Goal: Task Accomplishment & Management: Manage account settings

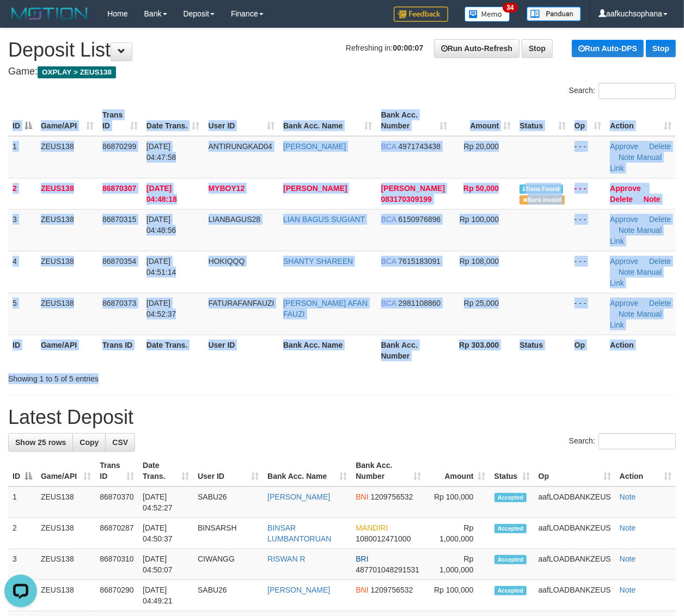
drag, startPoint x: 504, startPoint y: 370, endPoint x: 690, endPoint y: 368, distance: 186.2
click at [512, 370] on div "Search: ID Game/API Trans ID Date Trans. User ID Bank Acc. Name Bank Acc. Numbe…" at bounding box center [342, 234] width 668 height 302
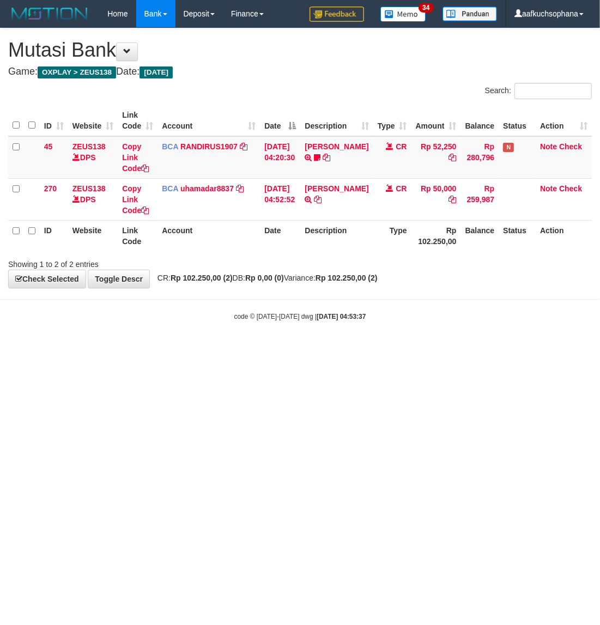
click at [354, 348] on html "Toggle navigation Home Bank Account List Load By Website Group [OXPLAY] ZEUS138…" at bounding box center [300, 174] width 600 height 348
click at [344, 348] on html "Toggle navigation Home Bank Account List Load By Website Group [OXPLAY] ZEUS138…" at bounding box center [300, 174] width 600 height 348
click at [346, 348] on html "Toggle navigation Home Bank Account List Load By Website Group [OXPLAY] ZEUS138…" at bounding box center [300, 174] width 600 height 348
drag, startPoint x: 357, startPoint y: 480, endPoint x: 335, endPoint y: 456, distance: 31.6
click at [351, 348] on html "Toggle navigation Home Bank Account List Load By Website Group [OXPLAY] ZEUS138…" at bounding box center [300, 174] width 600 height 348
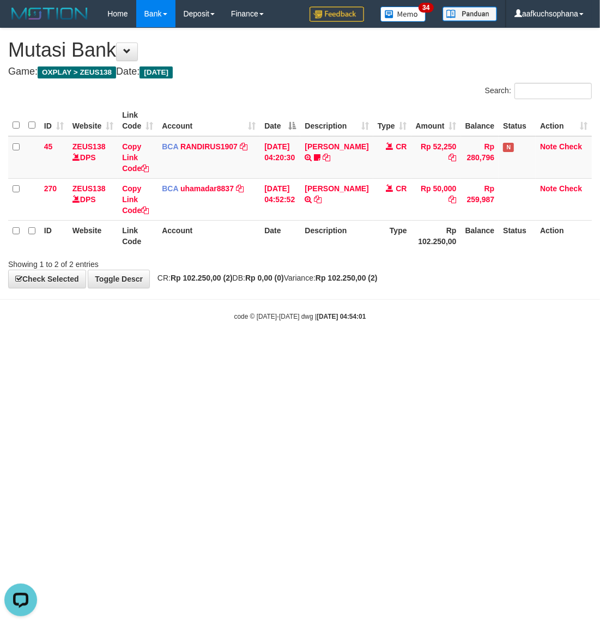
drag, startPoint x: 207, startPoint y: 377, endPoint x: 16, endPoint y: 340, distance: 194.1
click at [197, 348] on html "Toggle navigation Home Bank Account List Load By Website Group [OXPLAY] ZEUS138…" at bounding box center [300, 174] width 600 height 348
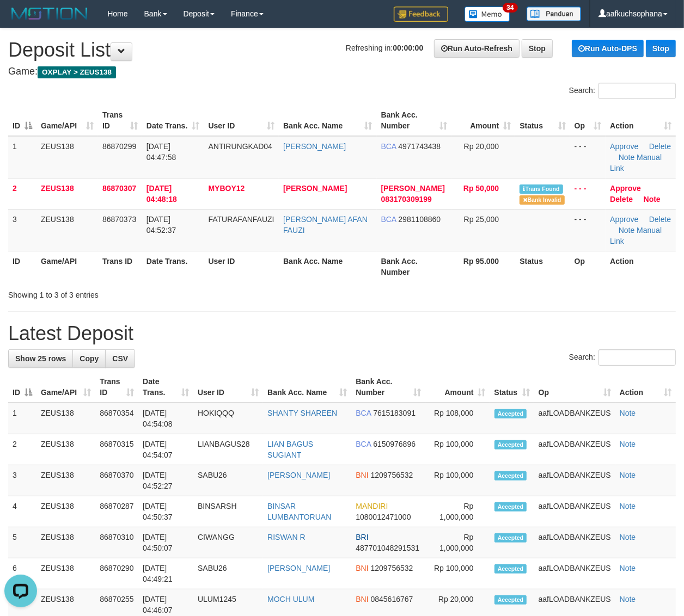
drag, startPoint x: 439, startPoint y: 316, endPoint x: 481, endPoint y: 328, distance: 43.6
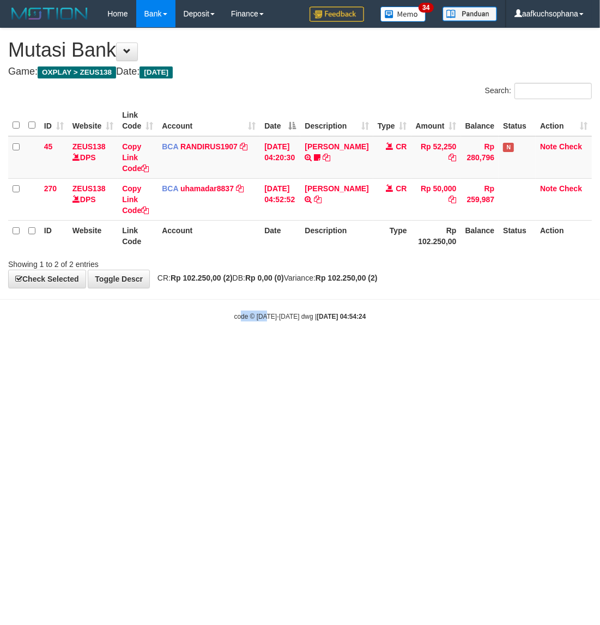
click at [266, 348] on html "Toggle navigation Home Bank Account List Load By Website Group [OXPLAY] ZEUS138…" at bounding box center [300, 174] width 600 height 348
click at [84, 348] on html "Toggle navigation Home Bank Account List Load By Website Group [OXPLAY] ZEUS138…" at bounding box center [300, 174] width 600 height 348
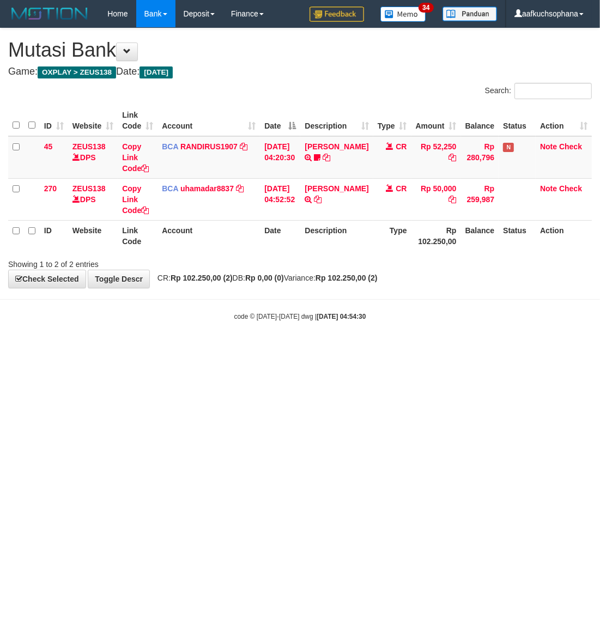
click at [328, 348] on html "Toggle navigation Home Bank Account List Load By Website Group [OXPLAY] ZEUS138…" at bounding box center [300, 174] width 600 height 348
click at [335, 348] on html "Toggle navigation Home Bank Account List Load By Website Group [OXPLAY] ZEUS138…" at bounding box center [300, 174] width 600 height 348
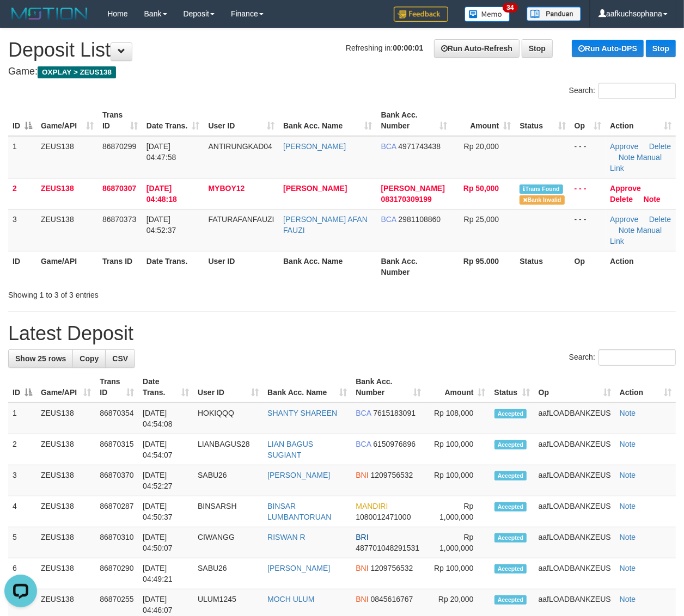
click at [452, 291] on div "Showing 1 to 3 of 3 entries" at bounding box center [342, 292] width 684 height 15
drag, startPoint x: 452, startPoint y: 291, endPoint x: 480, endPoint y: 285, distance: 29.1
click at [452, 291] on div "Showing 1 to 3 of 3 entries" at bounding box center [342, 292] width 684 height 15
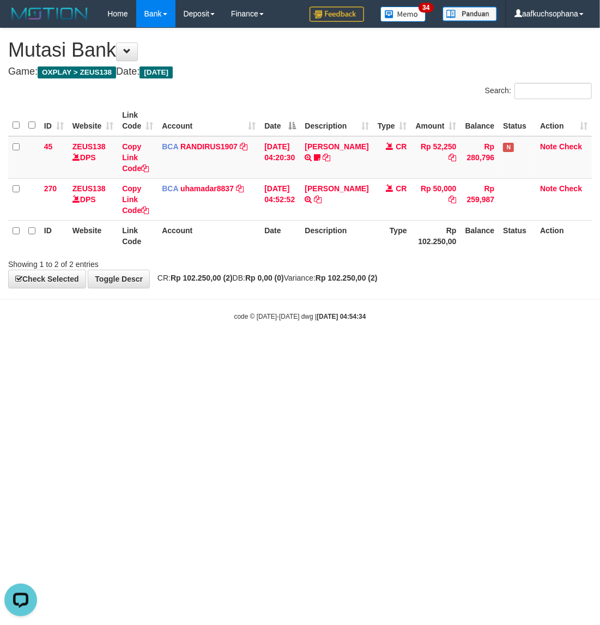
click at [229, 348] on html "Toggle navigation Home Bank Account List Load By Website Group [OXPLAY] ZEUS138…" at bounding box center [300, 174] width 600 height 348
click at [387, 348] on html "Toggle navigation Home Bank Account List Load By Website Group [OXPLAY] ZEUS138…" at bounding box center [300, 174] width 600 height 348
click at [393, 348] on html "Toggle navigation Home Bank Account List Load By Website Group [OXPLAY] ZEUS138…" at bounding box center [300, 174] width 600 height 348
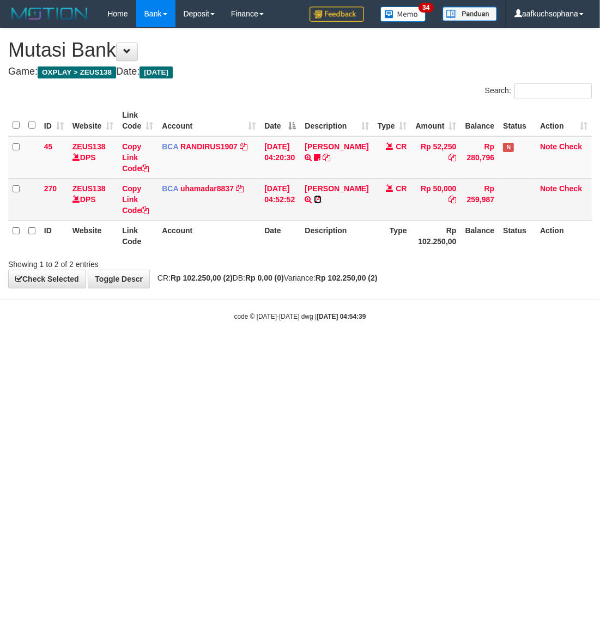
click at [321, 199] on icon at bounding box center [318, 199] width 8 height 8
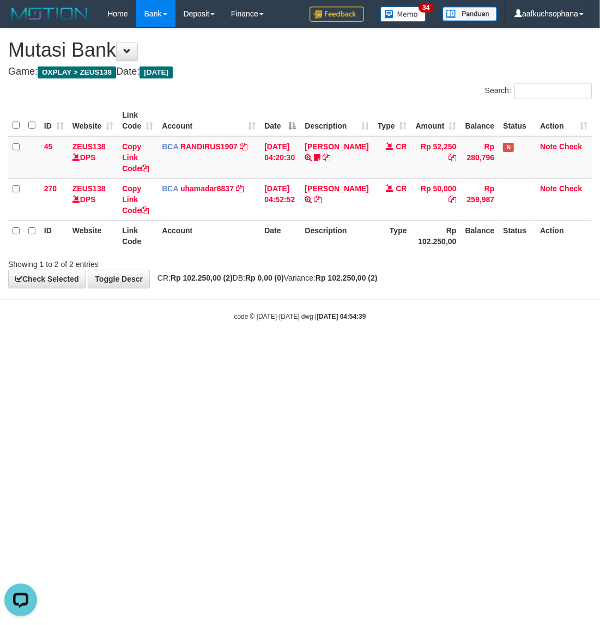
drag, startPoint x: 194, startPoint y: 399, endPoint x: 202, endPoint y: 409, distance: 13.6
click at [202, 348] on html "Toggle navigation Home Bank Account List Load By Website Group [OXPLAY] ZEUS138…" at bounding box center [300, 174] width 600 height 348
click at [204, 348] on html "Toggle navigation Home Bank Account List Load By Website Group [OXPLAY] ZEUS138…" at bounding box center [300, 174] width 600 height 348
click at [211, 348] on html "Toggle navigation Home Bank Account List Load By Website Group [OXPLAY] ZEUS138…" at bounding box center [300, 174] width 600 height 348
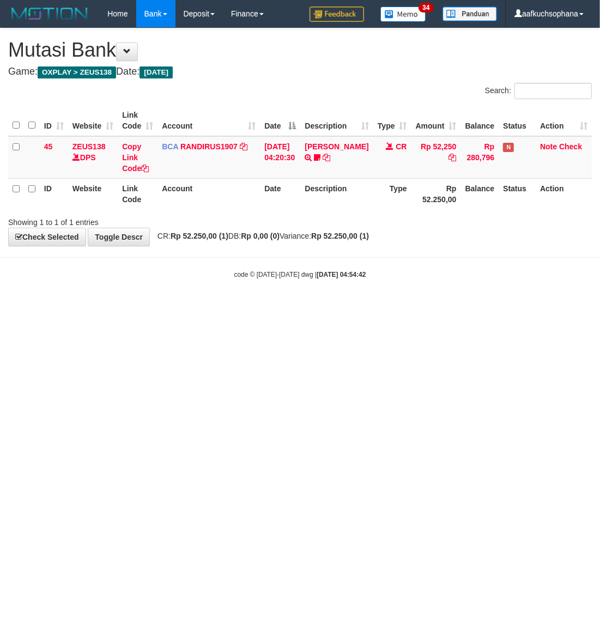
click at [368, 307] on html "Toggle navigation Home Bank Account List Load By Website Group [OXPLAY] ZEUS138…" at bounding box center [300, 153] width 600 height 307
drag, startPoint x: 315, startPoint y: 371, endPoint x: 417, endPoint y: 312, distance: 118.3
click at [314, 307] on html "Toggle navigation Home Bank Account List Load By Website Group [OXPLAY] ZEUS138…" at bounding box center [300, 153] width 600 height 307
click at [383, 307] on html "Toggle navigation Home Bank Account List Load By Website Group [OXPLAY] ZEUS138…" at bounding box center [300, 153] width 600 height 307
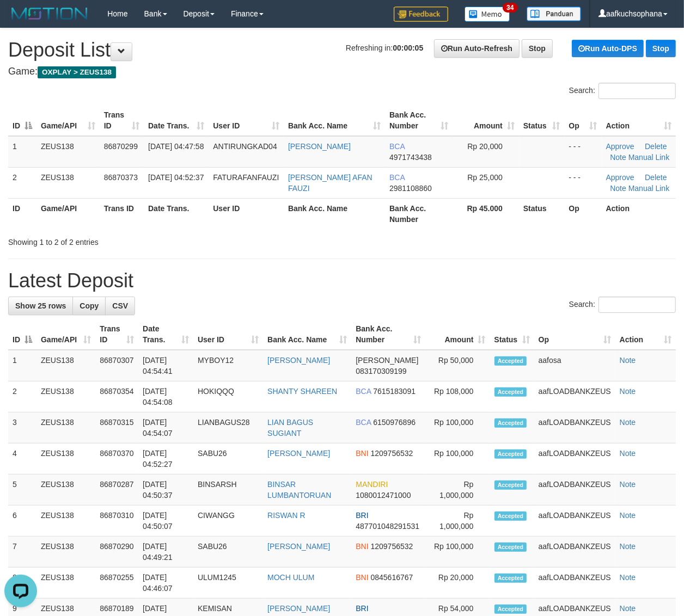
drag, startPoint x: 537, startPoint y: 227, endPoint x: 549, endPoint y: 229, distance: 11.6
click at [539, 228] on th "Status" at bounding box center [542, 213] width 46 height 31
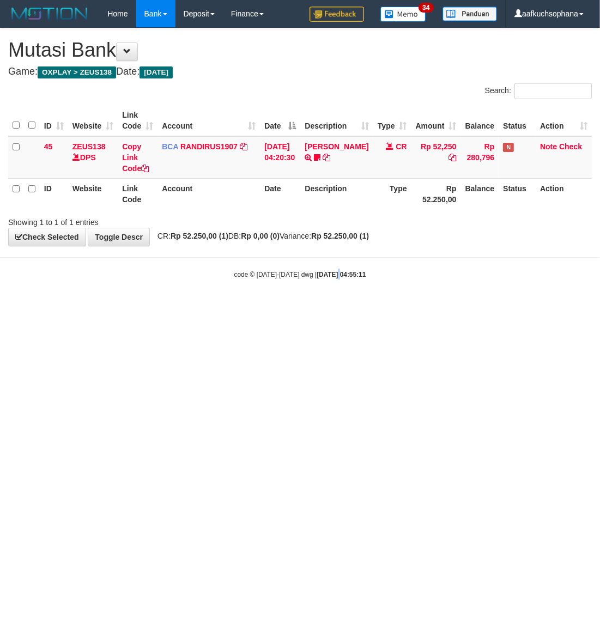
click at [333, 307] on html "Toggle navigation Home Bank Account List Load By Website Group [OXPLAY] ZEUS138…" at bounding box center [300, 153] width 600 height 307
drag, startPoint x: 524, startPoint y: 381, endPoint x: 527, endPoint y: 375, distance: 7.3
click at [524, 307] on html "Toggle navigation Home Bank Account List Load By Website Group [OXPLAY] ZEUS138…" at bounding box center [300, 153] width 600 height 307
drag, startPoint x: 346, startPoint y: 377, endPoint x: 143, endPoint y: 320, distance: 211.5
click at [344, 307] on html "Toggle navigation Home Bank Account List Load By Website Group [OXPLAY] ZEUS138…" at bounding box center [300, 153] width 600 height 307
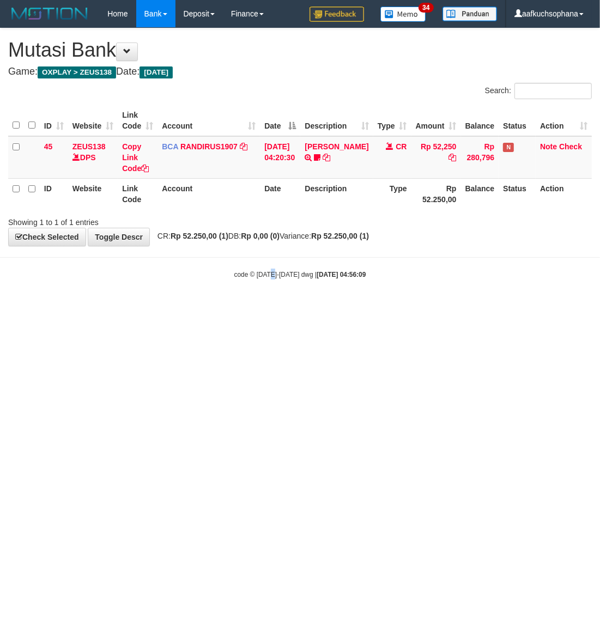
drag, startPoint x: 270, startPoint y: 335, endPoint x: 284, endPoint y: 338, distance: 14.4
click at [273, 307] on html "Toggle navigation Home Bank Account List Load By Website Group [OXPLAY] ZEUS138…" at bounding box center [300, 153] width 600 height 307
click at [350, 307] on html "Toggle navigation Home Bank Account List Load By Website Group [OXPLAY] ZEUS138…" at bounding box center [300, 153] width 600 height 307
click at [425, 307] on html "Toggle navigation Home Bank Account List Load By Website Group [OXPLAY] ZEUS138…" at bounding box center [300, 153] width 600 height 307
drag, startPoint x: 482, startPoint y: 454, endPoint x: 476, endPoint y: 447, distance: 8.9
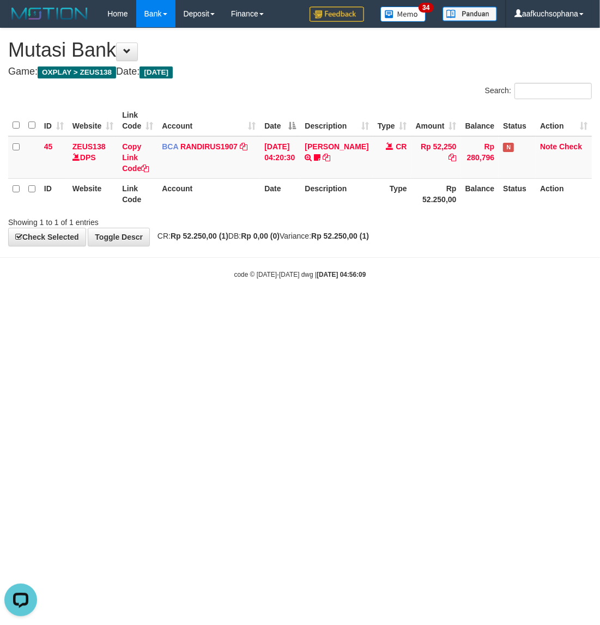
click at [480, 307] on html "Toggle navigation Home Bank Account List Load By Website Group [OXPLAY] ZEUS138…" at bounding box center [300, 153] width 600 height 307
click at [237, 307] on html "Toggle navigation Home Bank Account List Load By Website Group [OXPLAY] ZEUS138…" at bounding box center [300, 153] width 600 height 307
click at [146, 307] on html "Toggle navigation Home Bank Account List Load By Website Group [OXPLAY] ZEUS138…" at bounding box center [300, 153] width 600 height 307
drag, startPoint x: 364, startPoint y: 448, endPoint x: 348, endPoint y: 413, distance: 38.5
click at [364, 307] on html "Toggle navigation Home Bank Account List Load By Website Group [OXPLAY] ZEUS138…" at bounding box center [300, 153] width 600 height 307
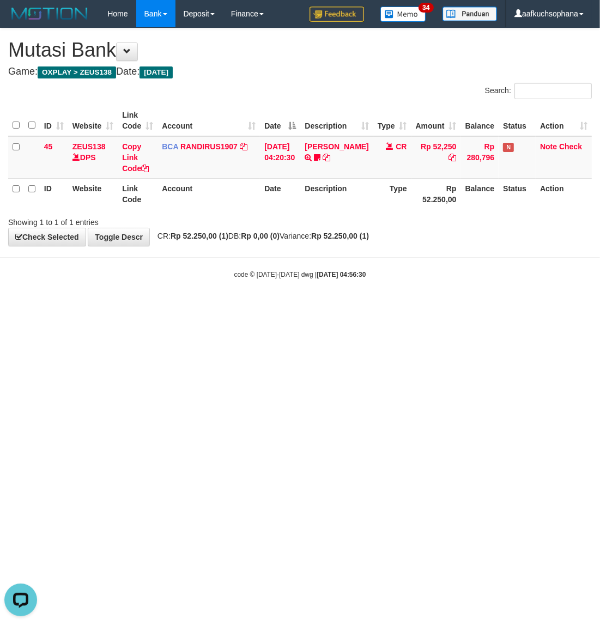
click at [191, 298] on body "Toggle navigation Home Bank Account List Load By Website Group [OXPLAY] ZEUS138…" at bounding box center [300, 153] width 600 height 307
drag, startPoint x: 359, startPoint y: 340, endPoint x: 345, endPoint y: 362, distance: 26.3
click at [344, 307] on html "Toggle navigation Home Bank Account List Load By Website Group [OXPLAY] ZEUS138…" at bounding box center [300, 153] width 600 height 307
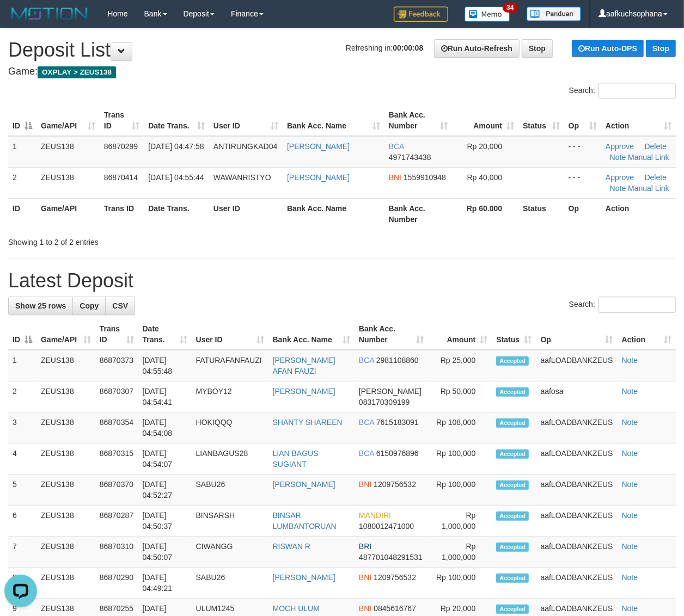
click at [517, 263] on div "**********" at bounding box center [342, 613] width 684 height 1171
click at [649, 260] on div "**********" at bounding box center [342, 613] width 684 height 1171
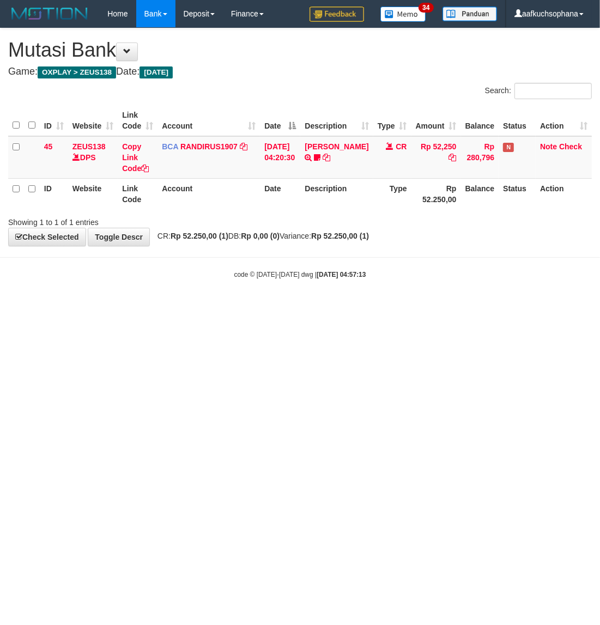
click at [325, 307] on html "Toggle navigation Home Bank Account List Load By Website Group [OXPLAY] ZEUS138…" at bounding box center [300, 153] width 600 height 307
drag, startPoint x: 564, startPoint y: 384, endPoint x: 499, endPoint y: 366, distance: 67.8
click at [564, 307] on html "Toggle navigation Home Bank Account List Load By Website Group [OXPLAY] ZEUS138…" at bounding box center [300, 153] width 600 height 307
drag, startPoint x: 383, startPoint y: 390, endPoint x: 421, endPoint y: 363, distance: 46.5
click at [391, 307] on html "Toggle navigation Home Bank Account List Load By Website Group [OXPLAY] ZEUS138…" at bounding box center [300, 153] width 600 height 307
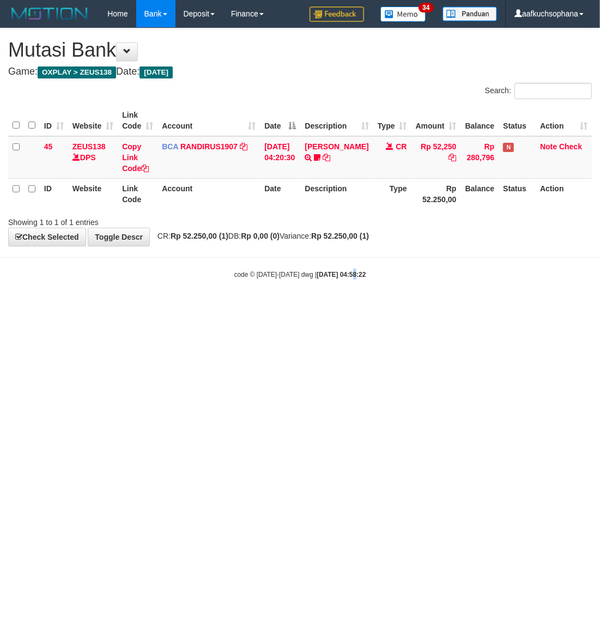
drag, startPoint x: 341, startPoint y: 440, endPoint x: 368, endPoint y: 427, distance: 30.0
click at [347, 307] on html "Toggle navigation Home Bank Account List Load By Website Group [OXPLAY] ZEUS138…" at bounding box center [300, 153] width 600 height 307
drag, startPoint x: 234, startPoint y: 431, endPoint x: 229, endPoint y: 439, distance: 9.8
click at [233, 307] on html "Toggle navigation Home Bank Account List Load By Website Group [OXPLAY] ZEUS138…" at bounding box center [300, 153] width 600 height 307
drag, startPoint x: 115, startPoint y: 357, endPoint x: 125, endPoint y: 359, distance: 10.6
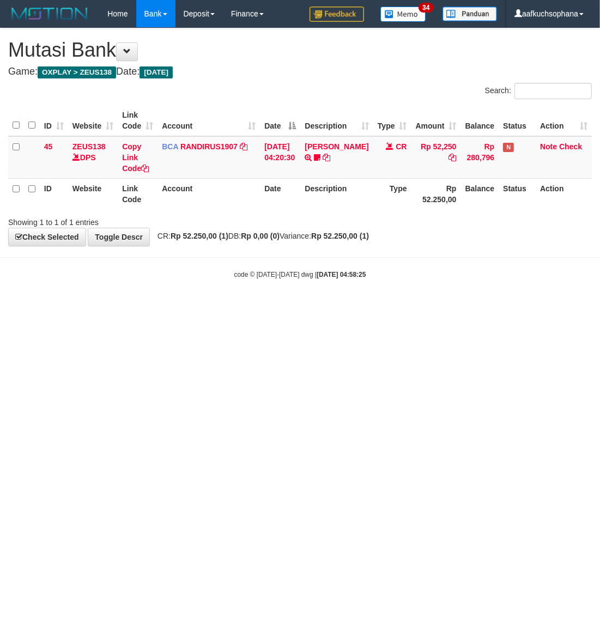
click at [115, 307] on html "Toggle navigation Home Bank Account List Load By Website Group [OXPLAY] ZEUS138…" at bounding box center [300, 153] width 600 height 307
drag, startPoint x: 525, startPoint y: 390, endPoint x: 505, endPoint y: 390, distance: 20.7
click at [513, 307] on html "Toggle navigation Home Bank Account List Load By Website Group [OXPLAY] ZEUS138…" at bounding box center [300, 153] width 600 height 307
click at [584, 307] on html "Toggle navigation Home Bank Account List Load By Website Group [OXPLAY] ZEUS138…" at bounding box center [300, 153] width 600 height 307
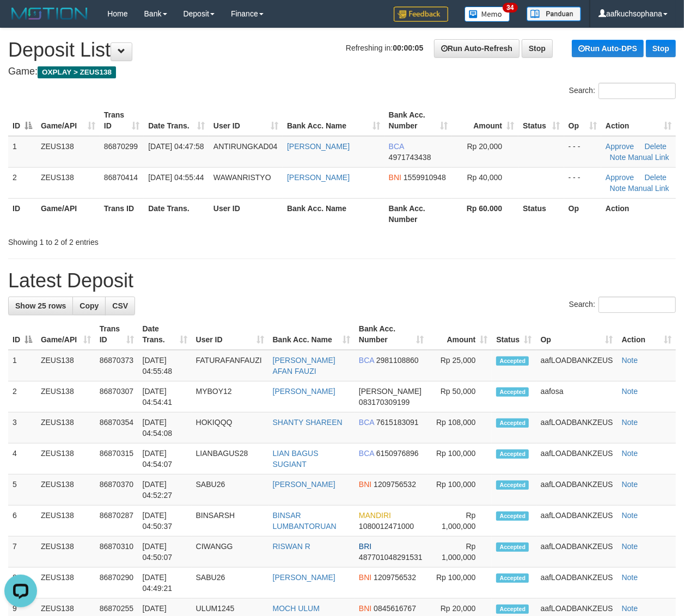
drag, startPoint x: 523, startPoint y: 248, endPoint x: 567, endPoint y: 271, distance: 49.7
click at [535, 260] on div "**********" at bounding box center [342, 613] width 684 height 1171
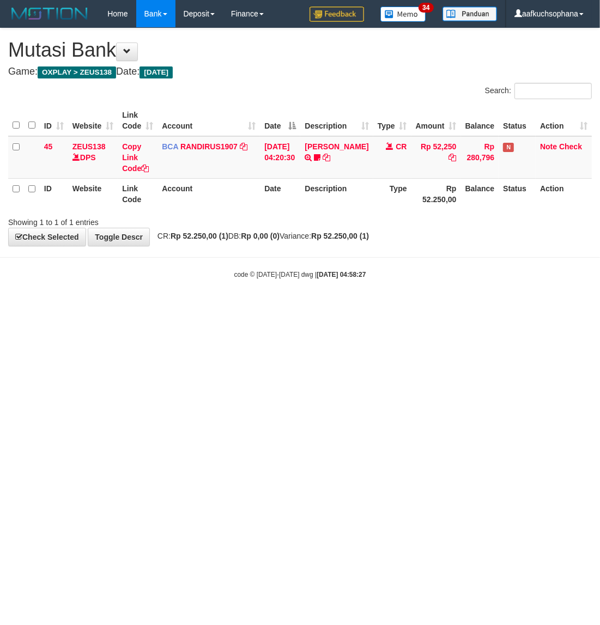
click at [374, 307] on html "Toggle navigation Home Bank Account List Load By Website Group [OXPLAY] ZEUS138…" at bounding box center [300, 153] width 600 height 307
drag, startPoint x: 350, startPoint y: 412, endPoint x: 595, endPoint y: 328, distance: 259.5
click at [354, 307] on html "Toggle navigation Home Bank Account List Load By Website Group [OXPLAY] ZEUS138…" at bounding box center [300, 153] width 600 height 307
drag, startPoint x: 270, startPoint y: 377, endPoint x: 261, endPoint y: 370, distance: 10.9
click at [267, 307] on html "Toggle navigation Home Bank Account List Load By Website Group [OXPLAY] ZEUS138…" at bounding box center [300, 153] width 600 height 307
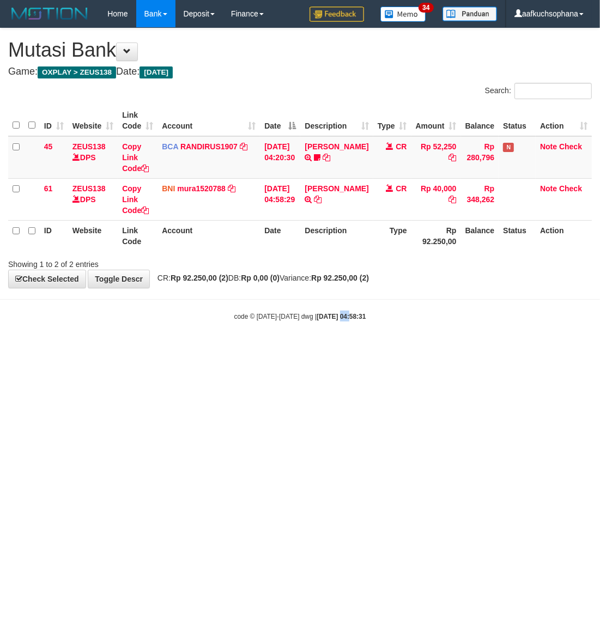
click at [339, 348] on html "Toggle navigation Home Bank Account List Load By Website Group [OXPLAY] ZEUS138…" at bounding box center [300, 174] width 600 height 348
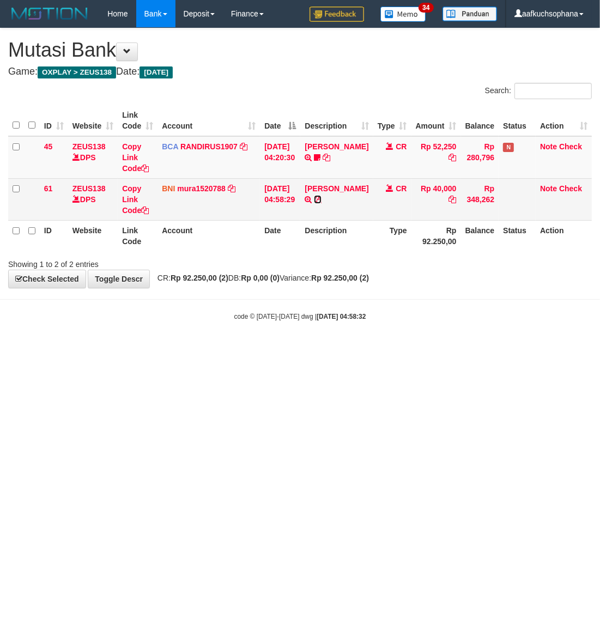
click at [321, 198] on icon at bounding box center [318, 199] width 8 height 8
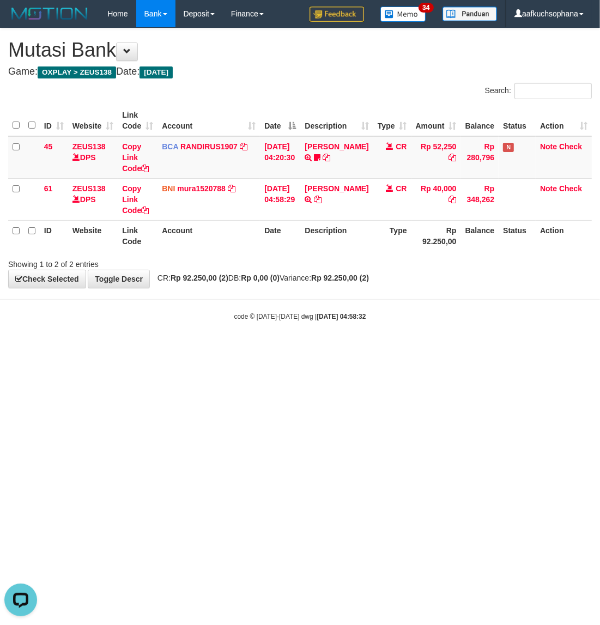
click at [396, 348] on html "Toggle navigation Home Bank Account List Load By Website Group [OXPLAY] ZEUS138…" at bounding box center [300, 174] width 600 height 348
drag, startPoint x: 382, startPoint y: 364, endPoint x: 380, endPoint y: 358, distance: 6.6
click at [382, 348] on html "Toggle navigation Home Bank Account List Load By Website Group [OXPLAY] ZEUS138…" at bounding box center [300, 174] width 600 height 348
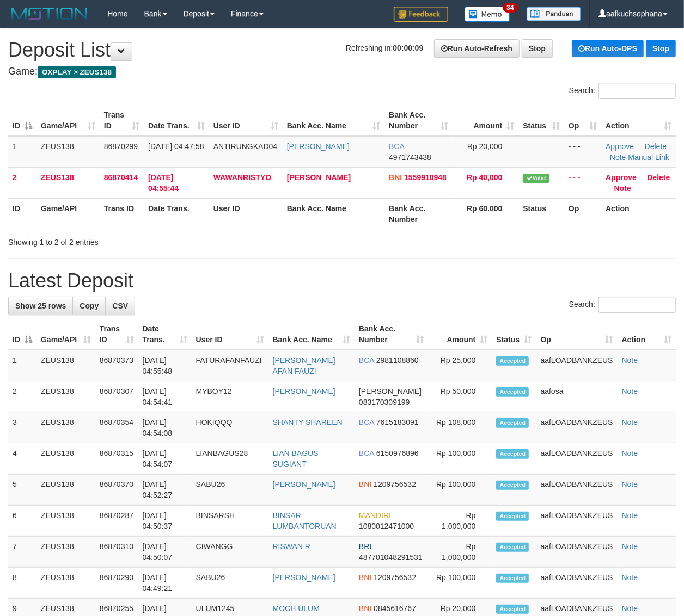
click at [469, 248] on div "**********" at bounding box center [342, 613] width 684 height 1171
drag, startPoint x: 471, startPoint y: 239, endPoint x: 669, endPoint y: 314, distance: 211.5
click at [519, 261] on div "**********" at bounding box center [342, 613] width 684 height 1171
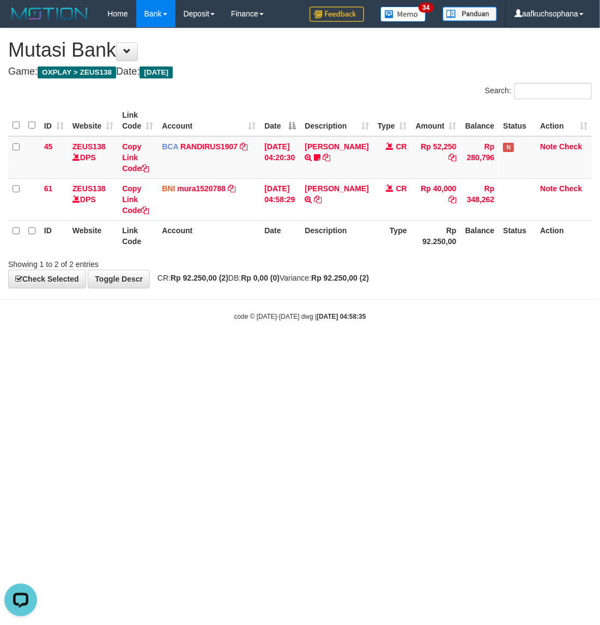
drag, startPoint x: 97, startPoint y: 358, endPoint x: 74, endPoint y: 339, distance: 30.2
click at [99, 348] on html "Toggle navigation Home Bank Account List Load By Website Group [OXPLAY] ZEUS138…" at bounding box center [300, 174] width 600 height 348
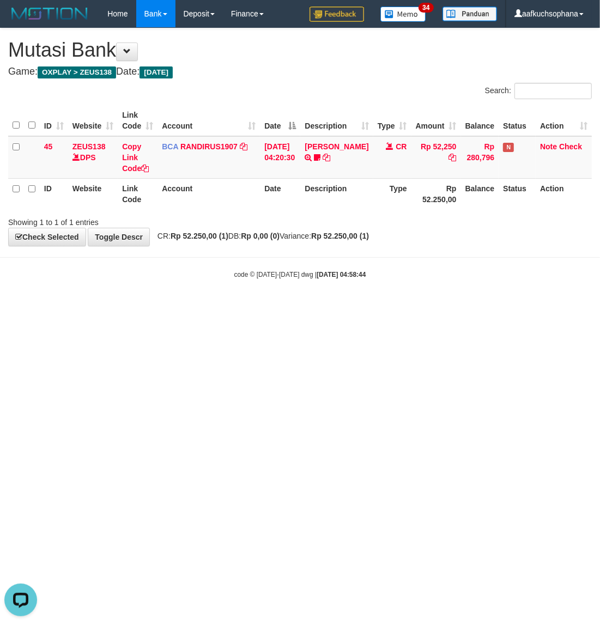
drag, startPoint x: 374, startPoint y: 380, endPoint x: 380, endPoint y: 384, distance: 7.3
click at [380, 307] on html "Toggle navigation Home Bank Account List Load By Website Group [OXPLAY] ZEUS138…" at bounding box center [300, 153] width 600 height 307
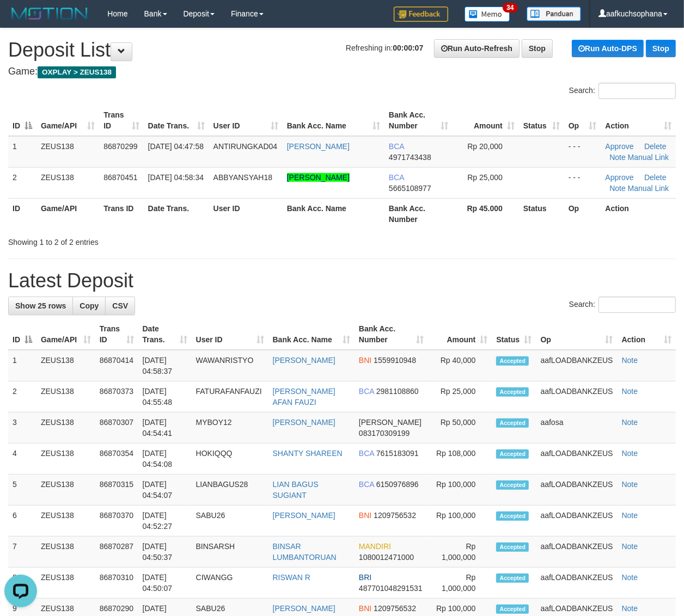
drag, startPoint x: 512, startPoint y: 237, endPoint x: 518, endPoint y: 237, distance: 6.0
click at [512, 237] on div "Showing 1 to 2 of 2 entries" at bounding box center [342, 240] width 684 height 15
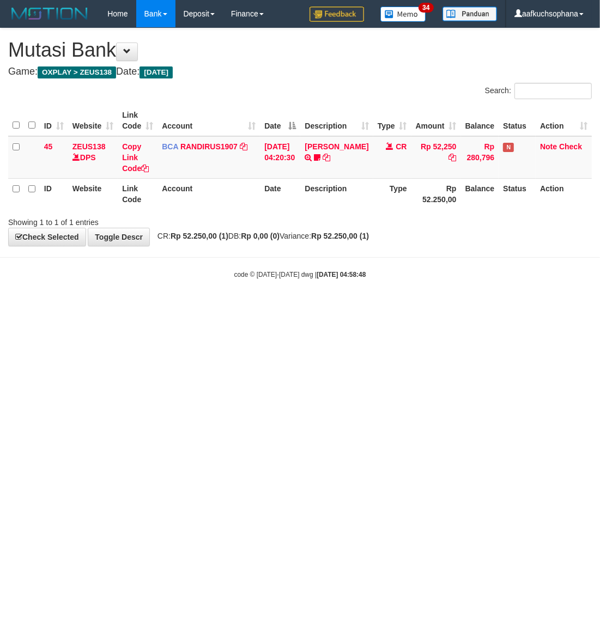
click at [377, 307] on html "Toggle navigation Home Bank Account List Load By Website Group [OXPLAY] ZEUS138…" at bounding box center [300, 153] width 600 height 307
click at [329, 307] on html "Toggle navigation Home Bank Account List Load By Website Group [OXPLAY] ZEUS138…" at bounding box center [300, 153] width 600 height 307
click at [293, 307] on html "Toggle navigation Home Bank Account List Load By Website Group [OXPLAY] ZEUS138…" at bounding box center [300, 153] width 600 height 307
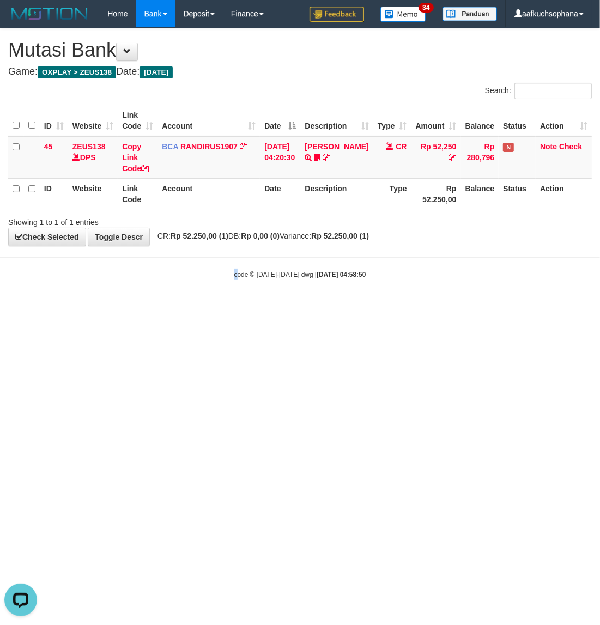
drag, startPoint x: 232, startPoint y: 323, endPoint x: 244, endPoint y: 308, distance: 19.4
click at [240, 307] on html "Toggle navigation Home Bank Account List Load By Website Group [OXPLAY] ZEUS138…" at bounding box center [300, 153] width 600 height 307
click at [311, 307] on html "Toggle navigation Home Bank Account List Load By Website Group [OXPLAY] ZEUS138…" at bounding box center [300, 153] width 600 height 307
click at [305, 307] on html "Toggle navigation Home Bank Account List Load By Website Group [OXPLAY] ZEUS138…" at bounding box center [300, 153] width 600 height 307
click at [303, 307] on html "Toggle navigation Home Bank Account List Load By Website Group [OXPLAY] ZEUS138…" at bounding box center [300, 153] width 600 height 307
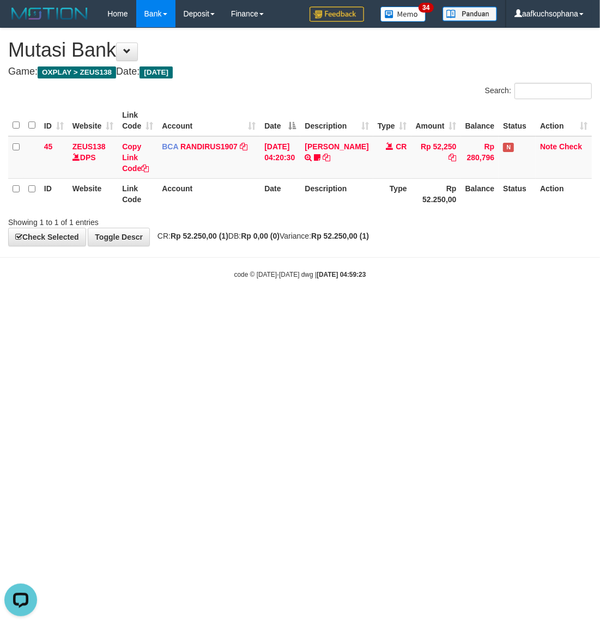
click at [299, 307] on html "Toggle navigation Home Bank Account List Load By Website Group [OXPLAY] ZEUS138…" at bounding box center [300, 153] width 600 height 307
click at [295, 307] on html "Toggle navigation Home Bank Account List Load By Website Group [OXPLAY] ZEUS138…" at bounding box center [300, 153] width 600 height 307
click at [294, 307] on html "Toggle navigation Home Bank Account List Load By Website Group [OXPLAY] ZEUS138…" at bounding box center [300, 153] width 600 height 307
click at [366, 307] on html "Toggle navigation Home Bank Account List Load By Website Group [OXPLAY] ZEUS138…" at bounding box center [300, 153] width 600 height 307
click at [396, 307] on html "Toggle navigation Home Bank Account List Load By Website Group [OXPLAY] ZEUS138…" at bounding box center [300, 153] width 600 height 307
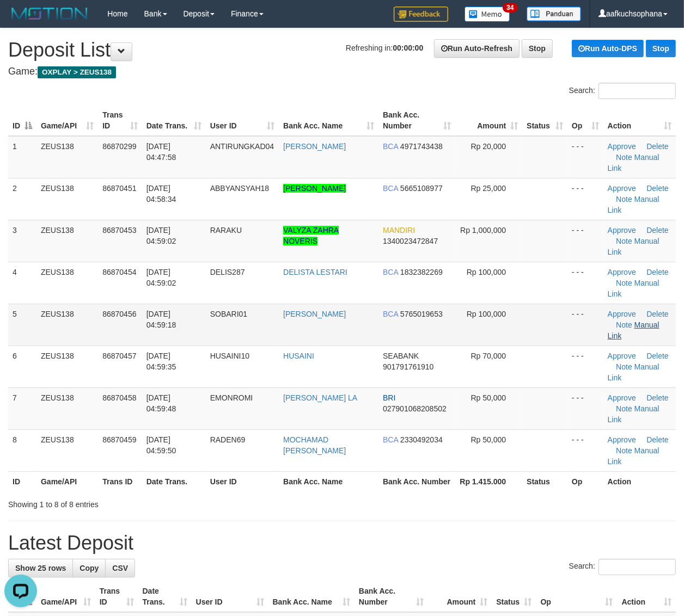
drag, startPoint x: 546, startPoint y: 315, endPoint x: 638, endPoint y: 328, distance: 93.0
click at [546, 315] on td at bounding box center [544, 325] width 45 height 42
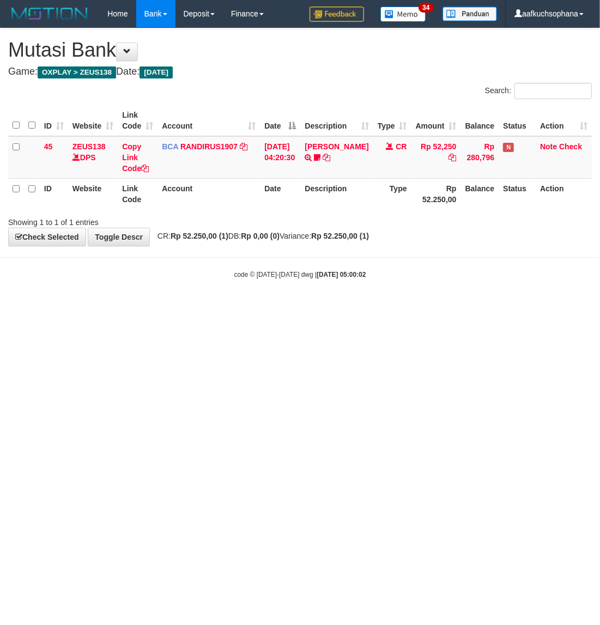
click at [383, 307] on html "Toggle navigation Home Bank Account List Load By Website Group [OXPLAY] ZEUS138…" at bounding box center [300, 153] width 600 height 307
click at [401, 307] on html "Toggle navigation Home Bank Account List Load By Website Group [OXPLAY] ZEUS138…" at bounding box center [300, 153] width 600 height 307
click at [390, 307] on html "Toggle navigation Home Bank Account List Load By Website Group [OXPLAY] ZEUS138…" at bounding box center [300, 153] width 600 height 307
drag, startPoint x: 245, startPoint y: 376, endPoint x: 240, endPoint y: 379, distance: 5.9
click at [245, 307] on html "Toggle navigation Home Bank Account List Load By Website Group [OXPLAY] ZEUS138…" at bounding box center [300, 153] width 600 height 307
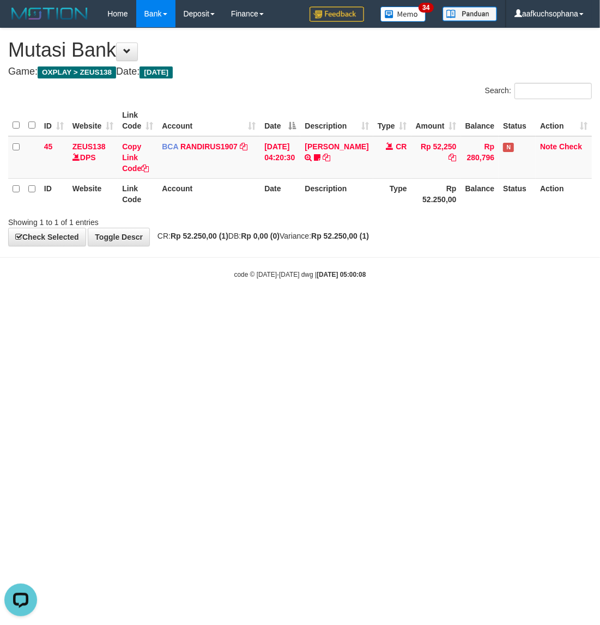
click at [194, 307] on html "Toggle navigation Home Bank Account List Load By Website Group [OXPLAY] ZEUS138…" at bounding box center [300, 153] width 600 height 307
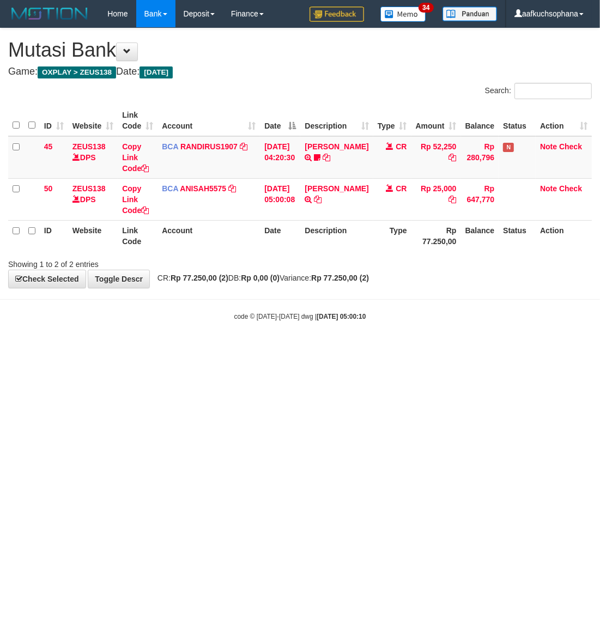
drag, startPoint x: 410, startPoint y: 382, endPoint x: 599, endPoint y: 278, distance: 215.7
click at [411, 348] on html "Toggle navigation Home Bank Account List Load By Website Group [OXPLAY] ZEUS138…" at bounding box center [300, 174] width 600 height 348
drag, startPoint x: 496, startPoint y: 372, endPoint x: 488, endPoint y: 369, distance: 7.6
click at [492, 348] on html "Toggle navigation Home Bank Account List Load By Website Group [OXPLAY] ZEUS138…" at bounding box center [300, 174] width 600 height 348
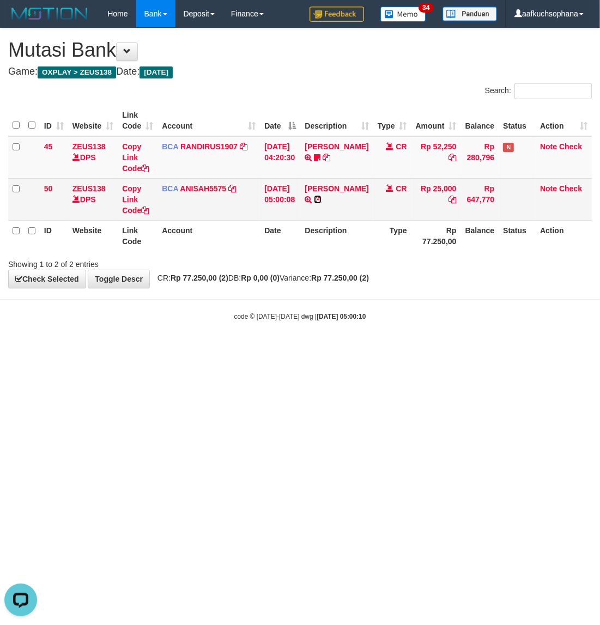
click at [316, 203] on icon at bounding box center [318, 199] width 8 height 8
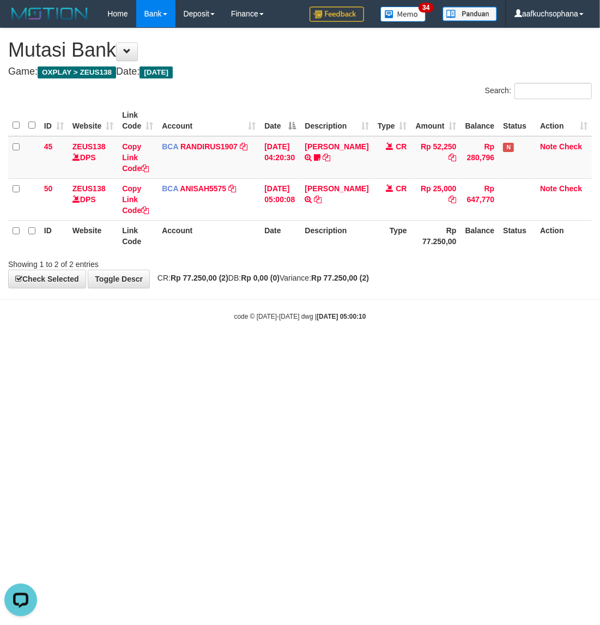
drag, startPoint x: 183, startPoint y: 330, endPoint x: 179, endPoint y: 324, distance: 7.4
click at [182, 330] on body "Toggle navigation Home Bank Account List Load By Website Group [OXPLAY] ZEUS138…" at bounding box center [300, 174] width 600 height 348
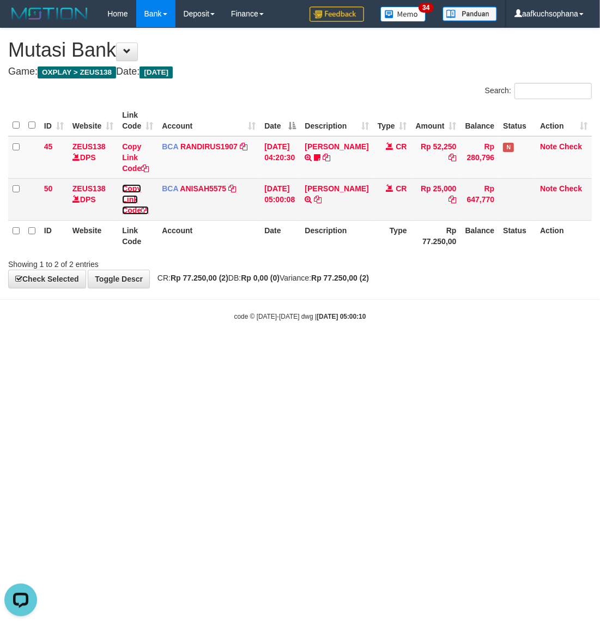
click at [148, 210] on icon at bounding box center [145, 210] width 8 height 8
click at [320, 186] on link "ABBYANSYAH RAMADHA" at bounding box center [336, 188] width 64 height 9
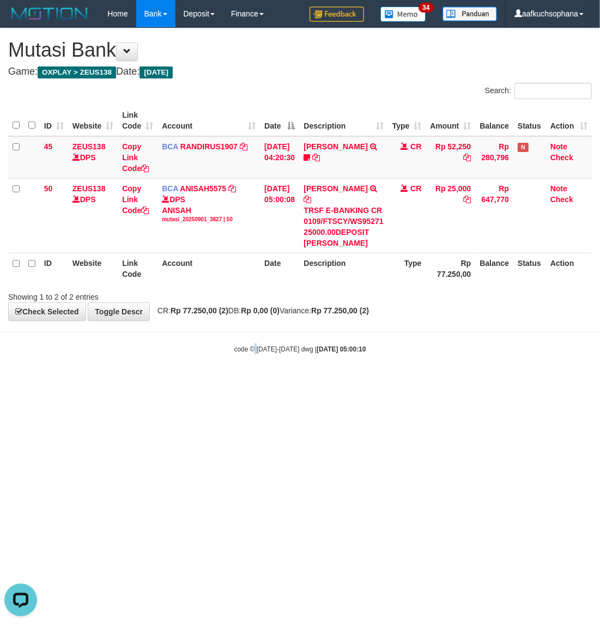
click at [257, 381] on html "Toggle navigation Home Bank Account List Load By Website Group [OXPLAY] ZEUS138…" at bounding box center [300, 190] width 600 height 381
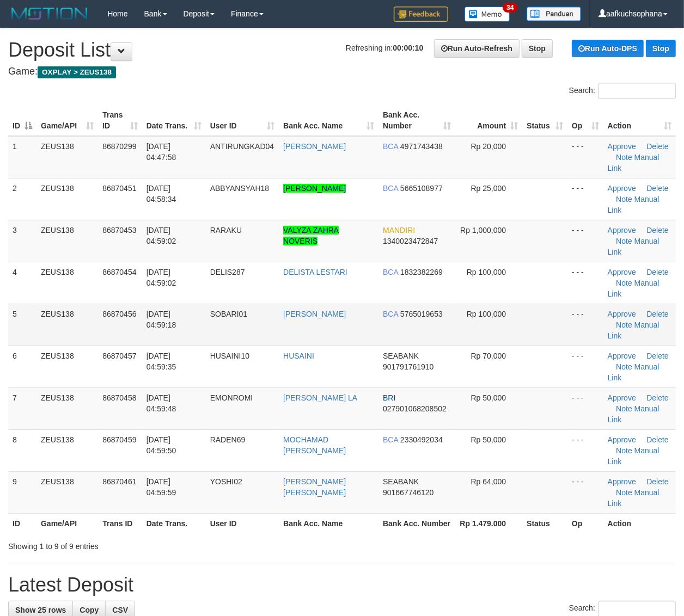
drag, startPoint x: 377, startPoint y: 309, endPoint x: 396, endPoint y: 312, distance: 18.7
click at [381, 312] on tr "5 ZEUS138 86870456 [DATE] 04:59:18 SOBARI01 [PERSON_NAME] BCA 5765019653 Rp 100…" at bounding box center [342, 325] width 668 height 42
drag, startPoint x: 553, startPoint y: 313, endPoint x: 559, endPoint y: 316, distance: 6.1
click at [559, 316] on td at bounding box center [544, 325] width 45 height 42
drag, startPoint x: 529, startPoint y: 287, endPoint x: 689, endPoint y: 325, distance: 164.0
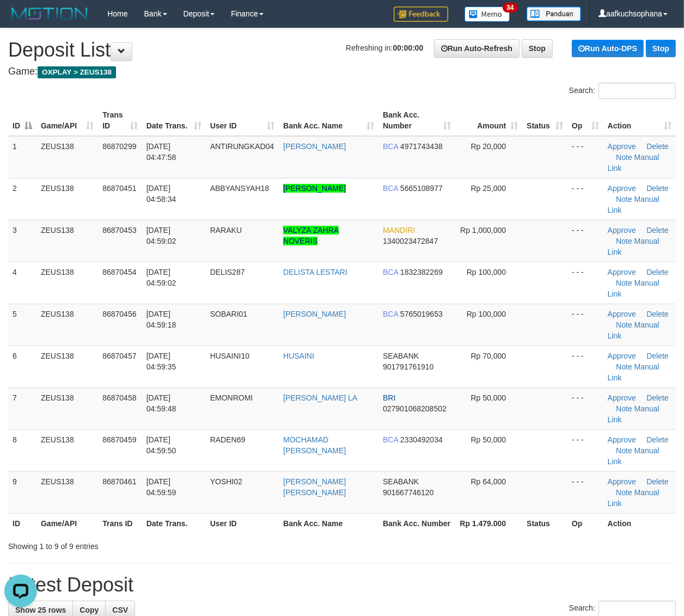
click at [539, 290] on td at bounding box center [544, 283] width 45 height 42
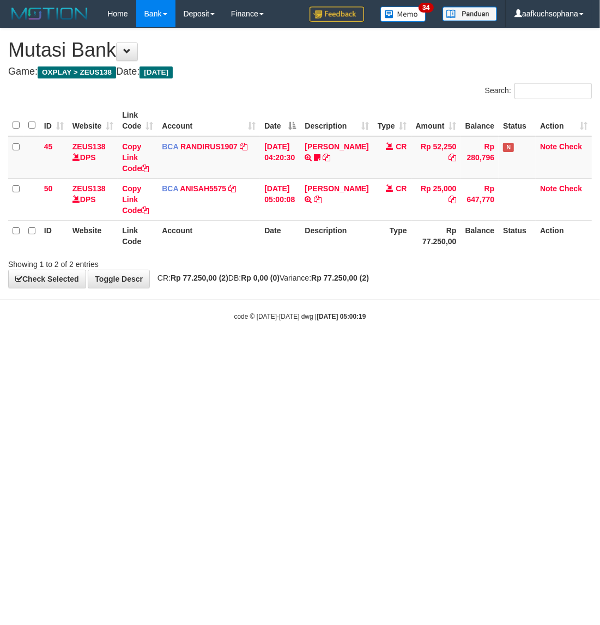
click at [272, 348] on html "Toggle navigation Home Bank Account List Load By Website Group [OXPLAY] ZEUS138…" at bounding box center [300, 174] width 600 height 348
drag, startPoint x: 246, startPoint y: 419, endPoint x: 169, endPoint y: 406, distance: 78.4
click at [219, 348] on html "Toggle navigation Home Bank Account List Load By Website Group [OXPLAY] ZEUS138…" at bounding box center [300, 174] width 600 height 348
drag, startPoint x: 253, startPoint y: 415, endPoint x: 248, endPoint y: 413, distance: 6.1
click at [250, 348] on html "Toggle navigation Home Bank Account List Load By Website Group [OXPLAY] ZEUS138…" at bounding box center [300, 174] width 600 height 348
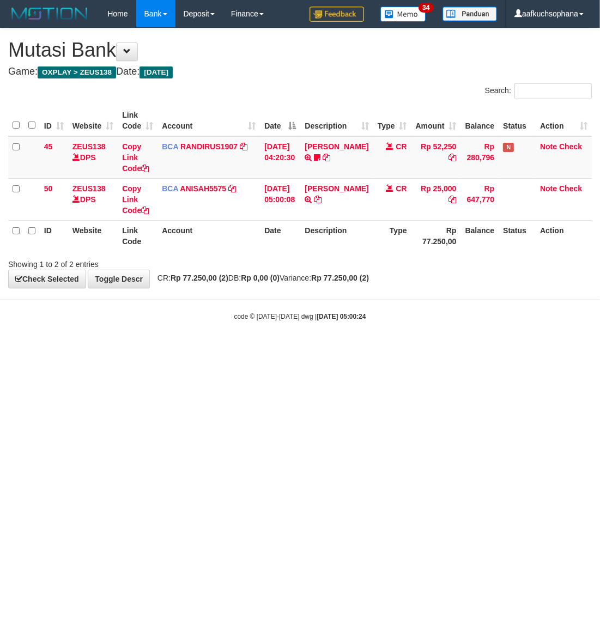
click at [252, 348] on html "Toggle navigation Home Bank Account List Load By Website Group [OXPLAY] ZEUS138…" at bounding box center [300, 174] width 600 height 348
click at [238, 348] on html "Toggle navigation Home Bank Account List Load By Website Group [OXPLAY] ZEUS138…" at bounding box center [300, 174] width 600 height 348
click at [327, 348] on html "Toggle navigation Home Bank Account List Load By Website Group [OXPLAY] ZEUS138…" at bounding box center [300, 174] width 600 height 348
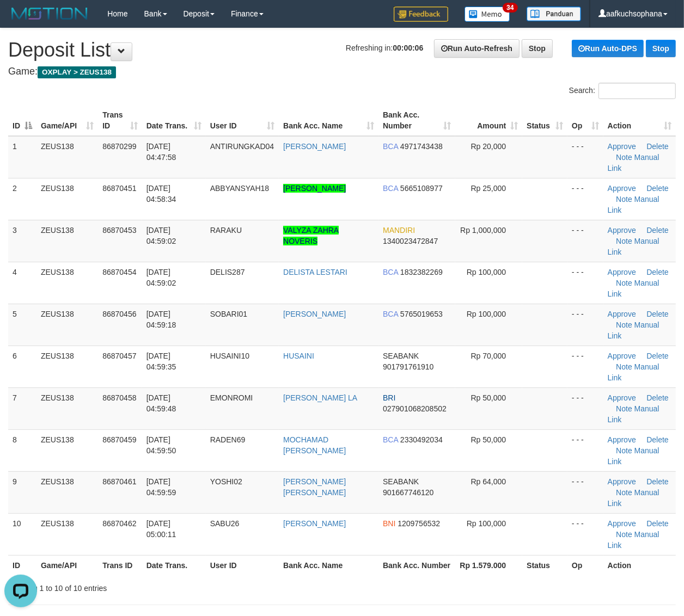
drag, startPoint x: 559, startPoint y: 341, endPoint x: 692, endPoint y: 346, distance: 133.0
click at [561, 340] on td at bounding box center [544, 325] width 45 height 42
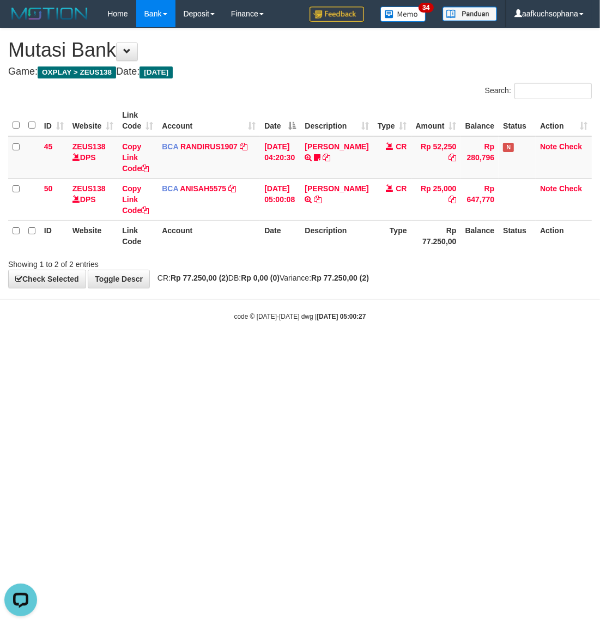
click at [305, 348] on html "Toggle navigation Home Bank Account List Load By Website Group [OXPLAY] ZEUS138…" at bounding box center [300, 174] width 600 height 348
click at [371, 348] on html "Toggle navigation Home Bank Account List Load By Website Group [OXPLAY] ZEUS138…" at bounding box center [300, 174] width 600 height 348
drag, startPoint x: 322, startPoint y: 496, endPoint x: 4, endPoint y: 346, distance: 351.5
click at [320, 348] on html "Toggle navigation Home Bank Account List Load By Website Group [OXPLAY] ZEUS138…" at bounding box center [300, 174] width 600 height 348
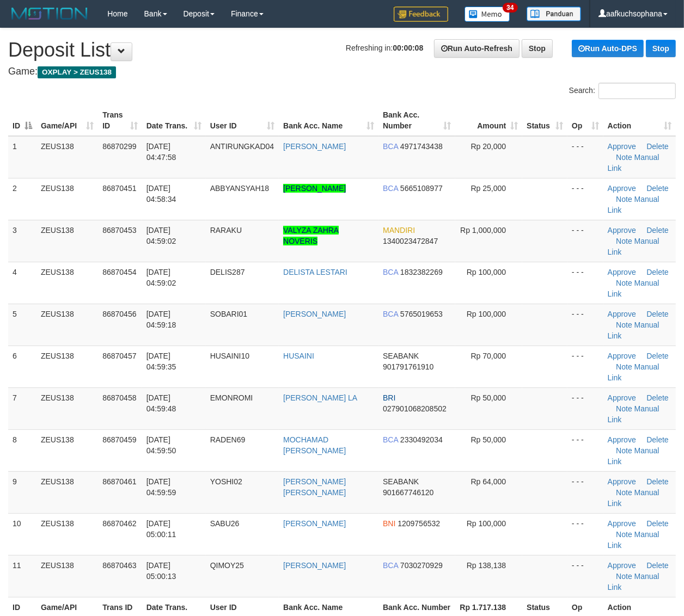
drag, startPoint x: 583, startPoint y: 279, endPoint x: 690, endPoint y: 316, distance: 113.0
click at [584, 279] on td "- - -" at bounding box center [585, 283] width 36 height 42
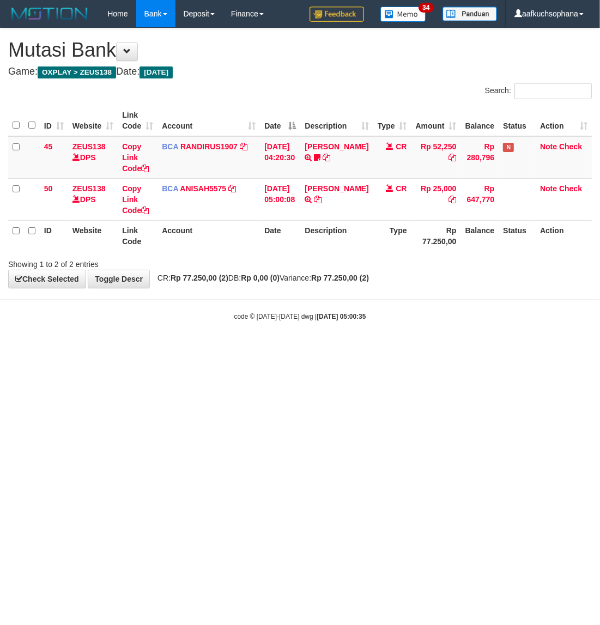
click at [248, 348] on html "Toggle navigation Home Bank Account List Load By Website Group [OXPLAY] ZEUS138…" at bounding box center [300, 174] width 600 height 348
drag, startPoint x: 182, startPoint y: 382, endPoint x: 151, endPoint y: 360, distance: 37.6
click at [177, 348] on html "Toggle navigation Home Bank Account List Load By Website Group [OXPLAY] ZEUS138…" at bounding box center [300, 174] width 600 height 348
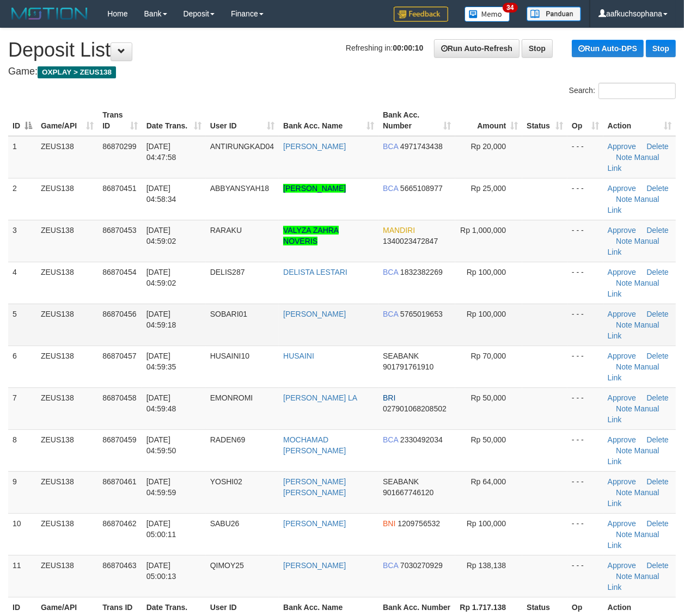
click at [552, 301] on td at bounding box center [544, 283] width 45 height 42
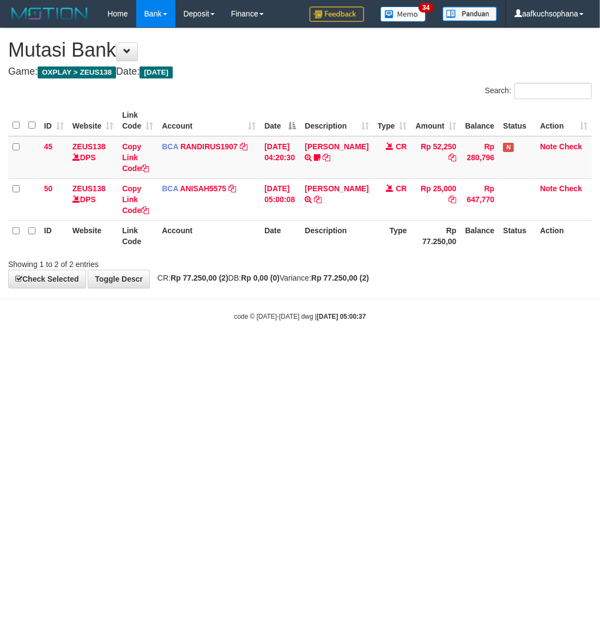
click at [284, 348] on html "Toggle navigation Home Bank Account List Load By Website Group [OXPLAY] ZEUS138…" at bounding box center [300, 174] width 600 height 348
click at [315, 348] on html "Toggle navigation Home Bank Account List Load By Website Group [OXPLAY] ZEUS138…" at bounding box center [300, 174] width 600 height 348
click at [219, 348] on html "Toggle navigation Home Bank Account List Load By Website Group [OXPLAY] ZEUS138…" at bounding box center [300, 174] width 600 height 348
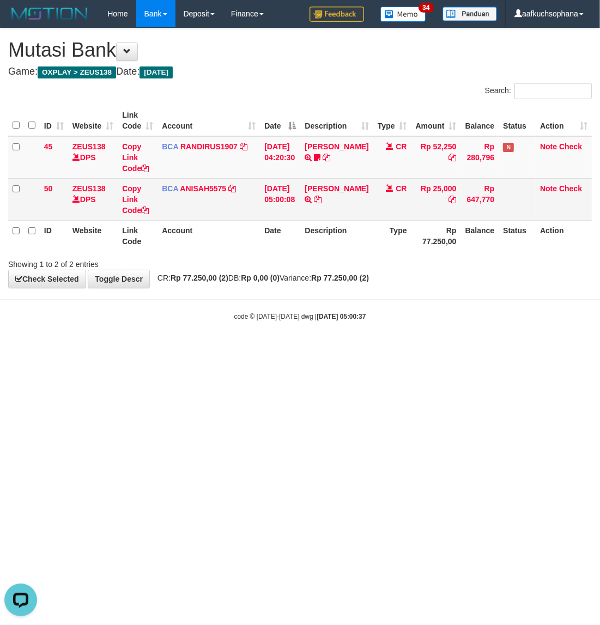
click at [346, 212] on td "ABBYANSYAH RAMADHA TRSF E-BANKING CR 0109/FTSCY/WS95271 25000.00DEPOSIT ABBYANS…" at bounding box center [336, 199] width 72 height 42
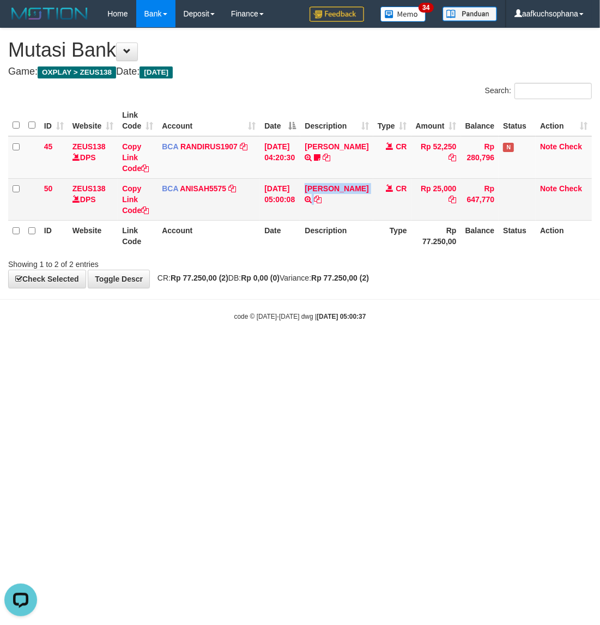
click at [345, 212] on td "ABBYANSYAH RAMADHA TRSF E-BANKING CR 0109/FTSCY/WS95271 25000.00DEPOSIT ABBYANS…" at bounding box center [336, 199] width 72 height 42
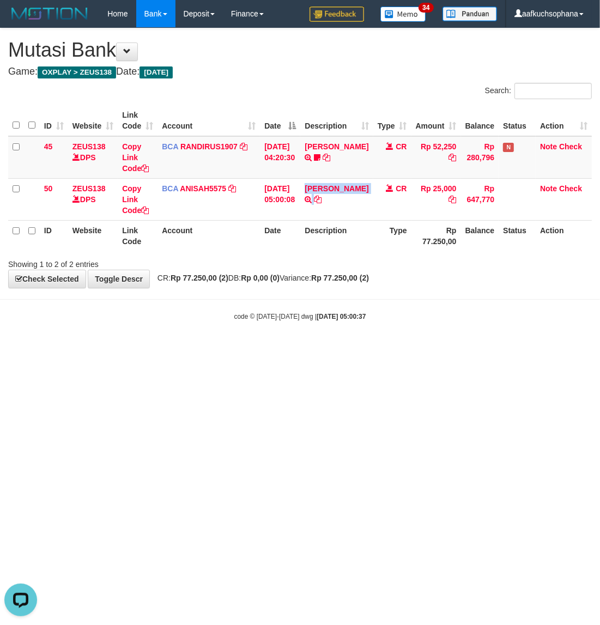
copy tr "ABBYANSYAH RAMADHA TRSF E-BANKING CR 0109/FTSCY/WS95271 25000.00DEPOSIT ABBYANS…"
drag, startPoint x: 338, startPoint y: 447, endPoint x: 339, endPoint y: 452, distance: 6.1
click at [339, 348] on html "Toggle navigation Home Bank Account List Load By Website Group [OXPLAY] ZEUS138…" at bounding box center [300, 174] width 600 height 348
drag, startPoint x: 237, startPoint y: 389, endPoint x: 233, endPoint y: 412, distance: 22.7
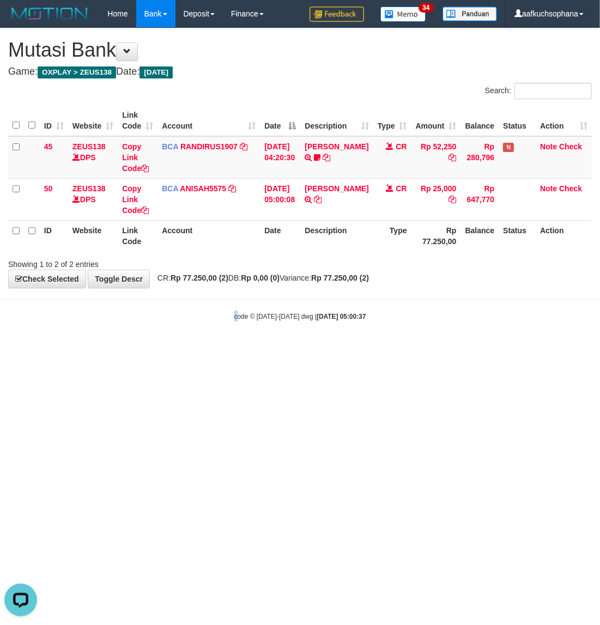
click at [233, 348] on html "Toggle navigation Home Bank Account List Load By Website Group [OXPLAY] ZEUS138…" at bounding box center [300, 174] width 600 height 348
drag, startPoint x: 207, startPoint y: 389, endPoint x: 175, endPoint y: 374, distance: 35.6
click at [207, 348] on html "Toggle navigation Home Bank Account List Load By Website Group [OXPLAY] ZEUS138…" at bounding box center [300, 174] width 600 height 348
click at [172, 348] on html "Toggle navigation Home Bank Account List Load By Website Group [OXPLAY] ZEUS138…" at bounding box center [300, 174] width 600 height 348
click at [170, 348] on html "Toggle navigation Home Bank Account List Load By Website Group [OXPLAY] ZEUS138…" at bounding box center [300, 174] width 600 height 348
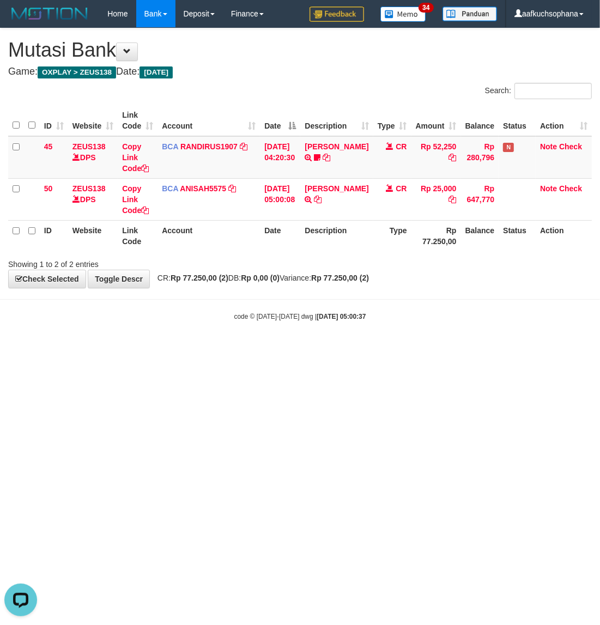
click at [168, 348] on html "Toggle navigation Home Bank Account List Load By Website Group [OXPLAY] ZEUS138…" at bounding box center [300, 174] width 600 height 348
drag, startPoint x: 199, startPoint y: 457, endPoint x: 195, endPoint y: 451, distance: 7.6
click at [197, 348] on html "Toggle navigation Home Bank Account List Load By Website Group [OXPLAY] ZEUS138…" at bounding box center [300, 174] width 600 height 348
click at [184, 348] on html "Toggle navigation Home Bank Account List Load By Website Group [OXPLAY] ZEUS138…" at bounding box center [300, 174] width 600 height 348
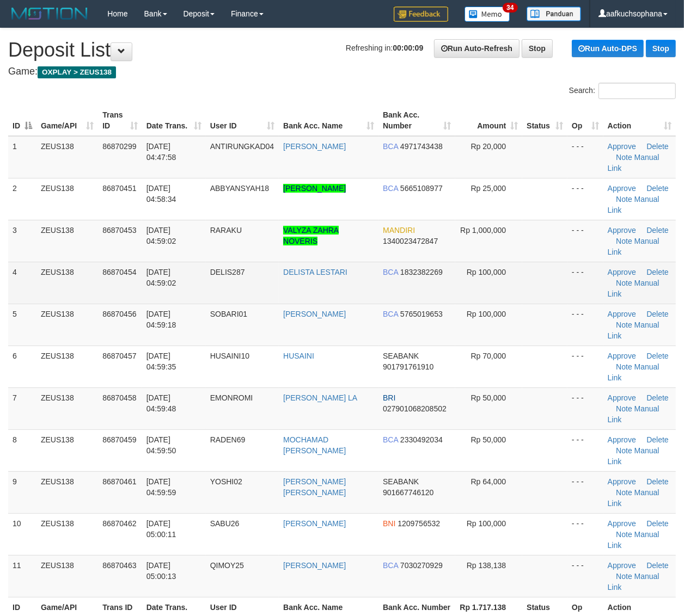
drag, startPoint x: 532, startPoint y: 278, endPoint x: 614, endPoint y: 280, distance: 81.7
click at [546, 278] on td at bounding box center [544, 283] width 45 height 42
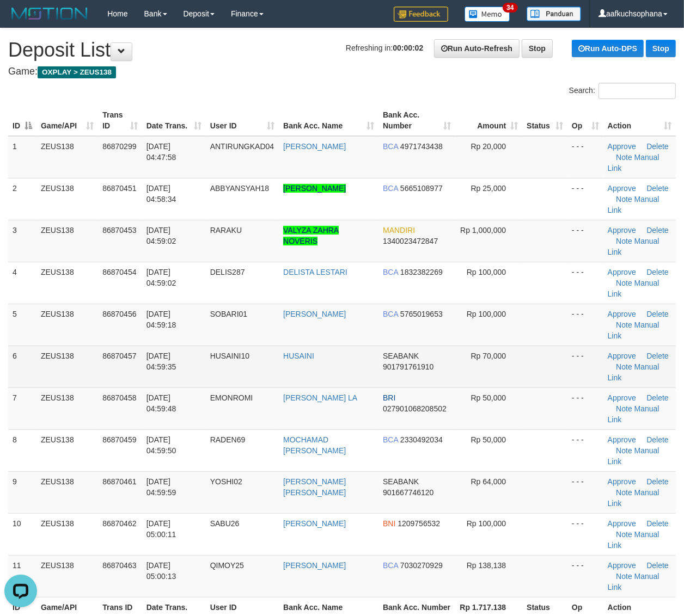
click at [543, 379] on td at bounding box center [544, 367] width 45 height 42
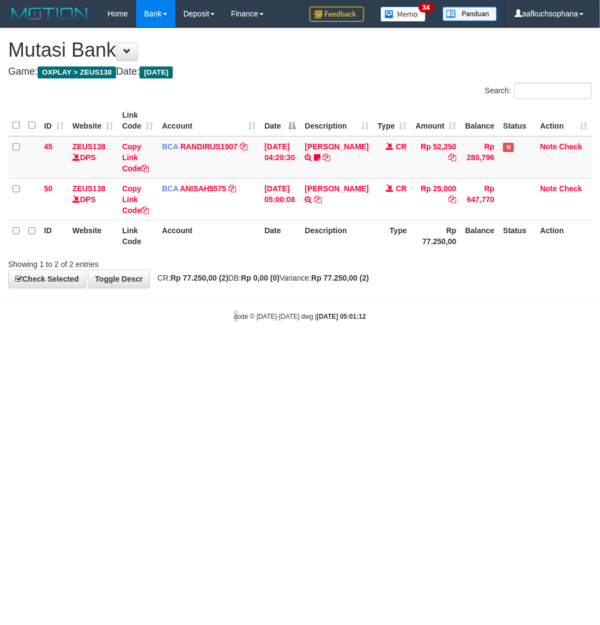
drag, startPoint x: 236, startPoint y: 387, endPoint x: 223, endPoint y: 371, distance: 20.2
click at [231, 348] on html "Toggle navigation Home Bank Account List Load By Website Group [OXPLAY] ZEUS138…" at bounding box center [300, 174] width 600 height 348
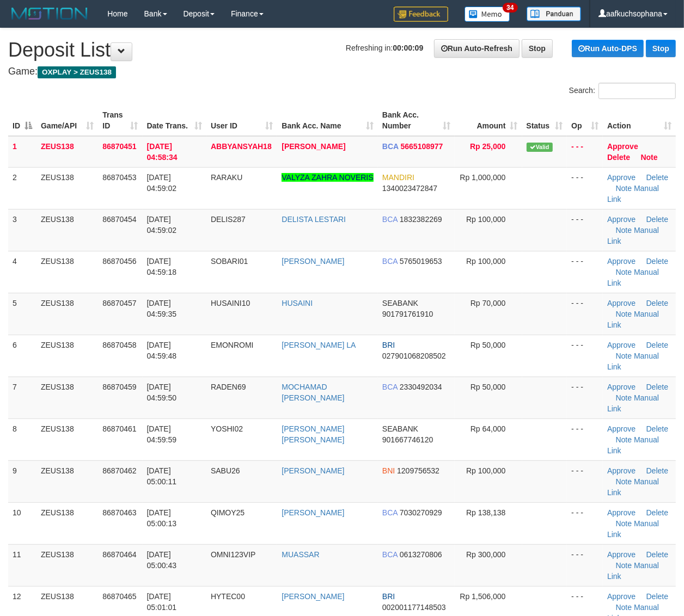
drag, startPoint x: 545, startPoint y: 293, endPoint x: 693, endPoint y: 327, distance: 152.4
click at [546, 293] on td at bounding box center [544, 314] width 45 height 42
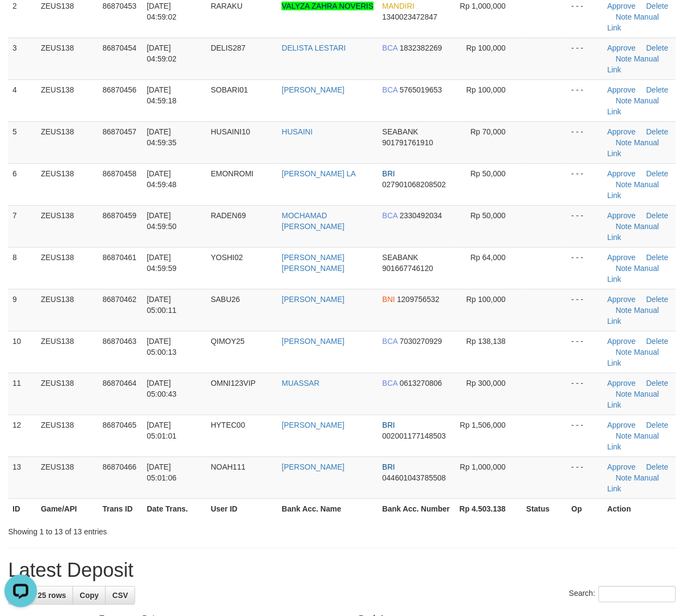
scroll to position [272, 0]
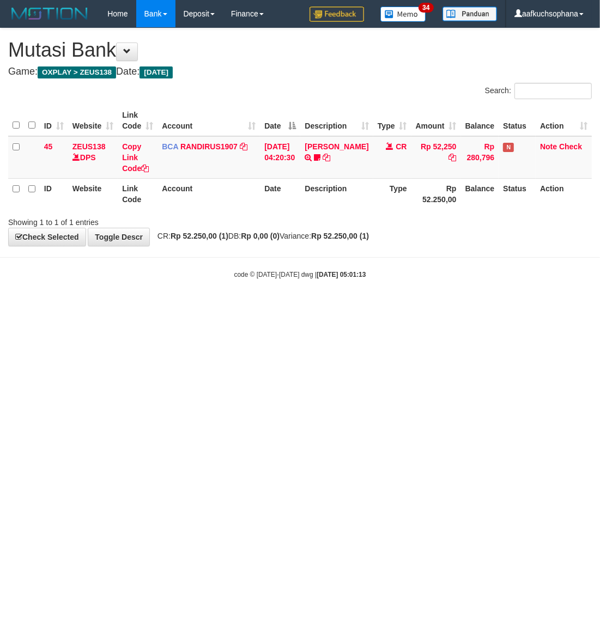
click at [373, 307] on html "Toggle navigation Home Bank Account List Load By Website Group [OXPLAY] ZEUS138…" at bounding box center [300, 153] width 600 height 307
click at [371, 307] on html "Toggle navigation Home Bank Account List Load By Website Group [OXPLAY] ZEUS138…" at bounding box center [300, 153] width 600 height 307
click at [394, 307] on html "Toggle navigation Home Bank Account List Load By Website Group [OXPLAY] ZEUS138…" at bounding box center [300, 153] width 600 height 307
click at [256, 307] on html "Toggle navigation Home Bank Account List Load By Website Group [OXPLAY] ZEUS138…" at bounding box center [300, 153] width 600 height 307
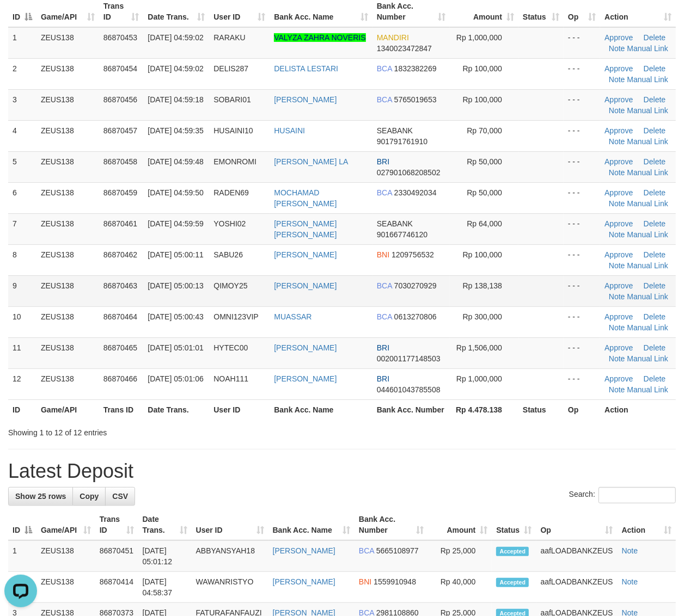
drag, startPoint x: 347, startPoint y: 292, endPoint x: 437, endPoint y: 238, distance: 104.6
click at [351, 295] on td "[PERSON_NAME]" at bounding box center [321, 291] width 103 height 31
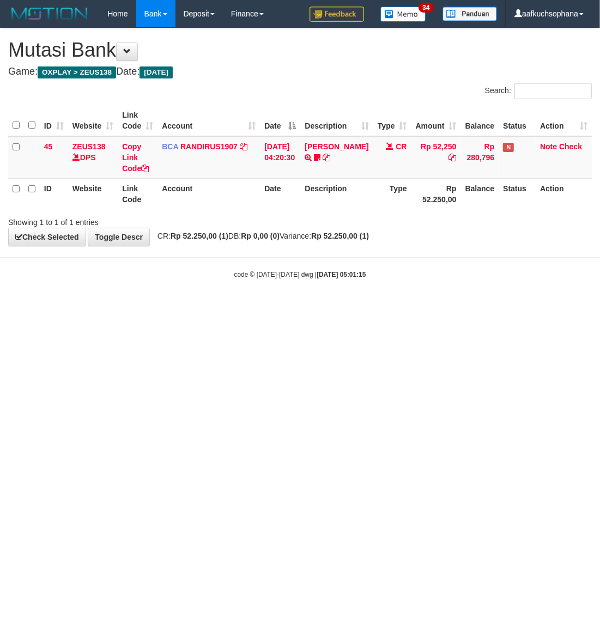
drag, startPoint x: 387, startPoint y: 386, endPoint x: 399, endPoint y: 364, distance: 25.1
click at [388, 307] on html "Toggle navigation Home Bank Account List Load By Website Group [OXPLAY] ZEUS138…" at bounding box center [300, 153] width 600 height 307
click at [180, 307] on html "Toggle navigation Home Bank Account List Load By Website Group [OXPLAY] ZEUS138…" at bounding box center [300, 153] width 600 height 307
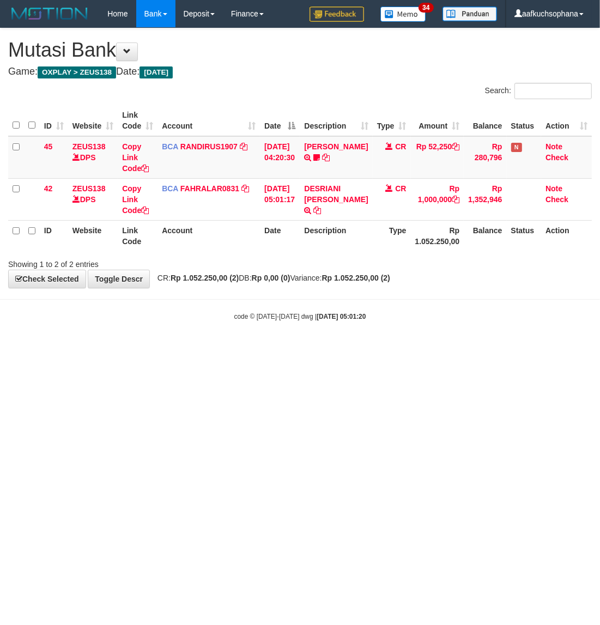
drag, startPoint x: 398, startPoint y: 402, endPoint x: 380, endPoint y: 251, distance: 151.9
click at [399, 348] on html "Toggle navigation Home Bank Account List Load By Website Group [OXPLAY] ZEUS138…" at bounding box center [300, 174] width 600 height 348
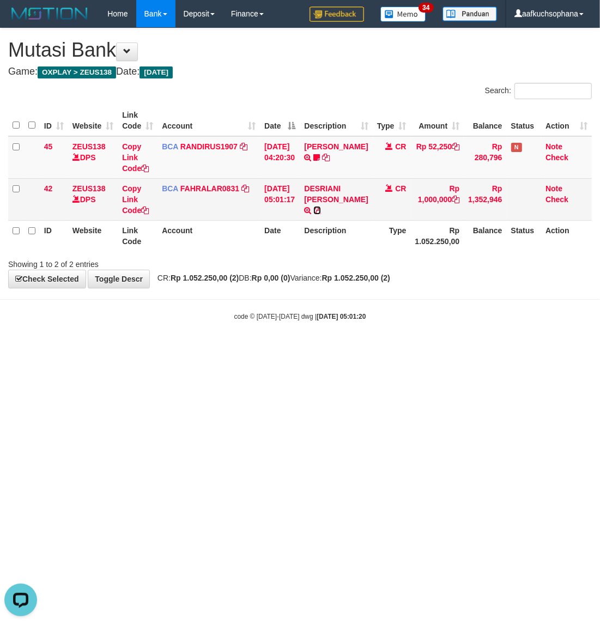
click at [313, 209] on icon at bounding box center [317, 210] width 8 height 8
click at [147, 209] on icon at bounding box center [145, 210] width 8 height 8
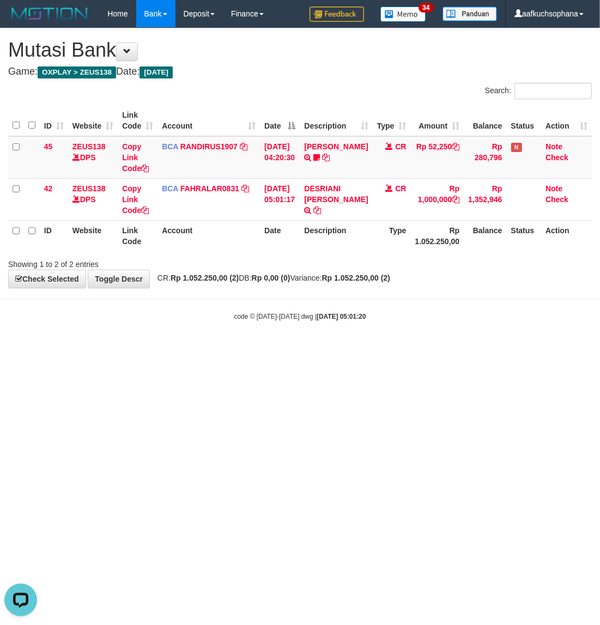
drag, startPoint x: 206, startPoint y: 437, endPoint x: 2, endPoint y: 332, distance: 229.7
click at [197, 348] on html "Toggle navigation Home Bank Account List Load By Website Group [OXPLAY] ZEUS138…" at bounding box center [300, 174] width 600 height 348
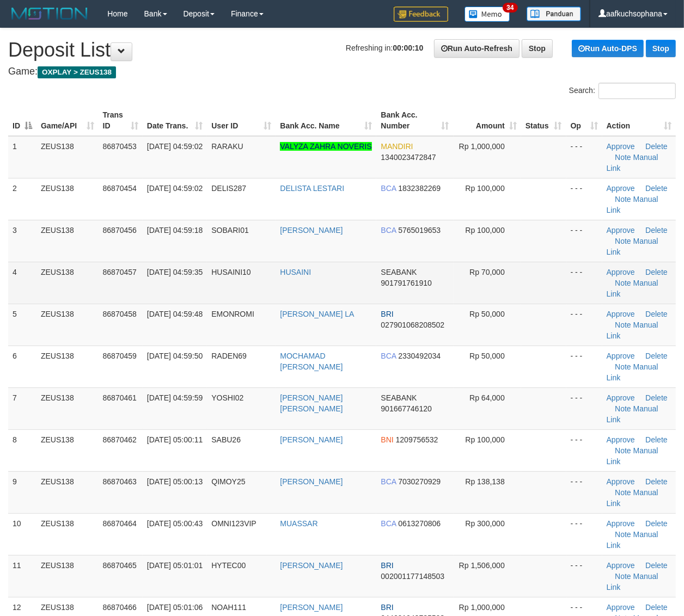
click at [567, 270] on td "- - -" at bounding box center [584, 283] width 36 height 42
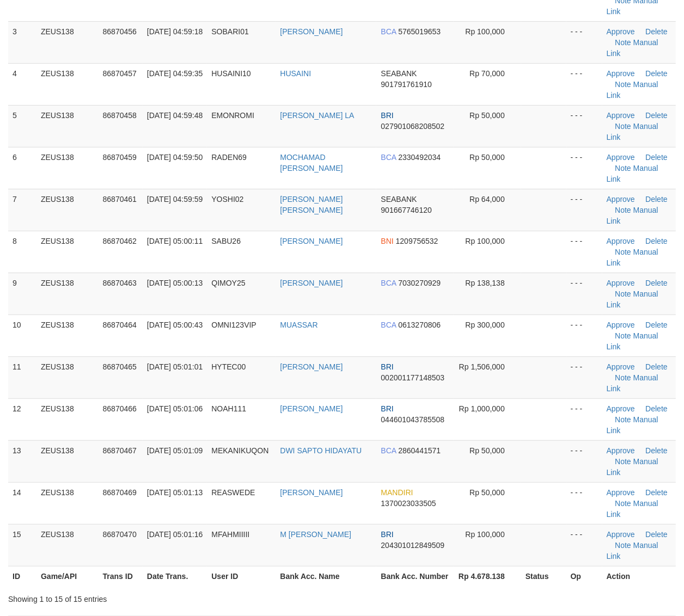
scroll to position [204, 0]
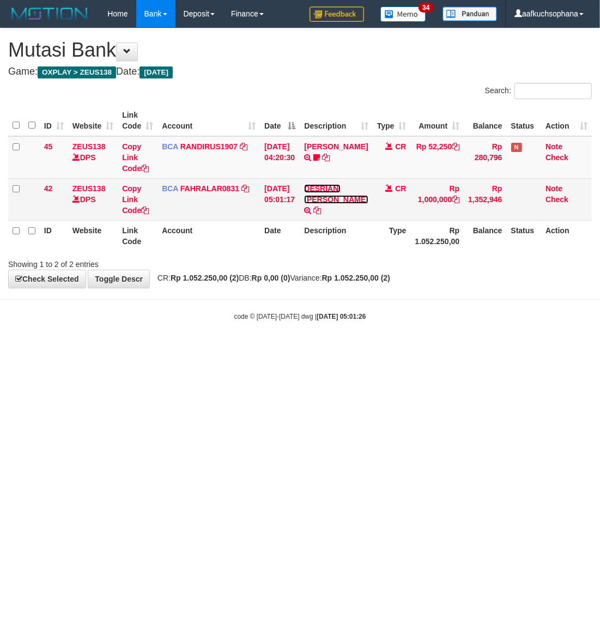
click at [335, 189] on link "DESRIANI [PERSON_NAME]" at bounding box center [336, 194] width 64 height 20
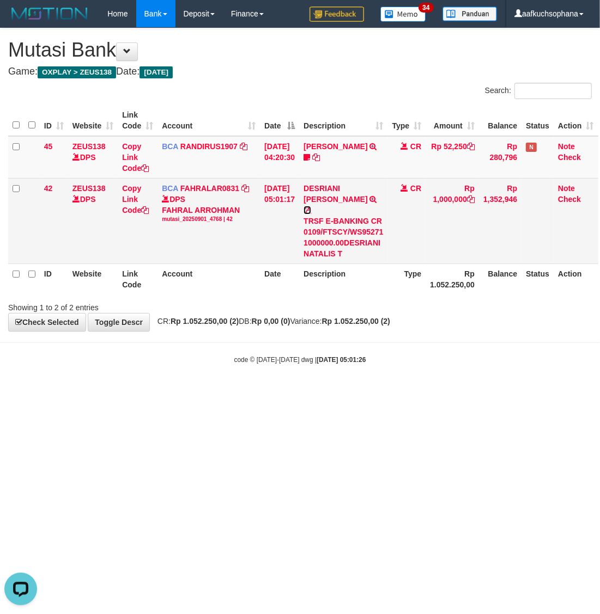
click at [311, 206] on icon at bounding box center [307, 210] width 8 height 8
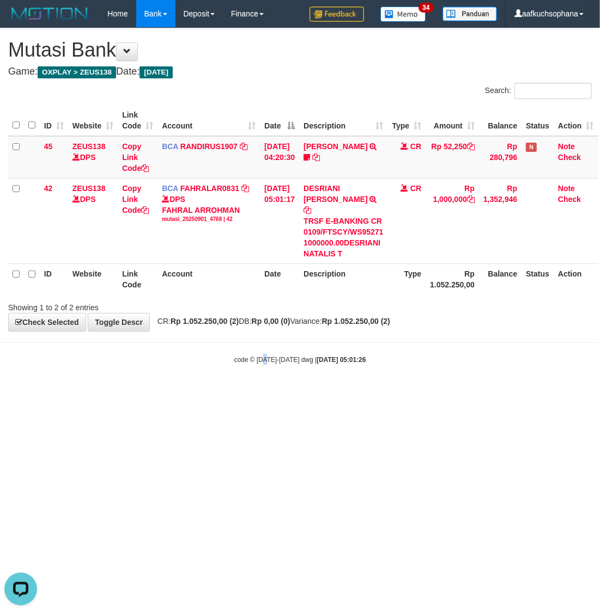
click at [266, 392] on html "Toggle navigation Home Bank Account List Load By Website Group [OXPLAY] ZEUS138…" at bounding box center [300, 196] width 600 height 392
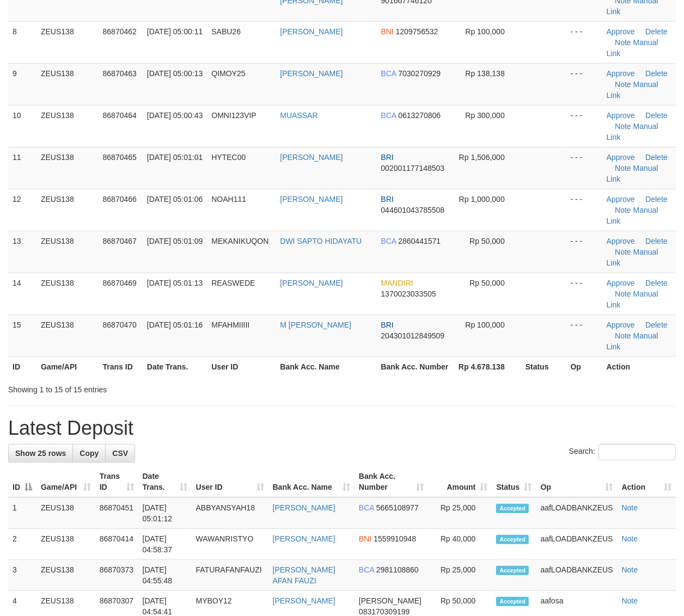
drag, startPoint x: 680, startPoint y: 373, endPoint x: 645, endPoint y: 366, distance: 34.9
click at [676, 374] on div "ID Game/API Trans ID Date Trans. User ID Bank Acc. Name Bank Acc. Number Amount…" at bounding box center [342, 36] width 684 height 687
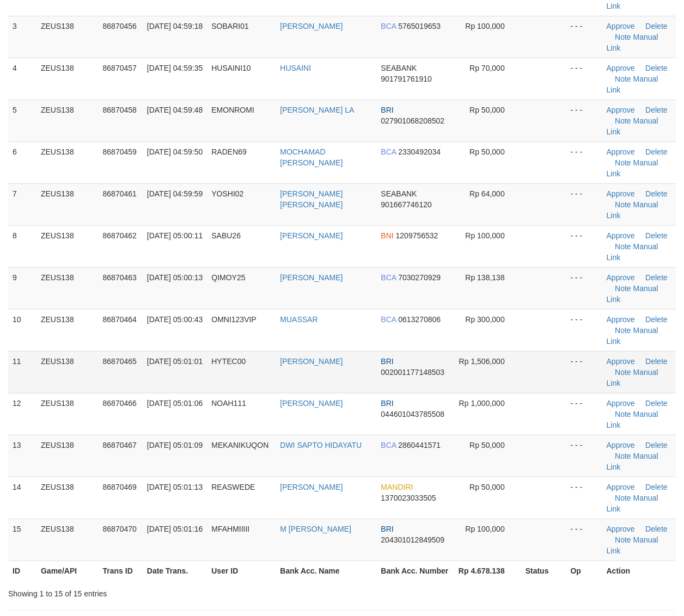
click at [602, 368] on td "Approve [GEOGRAPHIC_DATA] Note Manual Link" at bounding box center [639, 372] width 74 height 42
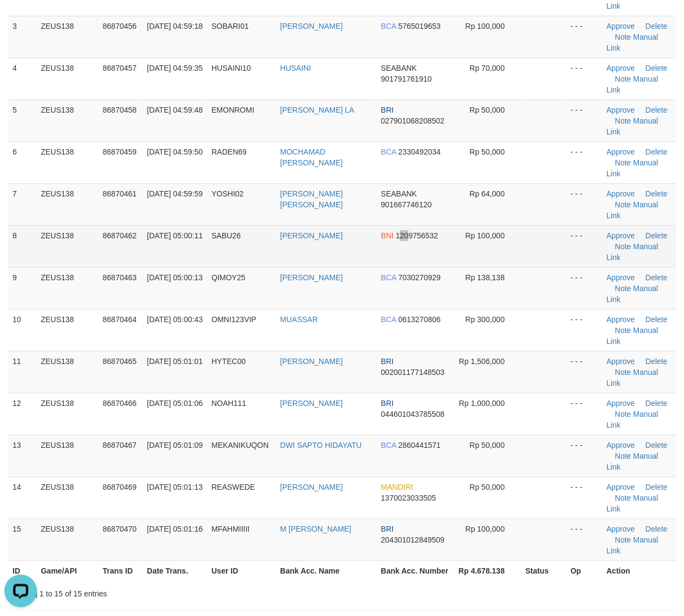
drag, startPoint x: 401, startPoint y: 260, endPoint x: 461, endPoint y: 248, distance: 61.5
click at [413, 268] on tbody "1 ZEUS138 86870453 [DATE] 04:59:02 [GEOGRAPHIC_DATA] VALYZA ZAHRA NOVERIS MANDI…" at bounding box center [342, 246] width 668 height 629
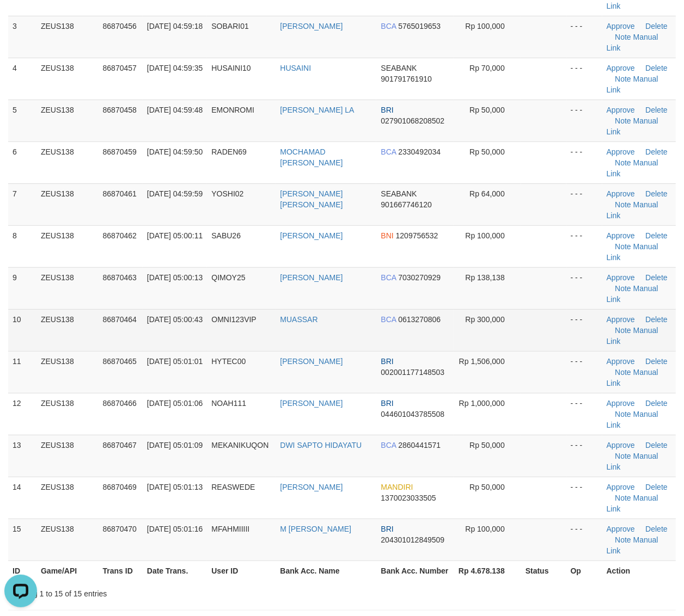
click at [548, 319] on td at bounding box center [543, 330] width 45 height 42
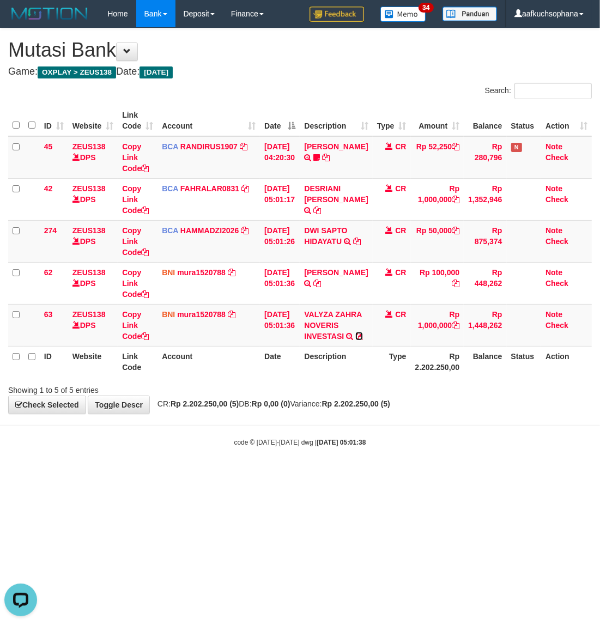
drag, startPoint x: 315, startPoint y: 357, endPoint x: 1, endPoint y: 348, distance: 314.3
click at [355, 340] on icon at bounding box center [359, 336] width 8 height 8
click at [148, 335] on icon at bounding box center [145, 336] width 8 height 8
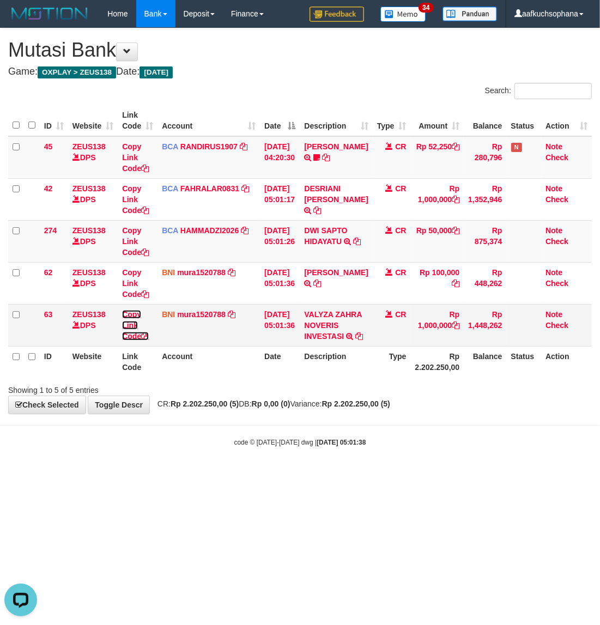
click at [148, 335] on icon at bounding box center [145, 336] width 8 height 8
drag, startPoint x: 262, startPoint y: 511, endPoint x: 80, endPoint y: 347, distance: 245.2
click at [264, 474] on html "Toggle navigation Home Bank Account List Load By Website Group [OXPLAY] ZEUS138…" at bounding box center [300, 237] width 600 height 474
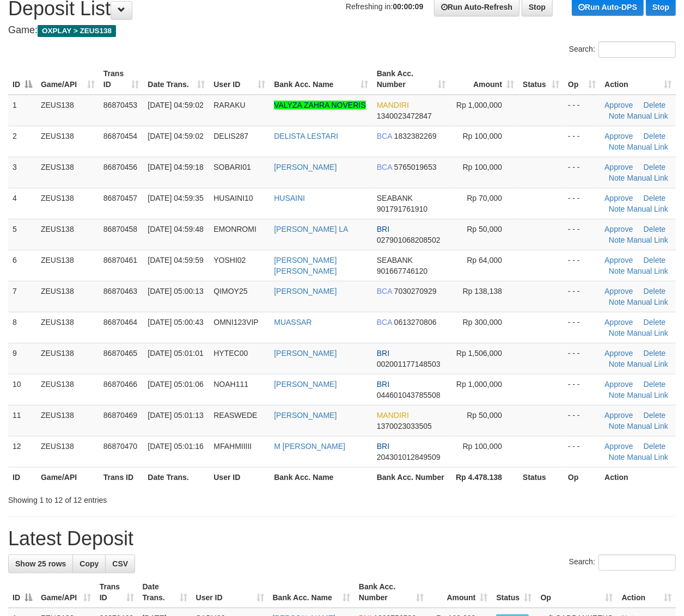
scroll to position [41, 0]
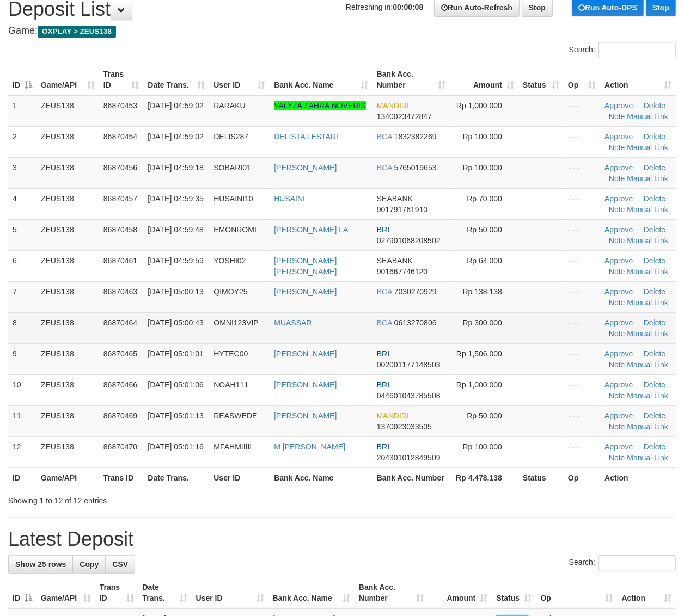
click at [584, 338] on td "- - -" at bounding box center [582, 328] width 36 height 31
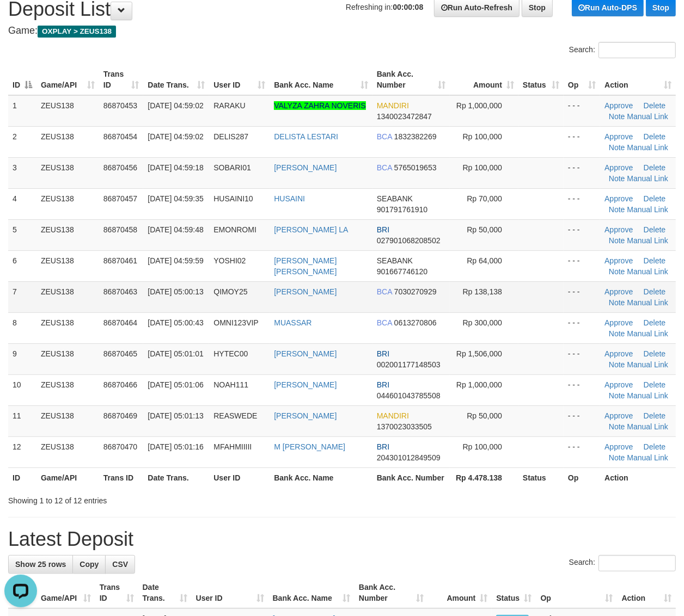
scroll to position [0, 0]
click at [638, 113] on link "Manual Link" at bounding box center [647, 116] width 41 height 9
click at [640, 114] on link "Manual Link" at bounding box center [647, 116] width 41 height 9
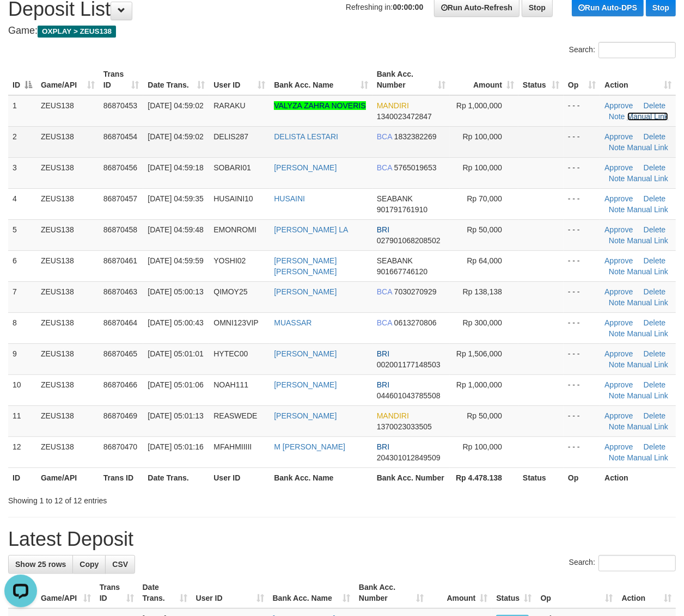
click at [627, 112] on link "Manual Link" at bounding box center [647, 116] width 41 height 9
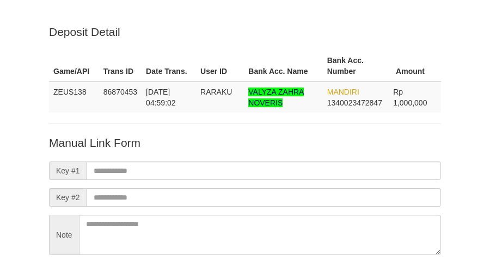
scroll to position [96, 0]
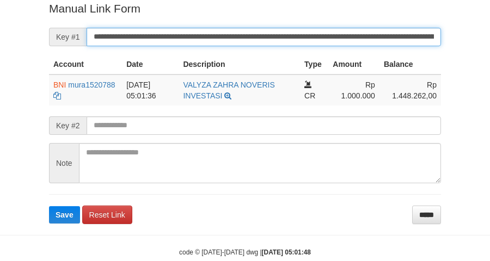
click at [49, 206] on button "Save" at bounding box center [64, 214] width 31 height 17
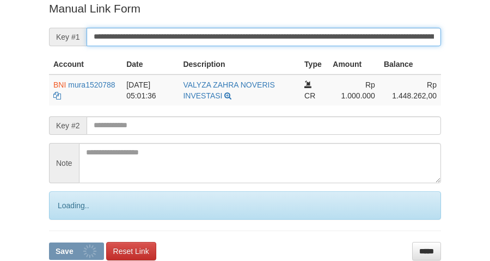
click at [49, 243] on button "Save" at bounding box center [76, 251] width 55 height 17
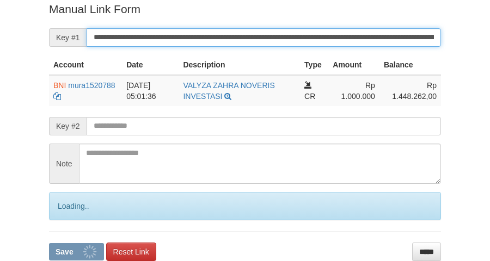
click at [49, 243] on button "Save" at bounding box center [76, 251] width 55 height 17
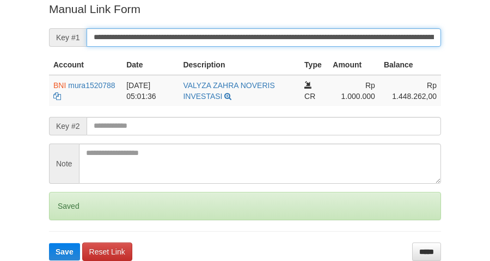
click at [49, 243] on button "Save" at bounding box center [64, 251] width 31 height 17
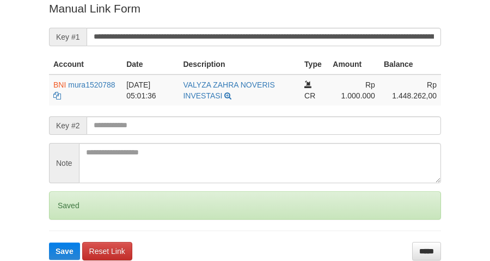
scroll to position [223, 0]
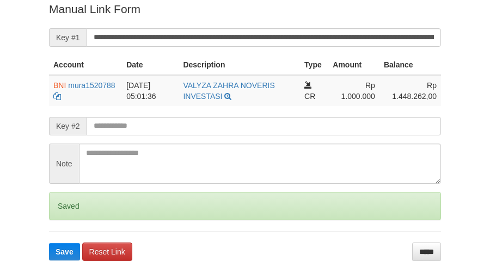
click at [278, 35] on input "**********" at bounding box center [264, 37] width 354 height 19
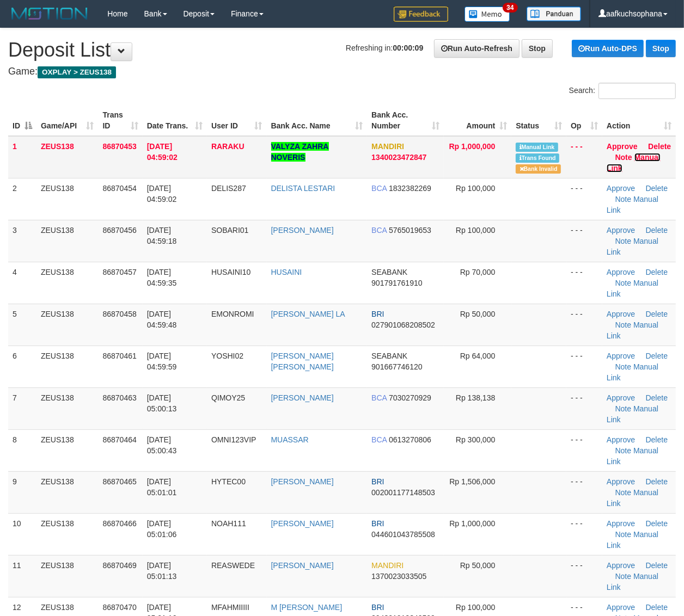
click at [648, 156] on link "Manual Link" at bounding box center [634, 163] width 54 height 20
click at [607, 153] on link "Manual Link" at bounding box center [634, 163] width 54 height 20
click at [552, 336] on td at bounding box center [538, 325] width 55 height 42
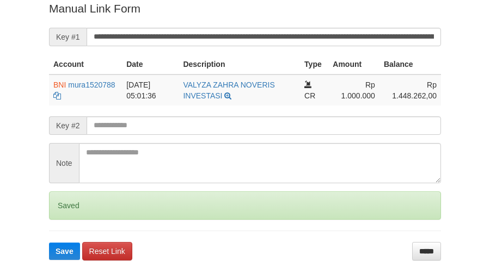
click at [49, 243] on button "Save" at bounding box center [64, 251] width 31 height 17
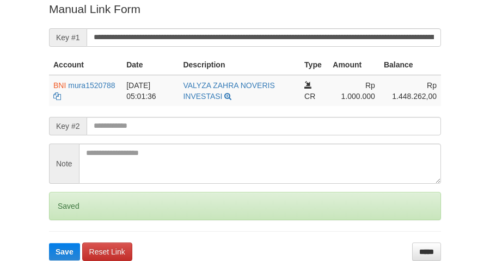
click at [49, 243] on button "Save" at bounding box center [64, 251] width 31 height 17
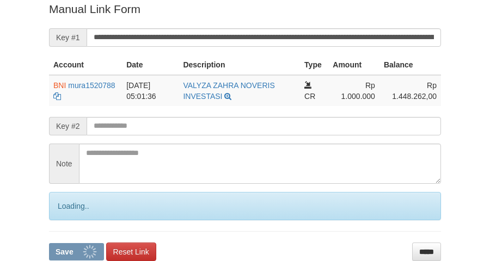
click at [49, 243] on button "Save" at bounding box center [76, 251] width 55 height 17
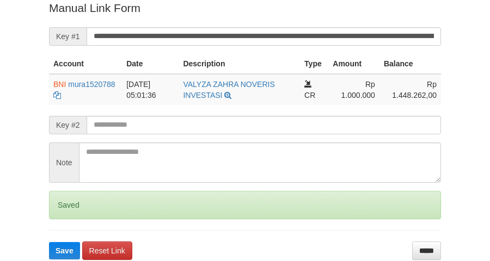
click at [49, 242] on button "Save" at bounding box center [64, 250] width 31 height 17
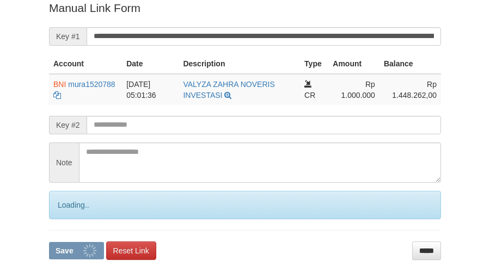
scroll to position [224, 0]
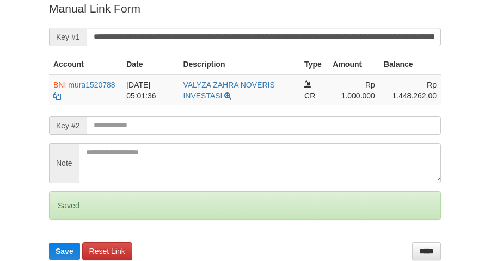
click at [49, 243] on button "Save" at bounding box center [64, 251] width 31 height 17
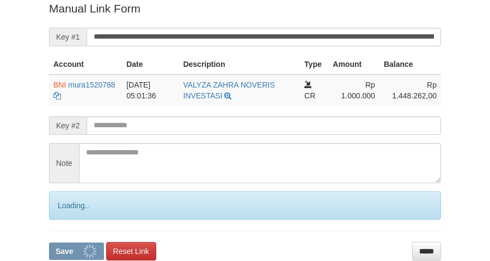
click at [49, 243] on button "Save" at bounding box center [76, 251] width 55 height 17
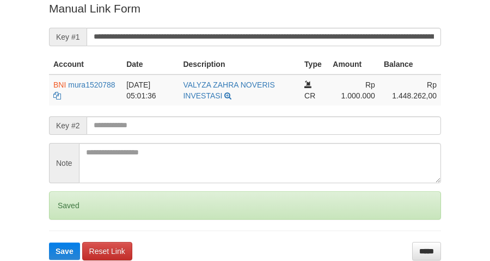
click at [49, 243] on button "Save" at bounding box center [64, 251] width 31 height 17
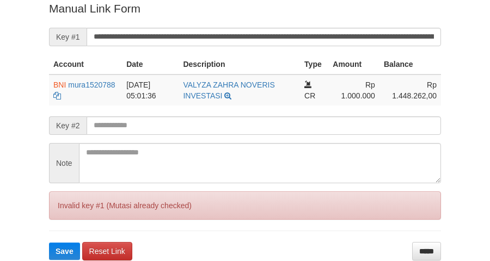
click at [280, 21] on form "**********" at bounding box center [245, 131] width 392 height 260
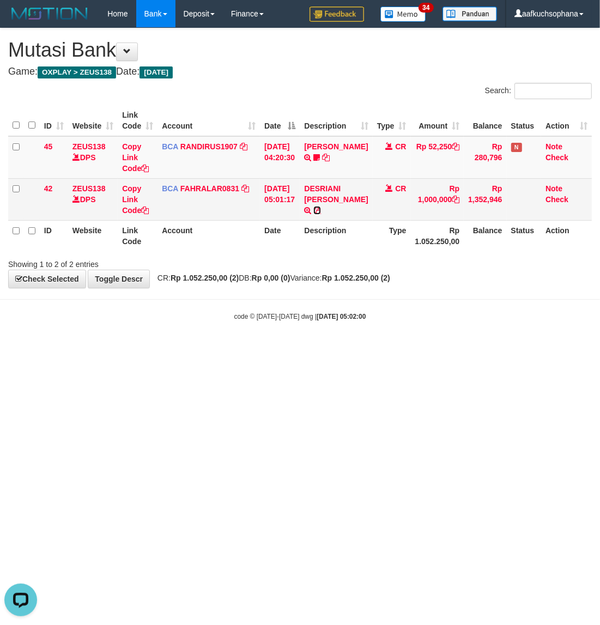
drag, startPoint x: 314, startPoint y: 210, endPoint x: 203, endPoint y: 212, distance: 111.1
click at [313, 210] on icon at bounding box center [317, 210] width 8 height 8
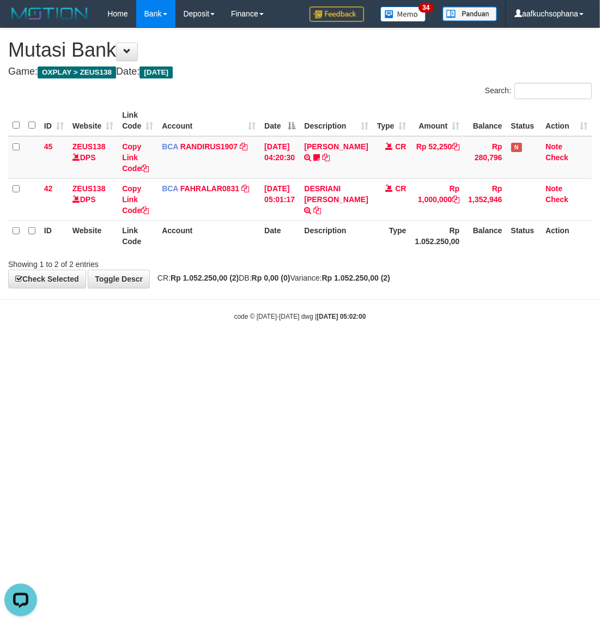
click at [246, 348] on html "Toggle navigation Home Bank Account List Load By Website Group [OXPLAY] ZEUS138…" at bounding box center [300, 174] width 600 height 348
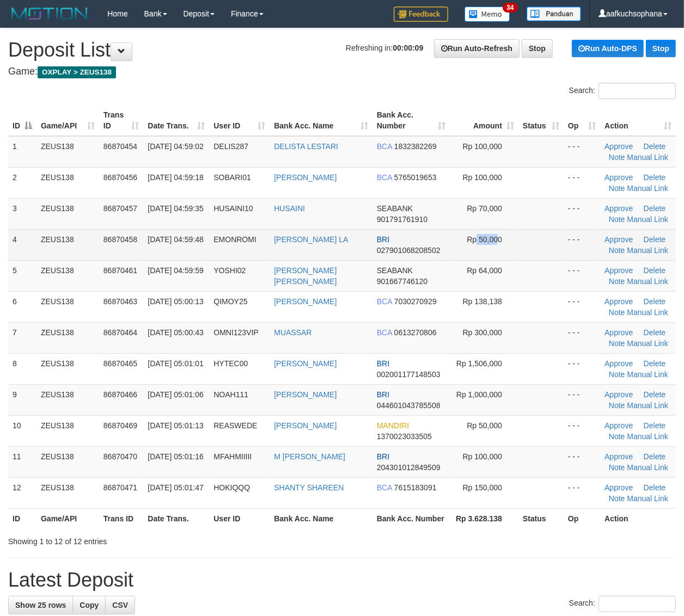
drag, startPoint x: 478, startPoint y: 240, endPoint x: 526, endPoint y: 257, distance: 51.5
click at [503, 263] on tbody "1 ZEUS138 86870454 01/09/2025 04:59:02 DELIS287 DELISTA LESTARI BCA 1832382269 …" at bounding box center [342, 322] width 668 height 373
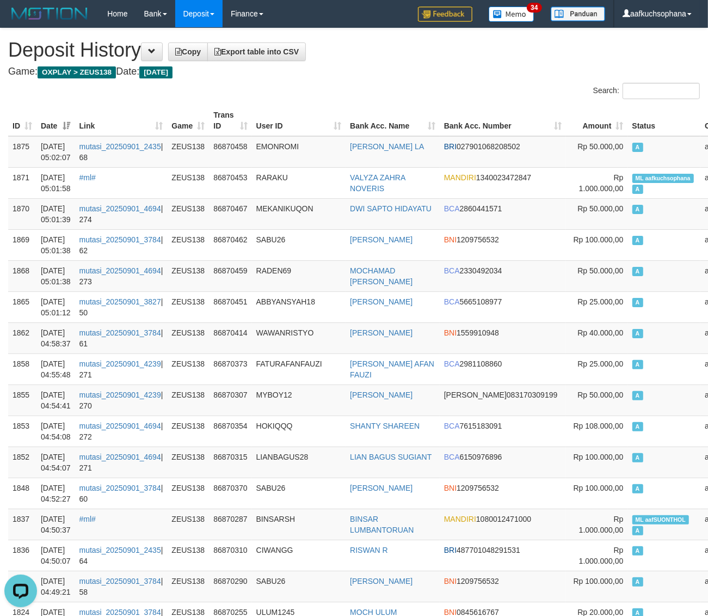
drag, startPoint x: 347, startPoint y: 93, endPoint x: 262, endPoint y: 99, distance: 84.6
click at [348, 93] on div "Search:" at bounding box center [354, 92] width 708 height 19
drag, startPoint x: 429, startPoint y: 101, endPoint x: 2, endPoint y: 253, distance: 453.1
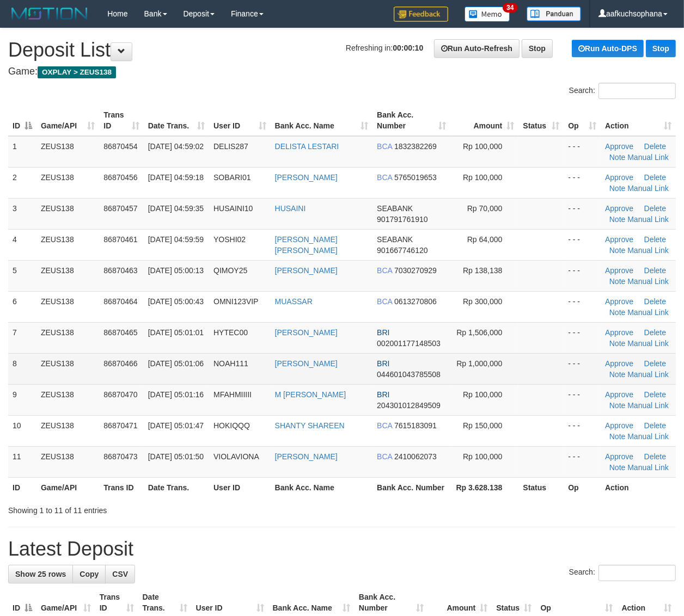
drag, startPoint x: 503, startPoint y: 346, endPoint x: 583, endPoint y: 358, distance: 81.4
click at [503, 346] on td "Rp 1,506,000" at bounding box center [484, 337] width 68 height 31
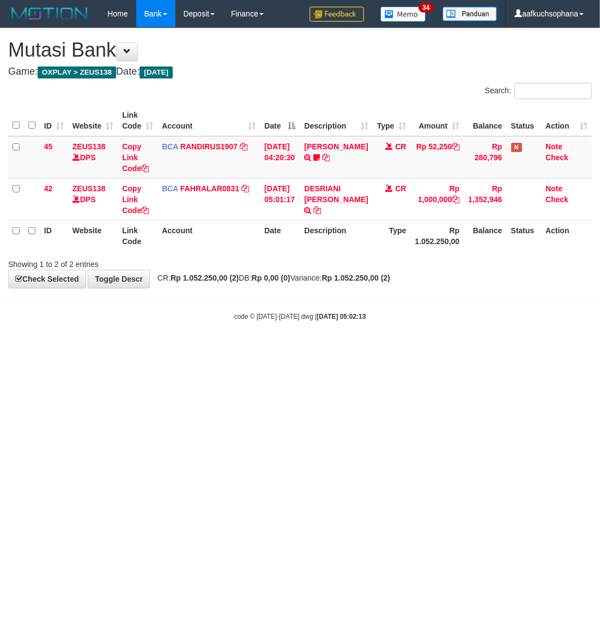
click at [278, 348] on html "Toggle navigation Home Bank Account List Load By Website Group [OXPLAY] ZEUS138…" at bounding box center [300, 174] width 600 height 348
drag, startPoint x: 216, startPoint y: 358, endPoint x: 33, endPoint y: 322, distance: 185.9
click at [209, 348] on html "Toggle navigation Home Bank Account List Load By Website Group [OXPLAY] ZEUS138…" at bounding box center [300, 174] width 600 height 348
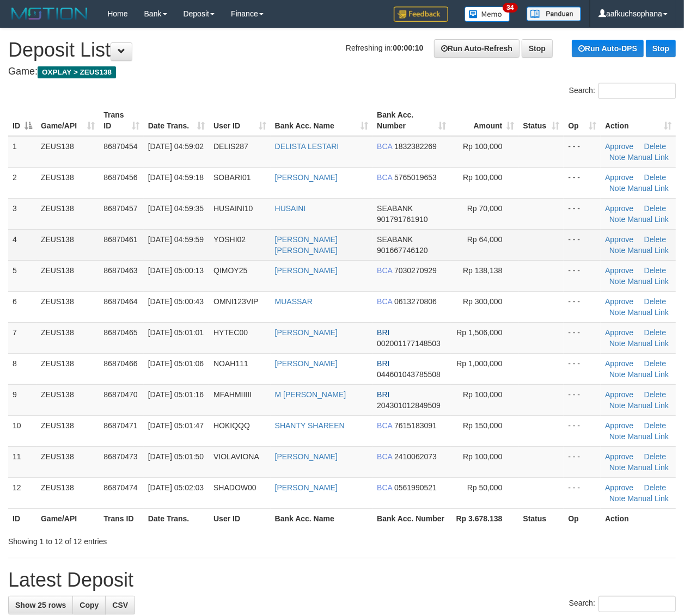
drag, startPoint x: 535, startPoint y: 239, endPoint x: 692, endPoint y: 292, distance: 166.3
click at [536, 240] on td at bounding box center [540, 244] width 45 height 31
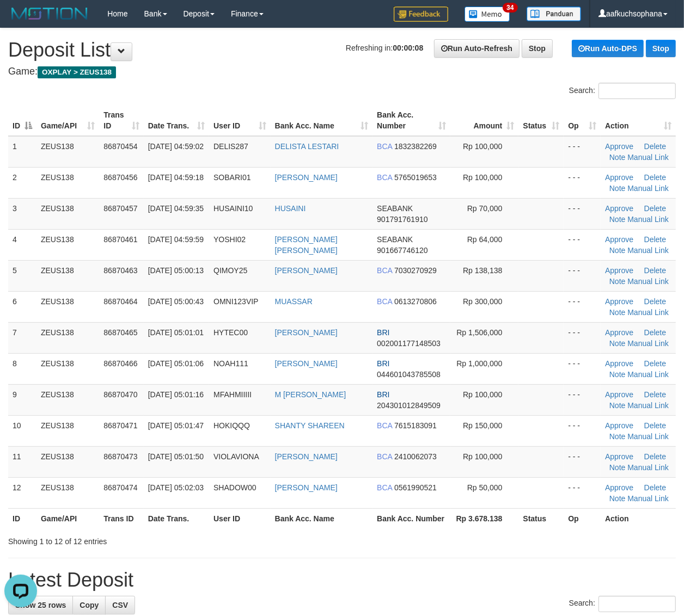
drag, startPoint x: 545, startPoint y: 311, endPoint x: 687, endPoint y: 353, distance: 147.7
click at [545, 311] on td at bounding box center [540, 306] width 45 height 31
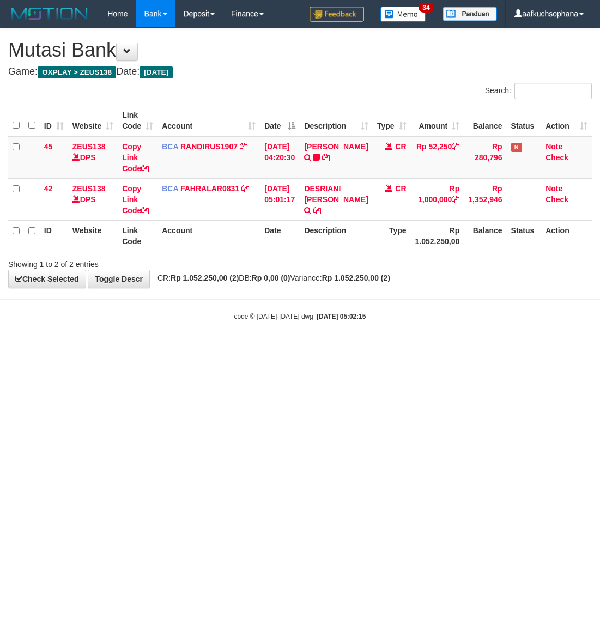
click at [274, 348] on html "Toggle navigation Home Bank Account List Load By Website Group [OXPLAY] ZEUS138…" at bounding box center [300, 174] width 600 height 348
click at [334, 348] on html "Toggle navigation Home Bank Account List Load By Website Group [OXPLAY] ZEUS138…" at bounding box center [300, 174] width 600 height 348
drag, startPoint x: 352, startPoint y: 442, endPoint x: 370, endPoint y: 440, distance: 18.6
click at [363, 348] on html "Toggle navigation Home Bank Account List Load By Website Group [OXPLAY] ZEUS138…" at bounding box center [300, 174] width 600 height 348
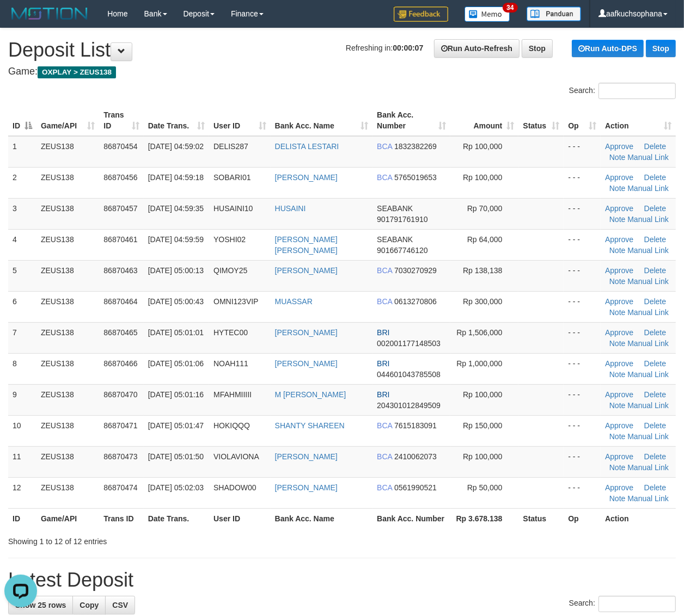
drag, startPoint x: 546, startPoint y: 290, endPoint x: 692, endPoint y: 325, distance: 150.6
click at [546, 290] on td at bounding box center [540, 275] width 45 height 31
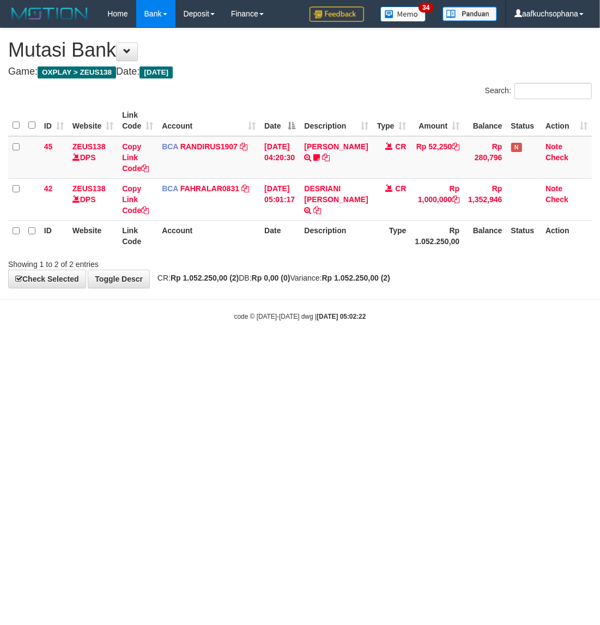
click at [155, 348] on html "Toggle navigation Home Bank Account List Load By Website Group [OXPLAY] ZEUS138…" at bounding box center [300, 174] width 600 height 348
drag, startPoint x: 213, startPoint y: 418, endPoint x: 46, endPoint y: 356, distance: 177.8
click at [211, 348] on html "Toggle navigation Home Bank Account List Load By Website Group [OXPLAY] ZEUS138…" at bounding box center [300, 174] width 600 height 348
drag, startPoint x: 429, startPoint y: 358, endPoint x: 451, endPoint y: 335, distance: 31.2
click at [448, 339] on html "Toggle navigation Home Bank Account List Load By Website Group [OXPLAY] ZEUS138…" at bounding box center [300, 174] width 600 height 348
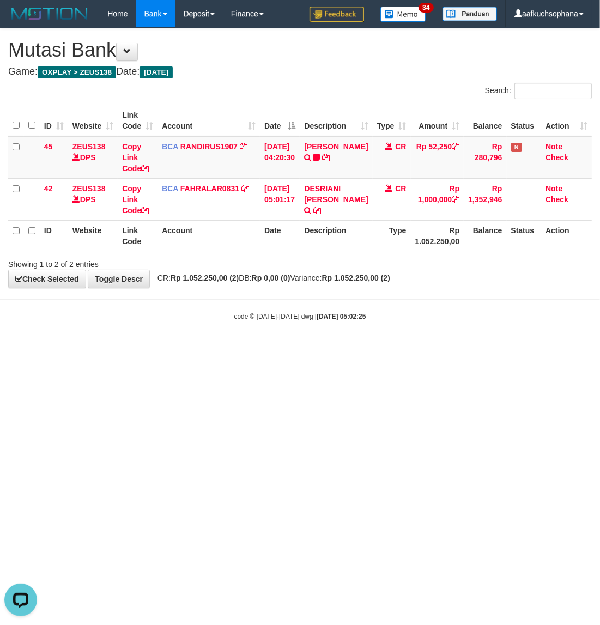
drag, startPoint x: 515, startPoint y: 405, endPoint x: 331, endPoint y: 376, distance: 186.3
click at [513, 348] on html "Toggle navigation Home Bank Account List Load By Website Group [OXPLAY] ZEUS138…" at bounding box center [300, 174] width 600 height 348
click at [317, 348] on html "Toggle navigation Home Bank Account List Load By Website Group [OXPLAY] ZEUS138…" at bounding box center [300, 174] width 600 height 348
click at [325, 348] on html "Toggle navigation Home Bank Account List Load By Website Group [OXPLAY] ZEUS138…" at bounding box center [300, 174] width 600 height 348
click at [179, 348] on html "Toggle navigation Home Bank Account List Load By Website Group [OXPLAY] ZEUS138…" at bounding box center [300, 174] width 600 height 348
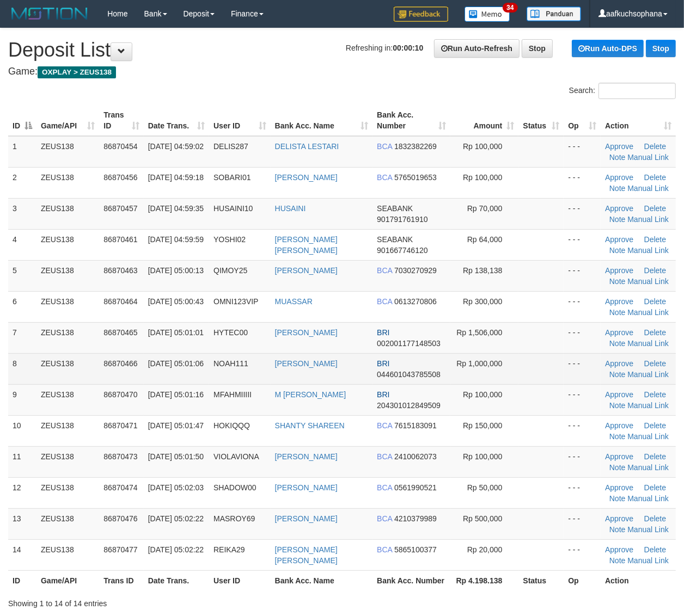
drag, startPoint x: 542, startPoint y: 336, endPoint x: 670, endPoint y: 378, distance: 135.3
click at [542, 338] on td at bounding box center [540, 337] width 45 height 31
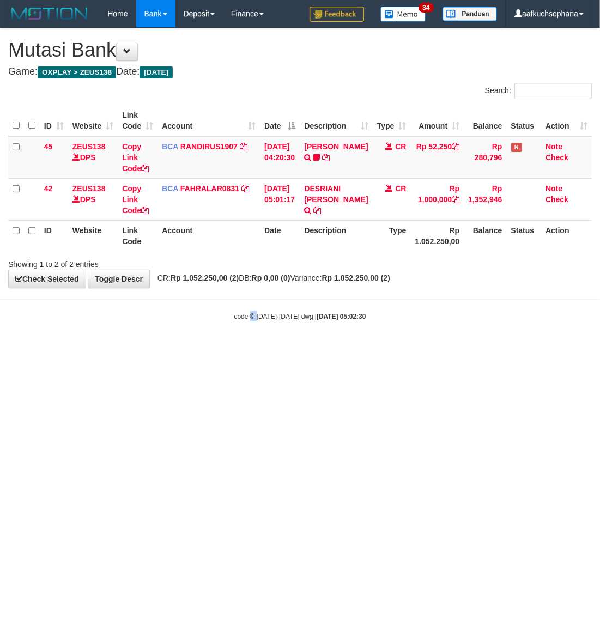
click at [257, 348] on html "Toggle navigation Home Bank Account List Load By Website Group [OXPLAY] ZEUS138…" at bounding box center [300, 174] width 600 height 348
click at [151, 348] on html "Toggle navigation Home Bank Account List Load By Website Group [OXPLAY] ZEUS138…" at bounding box center [300, 174] width 600 height 348
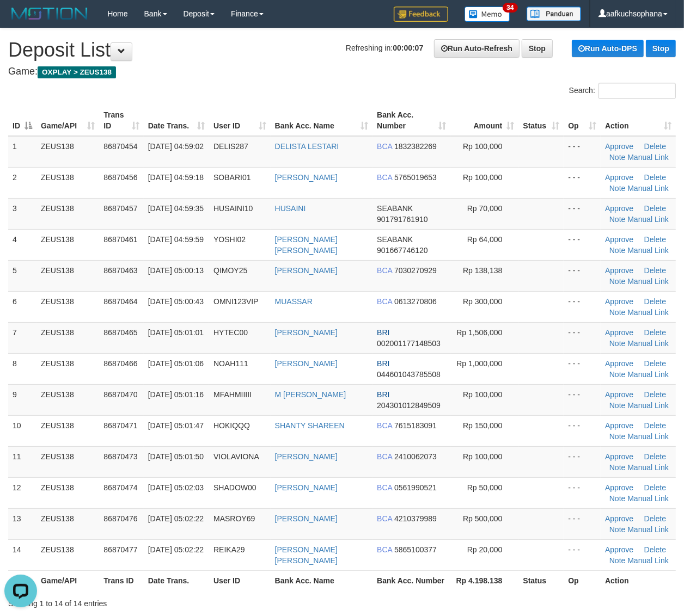
drag, startPoint x: 557, startPoint y: 273, endPoint x: 680, endPoint y: 301, distance: 126.2
click at [556, 273] on td at bounding box center [540, 275] width 45 height 31
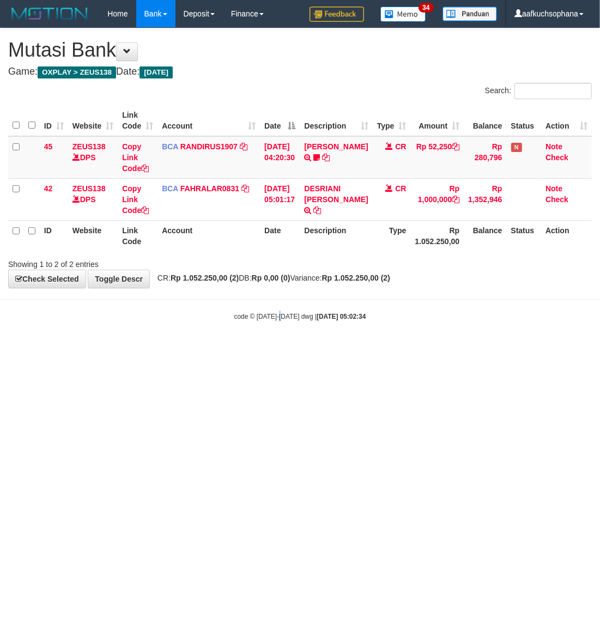
click at [284, 348] on html "Toggle navigation Home Bank Account List Load By Website Group [OXPLAY] ZEUS138…" at bounding box center [300, 174] width 600 height 348
click at [366, 348] on html "Toggle navigation Home Bank Account List Load By Website Group [OXPLAY] ZEUS138…" at bounding box center [300, 174] width 600 height 348
click at [381, 348] on html "Toggle navigation Home Bank Account List Load By Website Group [OXPLAY] ZEUS138…" at bounding box center [300, 174] width 600 height 348
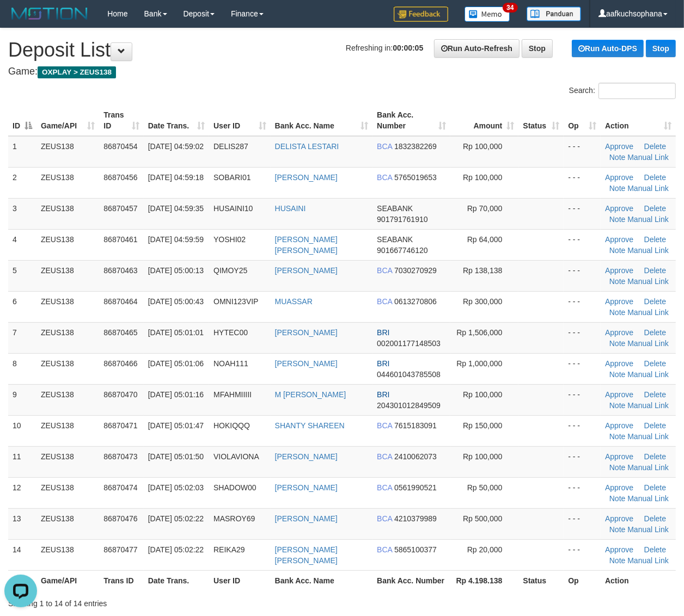
drag, startPoint x: 530, startPoint y: 374, endPoint x: 693, endPoint y: 392, distance: 163.9
click at [538, 373] on td at bounding box center [540, 368] width 45 height 31
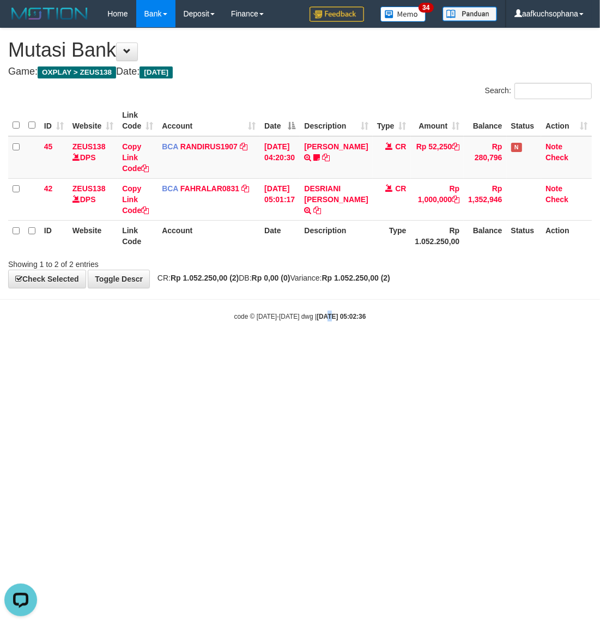
click at [319, 348] on html "Toggle navigation Home Bank Account List Load By Website Group [OXPLAY] ZEUS138…" at bounding box center [300, 174] width 600 height 348
click at [282, 348] on html "Toggle navigation Home Bank Account List Load By Website Group [OXPLAY] ZEUS138…" at bounding box center [300, 174] width 600 height 348
click at [271, 348] on html "Toggle navigation Home Bank Account List Load By Website Group [OXPLAY] ZEUS138…" at bounding box center [300, 174] width 600 height 348
drag, startPoint x: 267, startPoint y: 474, endPoint x: 163, endPoint y: 436, distance: 110.8
click at [252, 348] on html "Toggle navigation Home Bank Account List Load By Website Group [OXPLAY] ZEUS138…" at bounding box center [300, 174] width 600 height 348
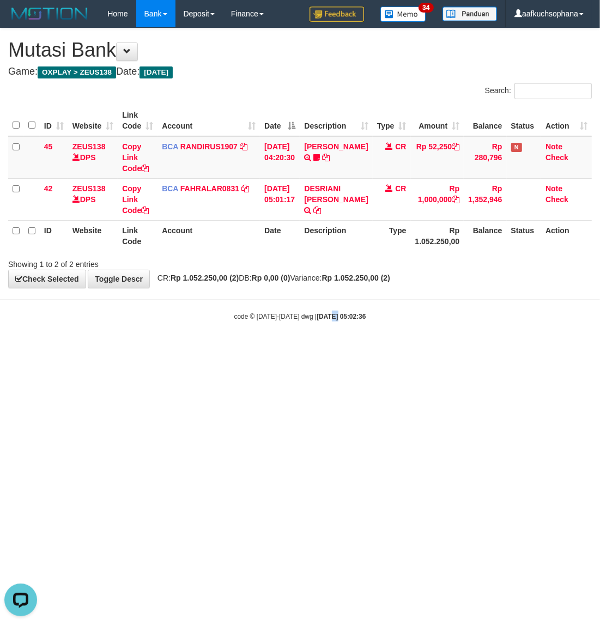
click at [327, 348] on html "Toggle navigation Home Bank Account List Load By Website Group [OXPLAY] ZEUS138…" at bounding box center [300, 174] width 600 height 348
click at [347, 348] on html "Toggle navigation Home Bank Account List Load By Website Group [OXPLAY] ZEUS138…" at bounding box center [300, 174] width 600 height 348
drag, startPoint x: 393, startPoint y: 406, endPoint x: 431, endPoint y: 377, distance: 47.7
click at [395, 348] on html "Toggle navigation Home Bank Account List Load By Website Group [OXPLAY] ZEUS138…" at bounding box center [300, 174] width 600 height 348
drag, startPoint x: 262, startPoint y: 406, endPoint x: 242, endPoint y: 408, distance: 19.8
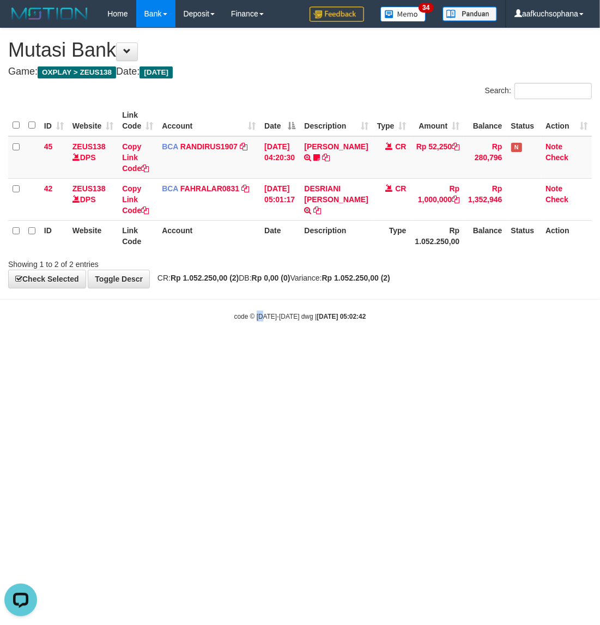
click at [255, 348] on html "Toggle navigation Home Bank Account List Load By Website Group [OXPLAY] ZEUS138…" at bounding box center [300, 174] width 600 height 348
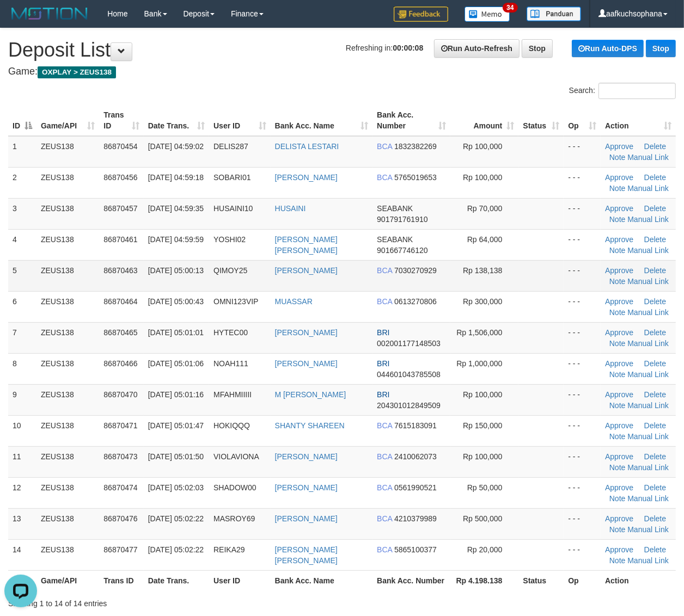
click at [528, 271] on td at bounding box center [540, 275] width 45 height 31
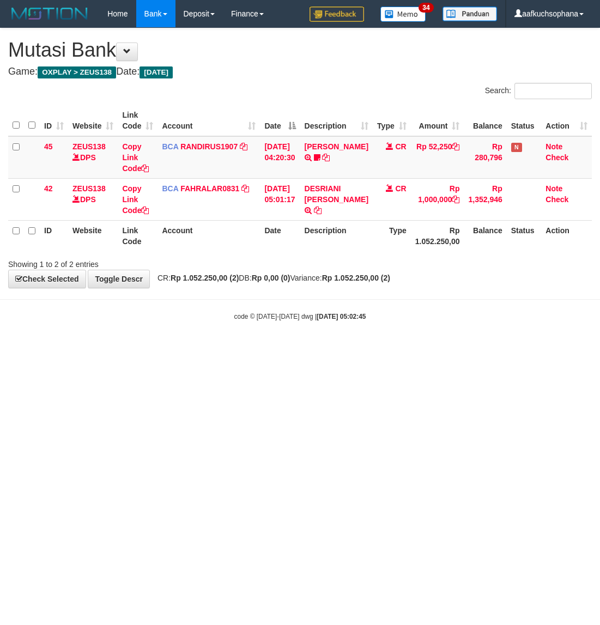
click at [347, 348] on html "Toggle navigation Home Bank Account List Load By Website Group [OXPLAY] ZEUS138…" at bounding box center [300, 174] width 600 height 348
drag, startPoint x: 315, startPoint y: 428, endPoint x: 254, endPoint y: 436, distance: 60.9
click at [313, 348] on html "Toggle navigation Home Bank Account List Load By Website Group [OXPLAY] ZEUS138…" at bounding box center [300, 174] width 600 height 348
click at [253, 348] on html "Toggle navigation Home Bank Account List Load By Website Group [OXPLAY] ZEUS138…" at bounding box center [300, 174] width 600 height 348
click at [246, 348] on html "Toggle navigation Home Bank Account List Load By Website Group [OXPLAY] ZEUS138…" at bounding box center [300, 174] width 600 height 348
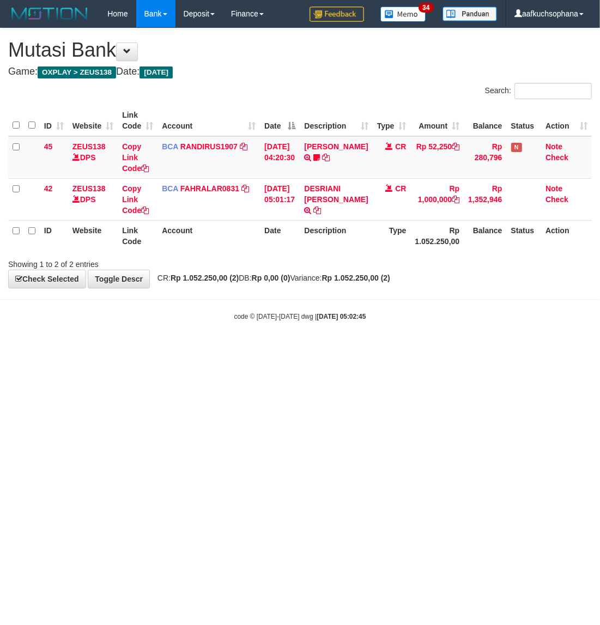
drag, startPoint x: 228, startPoint y: 423, endPoint x: 162, endPoint y: 394, distance: 72.2
click at [221, 348] on html "Toggle navigation Home Bank Account List Load By Website Group [OXPLAY] ZEUS138…" at bounding box center [300, 174] width 600 height 348
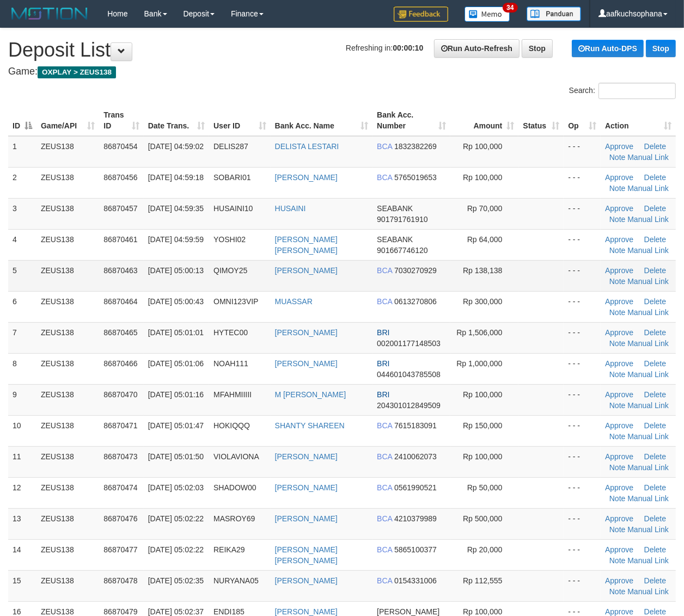
drag, startPoint x: 533, startPoint y: 273, endPoint x: 556, endPoint y: 283, distance: 25.4
click at [534, 274] on td at bounding box center [540, 275] width 45 height 31
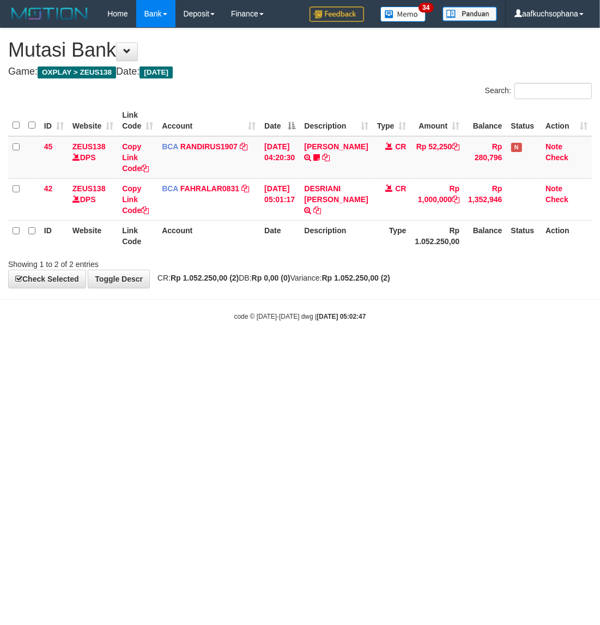
click at [197, 348] on html "Toggle navigation Home Bank Account List Load By Website Group [OXPLAY] ZEUS138…" at bounding box center [300, 174] width 600 height 348
click at [201, 348] on html "Toggle navigation Home Bank Account List Load By Website Group [OXPLAY] ZEUS138…" at bounding box center [300, 174] width 600 height 348
click at [202, 348] on html "Toggle navigation Home Bank Account List Load By Website Group [OXPLAY] ZEUS138…" at bounding box center [300, 174] width 600 height 348
drag, startPoint x: 202, startPoint y: 382, endPoint x: 198, endPoint y: 388, distance: 7.4
click at [198, 348] on html "Toggle navigation Home Bank Account List Load By Website Group [OXPLAY] ZEUS138…" at bounding box center [300, 174] width 600 height 348
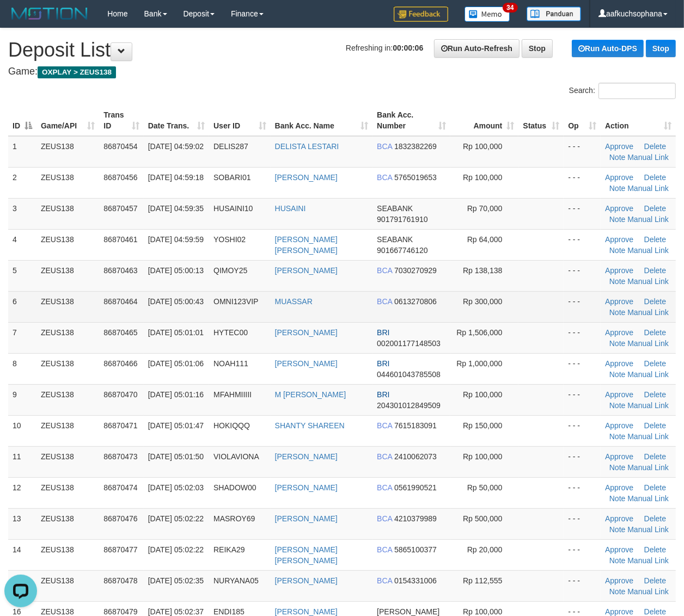
drag, startPoint x: 552, startPoint y: 304, endPoint x: 692, endPoint y: 364, distance: 152.2
click at [554, 305] on td at bounding box center [540, 306] width 45 height 31
click at [551, 315] on td at bounding box center [540, 306] width 45 height 31
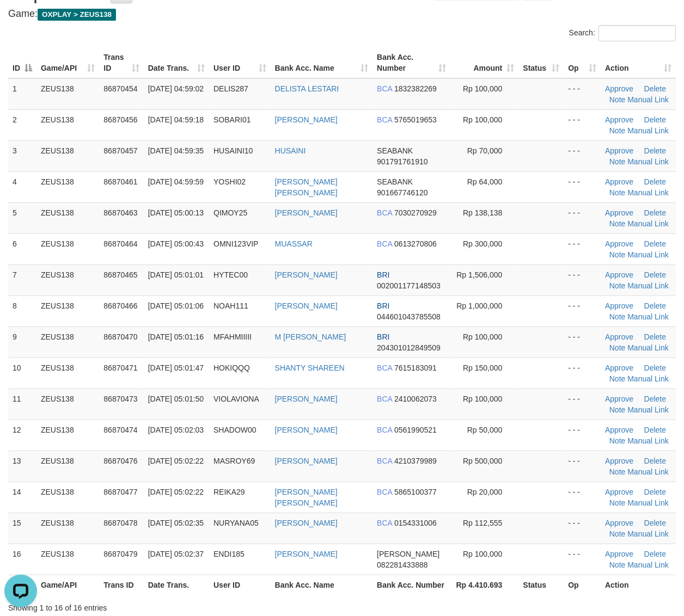
scroll to position [136, 0]
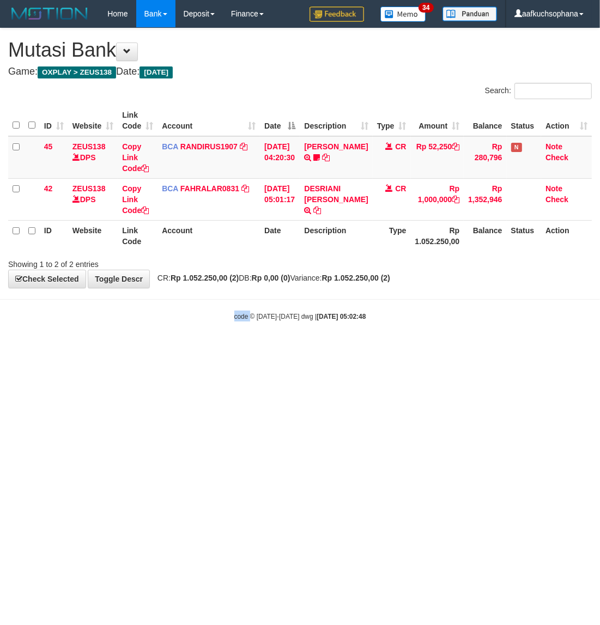
click at [198, 348] on html "Toggle navigation Home Bank Account List Load By Website Group [OXPLAY] ZEUS138…" at bounding box center [300, 174] width 600 height 348
drag, startPoint x: 276, startPoint y: 408, endPoint x: 249, endPoint y: 395, distance: 30.2
click at [276, 348] on html "Toggle navigation Home Bank Account List Load By Website Group [OXPLAY] ZEUS138…" at bounding box center [300, 174] width 600 height 348
click at [148, 348] on html "Toggle navigation Home Bank Account List Load By Website Group [OXPLAY] ZEUS138…" at bounding box center [300, 174] width 600 height 348
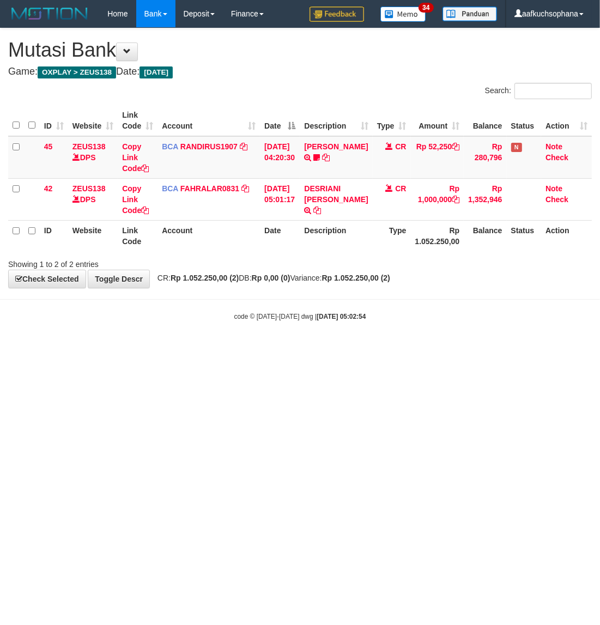
drag, startPoint x: 151, startPoint y: 365, endPoint x: 47, endPoint y: 338, distance: 106.8
click at [151, 348] on html "Toggle navigation Home Bank Account List Load By Website Group [OXPLAY] ZEUS138…" at bounding box center [300, 174] width 600 height 348
click at [319, 348] on html "Toggle navigation Home Bank Account List Load By Website Group [OXPLAY] ZEUS138…" at bounding box center [300, 174] width 600 height 348
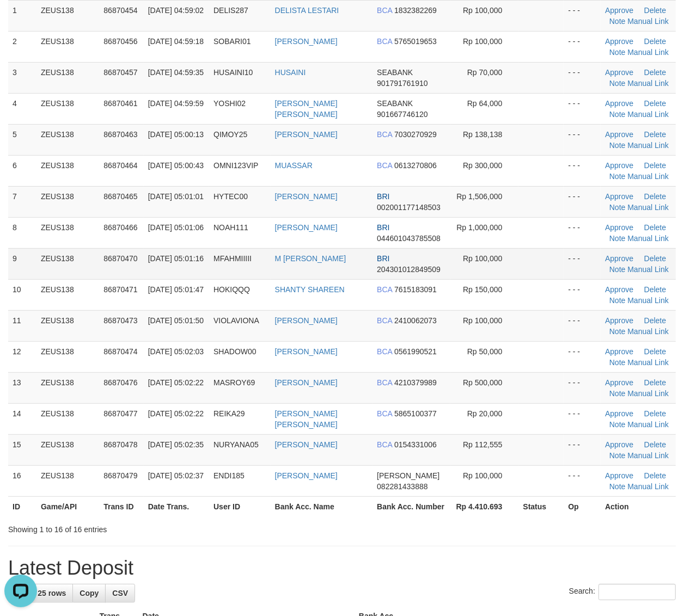
drag, startPoint x: 552, startPoint y: 262, endPoint x: 687, endPoint y: 292, distance: 139.0
click at [553, 262] on td at bounding box center [540, 263] width 45 height 31
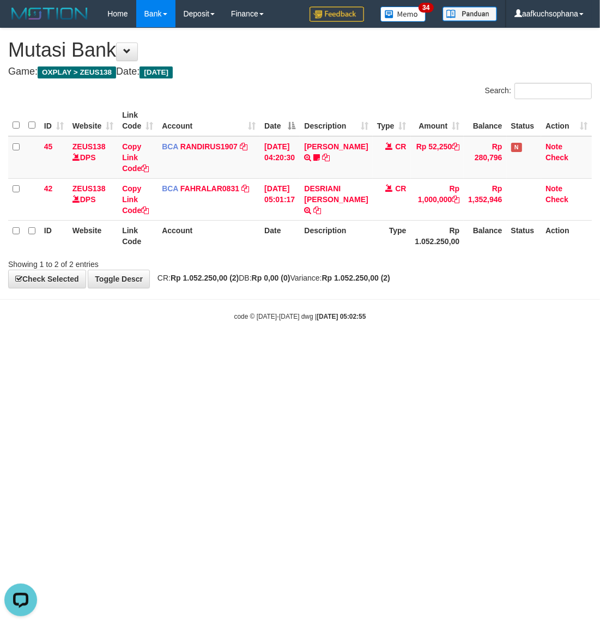
click at [314, 348] on html "Toggle navigation Home Bank Account List Load By Website Group [OXPLAY] ZEUS138…" at bounding box center [300, 174] width 600 height 348
click at [387, 348] on html "Toggle navigation Home Bank Account List Load By Website Group [OXPLAY] ZEUS138…" at bounding box center [300, 174] width 600 height 348
drag, startPoint x: 292, startPoint y: 384, endPoint x: 257, endPoint y: 399, distance: 38.3
click at [293, 348] on html "Toggle navigation Home Bank Account List Load By Website Group [OXPLAY] ZEUS138…" at bounding box center [300, 174] width 600 height 348
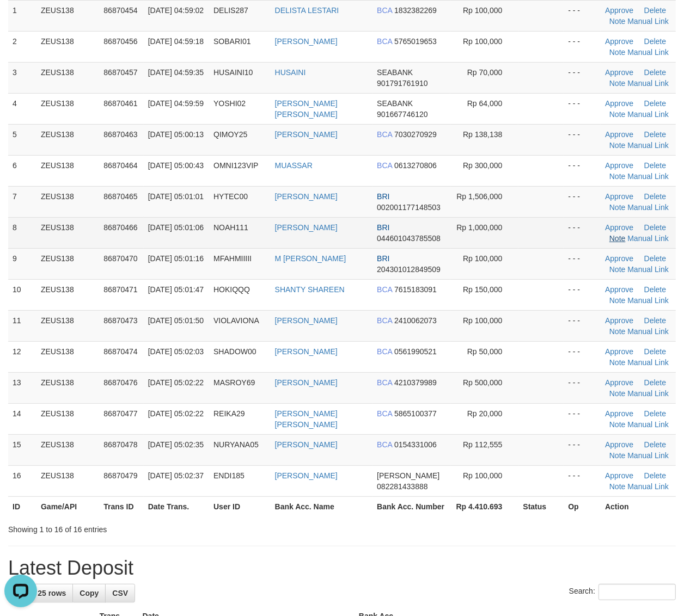
drag, startPoint x: 541, startPoint y: 189, endPoint x: 614, endPoint y: 236, distance: 86.7
click at [541, 189] on td at bounding box center [540, 201] width 45 height 31
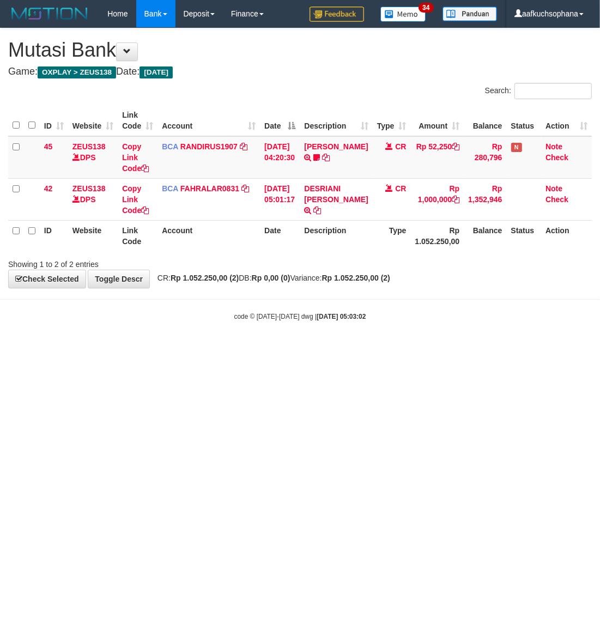
click at [358, 348] on html "Toggle navigation Home Bank Account List Load By Website Group [OXPLAY] ZEUS138…" at bounding box center [300, 174] width 600 height 348
drag, startPoint x: 352, startPoint y: 388, endPoint x: 341, endPoint y: 384, distance: 11.0
click at [350, 348] on html "Toggle navigation Home Bank Account List Load By Website Group [OXPLAY] ZEUS138…" at bounding box center [300, 174] width 600 height 348
click at [386, 348] on html "Toggle navigation Home Bank Account List Load By Website Group [OXPLAY] ZEUS138…" at bounding box center [300, 174] width 600 height 348
click at [380, 348] on html "Toggle navigation Home Bank Account List Load By Website Group [OXPLAY] ZEUS138…" at bounding box center [300, 174] width 600 height 348
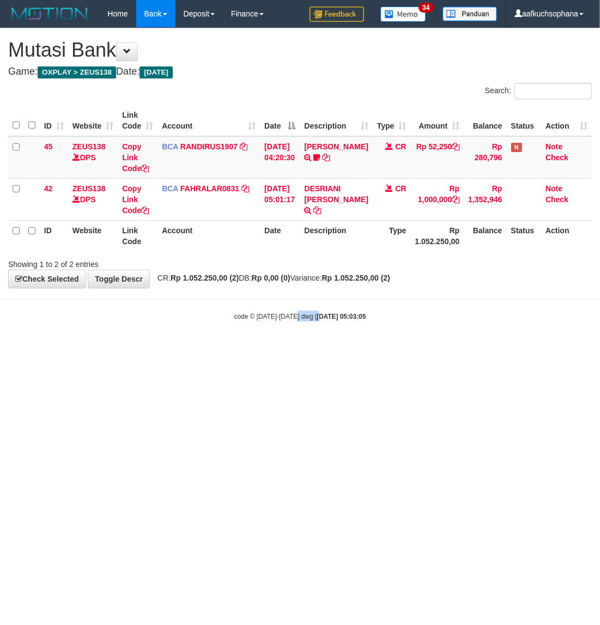
click at [308, 348] on html "Toggle navigation Home Bank Account List Load By Website Group [OXPLAY] ZEUS138…" at bounding box center [300, 174] width 600 height 348
drag, startPoint x: 229, startPoint y: 394, endPoint x: 2, endPoint y: 354, distance: 230.5
click at [224, 348] on html "Toggle navigation Home Bank Account List Load By Website Group [OXPLAY] ZEUS138…" at bounding box center [300, 174] width 600 height 348
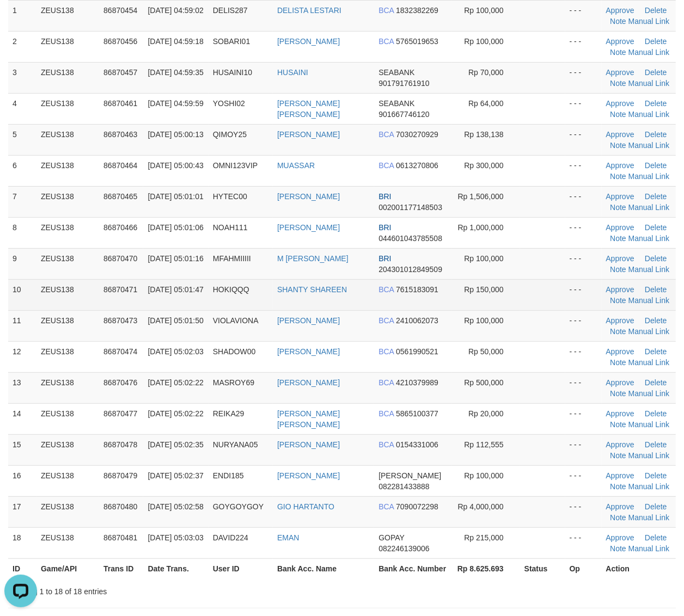
click at [502, 286] on span "Rp 150,000" at bounding box center [483, 289] width 39 height 9
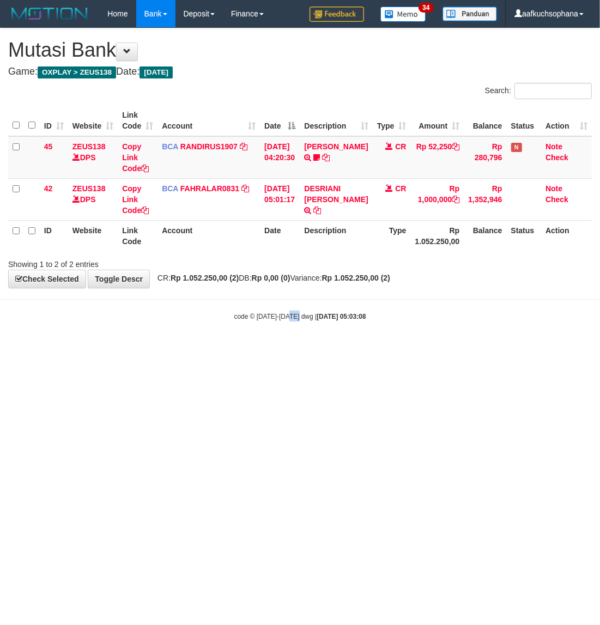
drag, startPoint x: 290, startPoint y: 422, endPoint x: 297, endPoint y: 427, distance: 9.4
click at [298, 348] on html "Toggle navigation Home Bank Account List Load By Website Group [OXPLAY] ZEUS138…" at bounding box center [300, 174] width 600 height 348
click at [295, 348] on html "Toggle navigation Home Bank Account List Load By Website Group [OXPLAY] ZEUS138…" at bounding box center [300, 174] width 600 height 348
click at [186, 348] on html "Toggle navigation Home Bank Account List Load By Website Group [OXPLAY] ZEUS138…" at bounding box center [300, 174] width 600 height 348
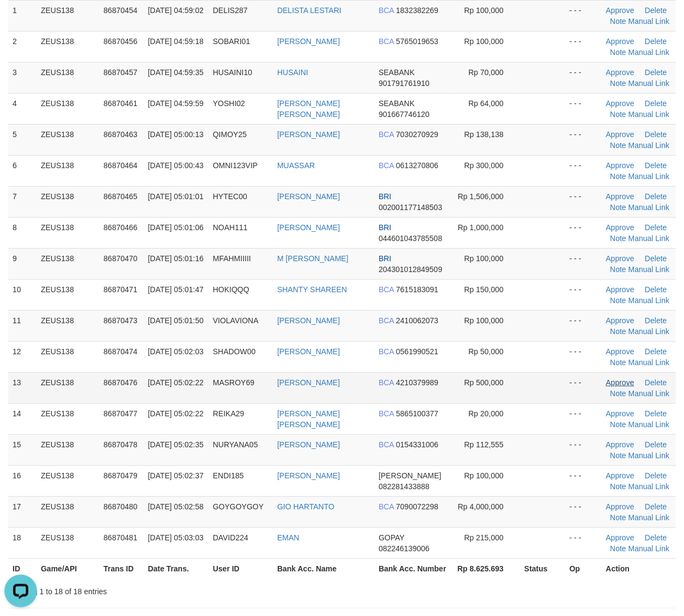
click at [625, 386] on link "Approve" at bounding box center [620, 382] width 28 height 9
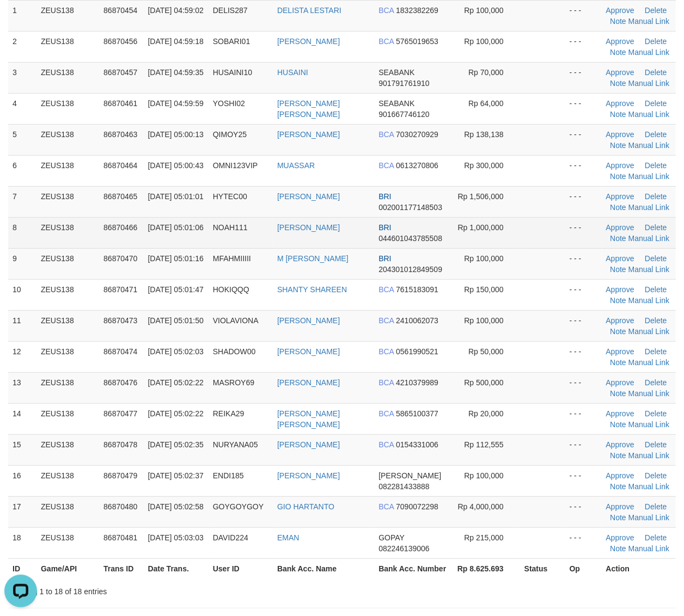
click at [542, 231] on td at bounding box center [542, 232] width 45 height 31
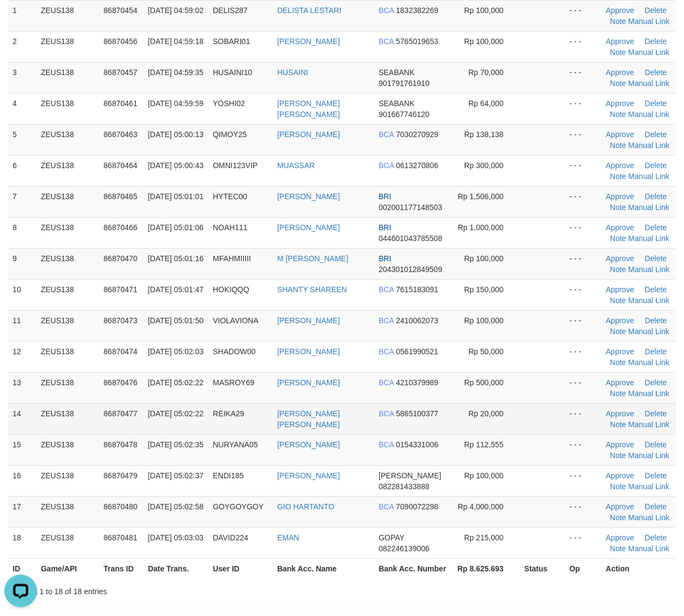
click at [625, 425] on td "Approve Delete Note Manual Link" at bounding box center [639, 418] width 75 height 31
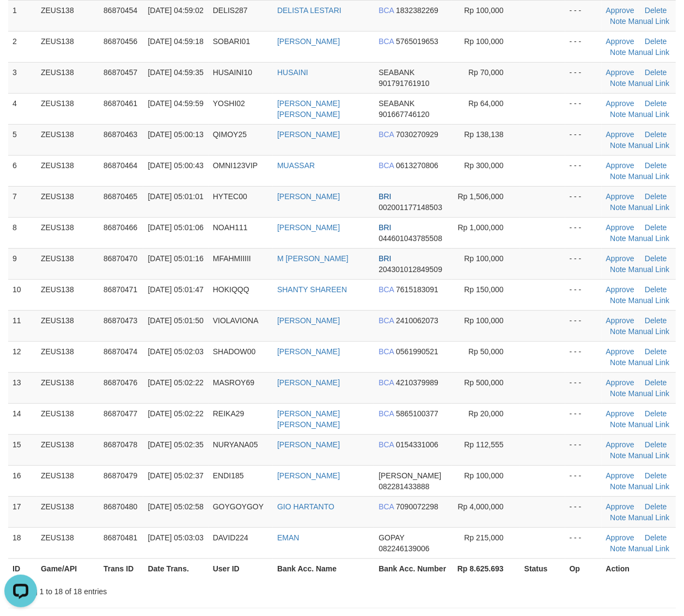
drag, startPoint x: 521, startPoint y: 386, endPoint x: 692, endPoint y: 366, distance: 172.6
click at [528, 384] on td at bounding box center [542, 387] width 45 height 31
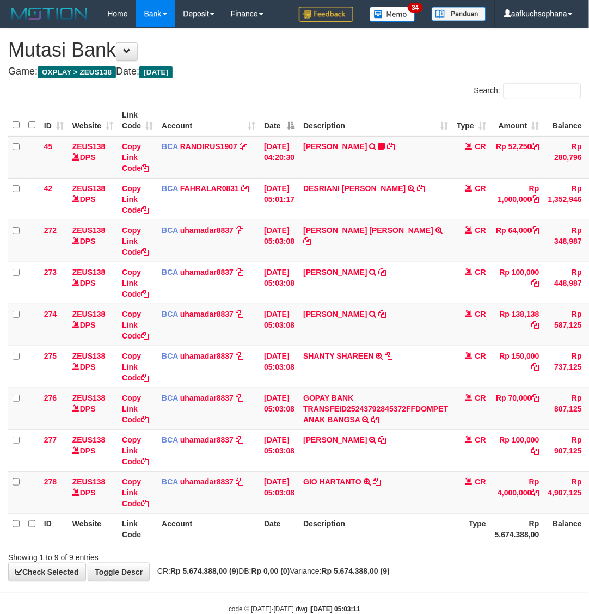
click at [273, 432] on td "[DATE] 05:03:08" at bounding box center [279, 451] width 39 height 42
drag, startPoint x: 383, startPoint y: 482, endPoint x: 1, endPoint y: 413, distance: 388.0
click at [381, 482] on icon at bounding box center [377, 482] width 8 height 8
click at [382, 502] on td "GIO HARTANTO TRSF E-BANKING CR 0109/FTSCY/WS95271 4000000.00GIO HARTANTO" at bounding box center [376, 493] width 154 height 42
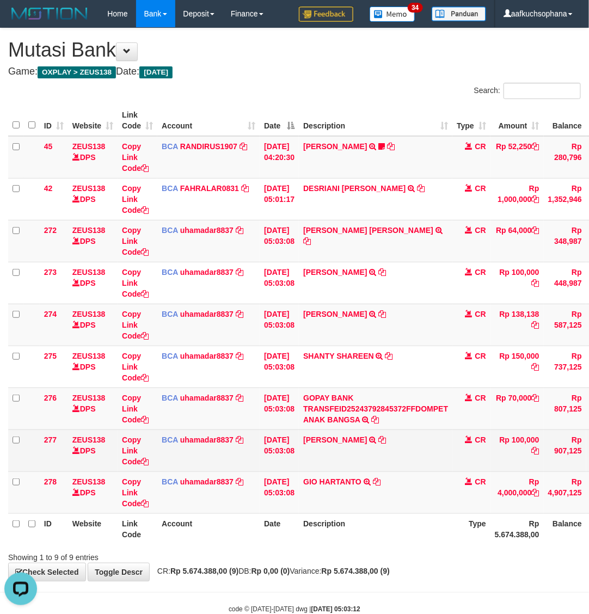
click at [398, 436] on td "MERY OCTAVIANA TRSF E-BANKING CR 0109/FTSCY/WS95031 100000.00MERY OCTAVIANA" at bounding box center [376, 451] width 154 height 42
click at [398, 437] on td "MERY OCTAVIANA TRSF E-BANKING CR 0109/FTSCY/WS95031 100000.00MERY OCTAVIANA" at bounding box center [376, 451] width 154 height 42
click at [395, 445] on td "MERY OCTAVIANA TRSF E-BANKING CR 0109/FTSCY/WS95031 100000.00MERY OCTAVIANA" at bounding box center [376, 451] width 154 height 42
click at [387, 440] on icon at bounding box center [383, 440] width 8 height 8
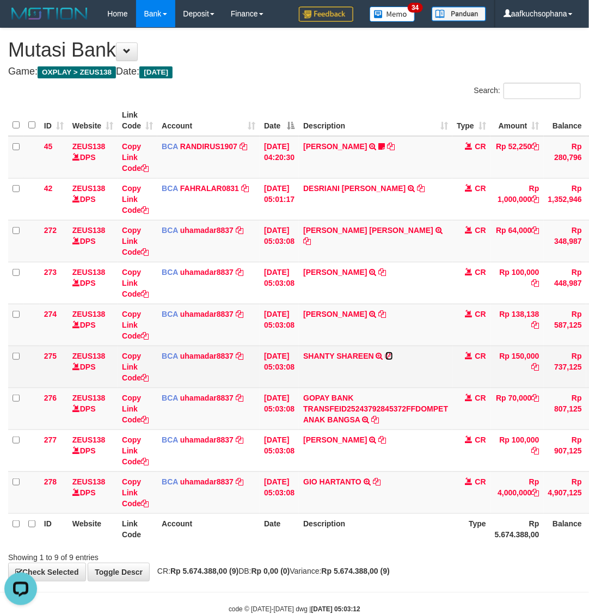
click at [393, 357] on icon at bounding box center [390, 356] width 8 height 8
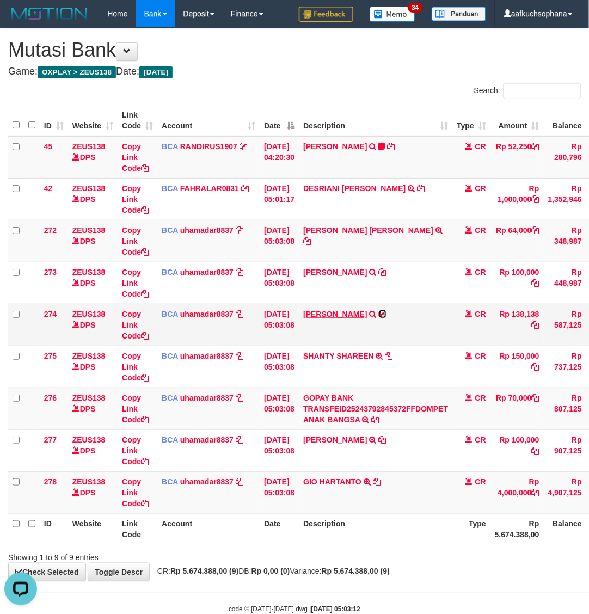
drag, startPoint x: 385, startPoint y: 315, endPoint x: 364, endPoint y: 311, distance: 21.5
click at [385, 315] on icon at bounding box center [383, 314] width 8 height 8
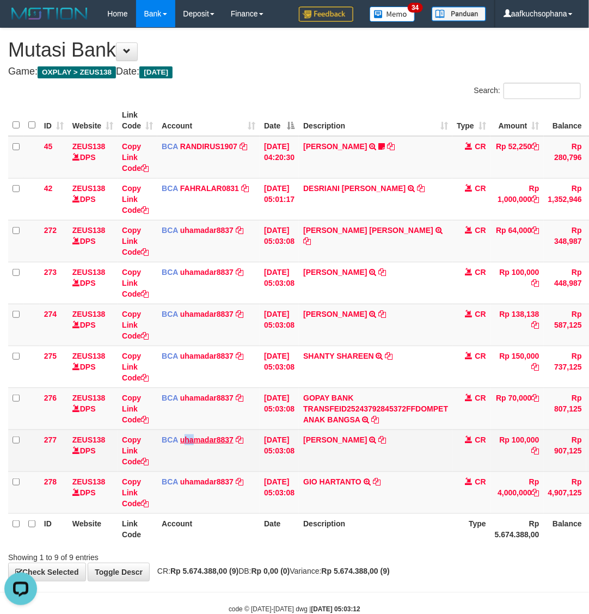
click at [197, 444] on td "BCA uhamadar8837 DPS MUHAMAD ARYA MAFIUDIN mutasi_20250901_4239 | 277 mutasi_20…" at bounding box center [208, 451] width 102 height 42
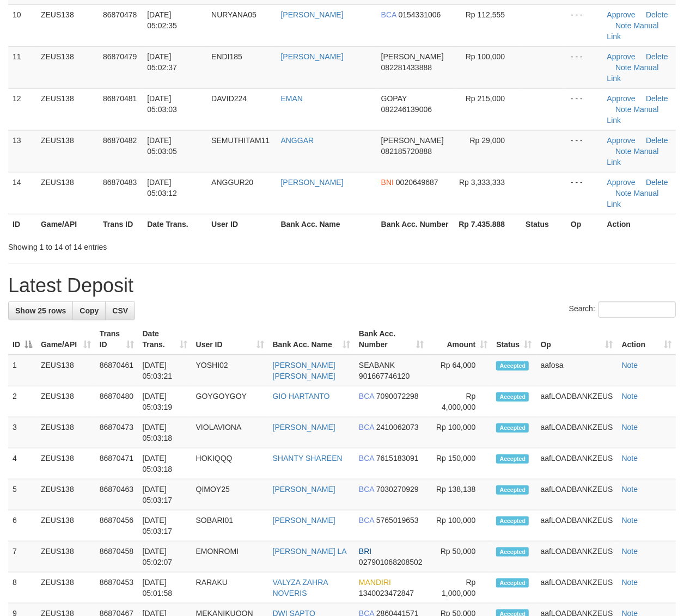
scroll to position [509, 0]
click at [565, 355] on td "aafosa" at bounding box center [576, 371] width 81 height 32
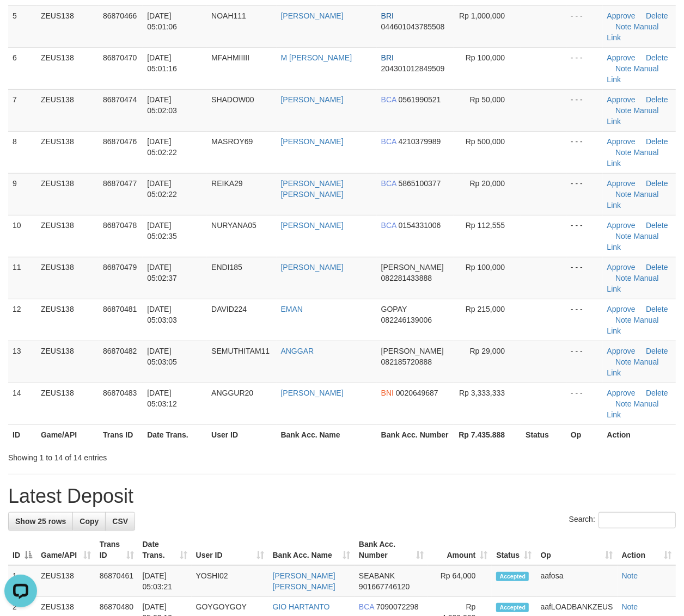
scroll to position [0, 0]
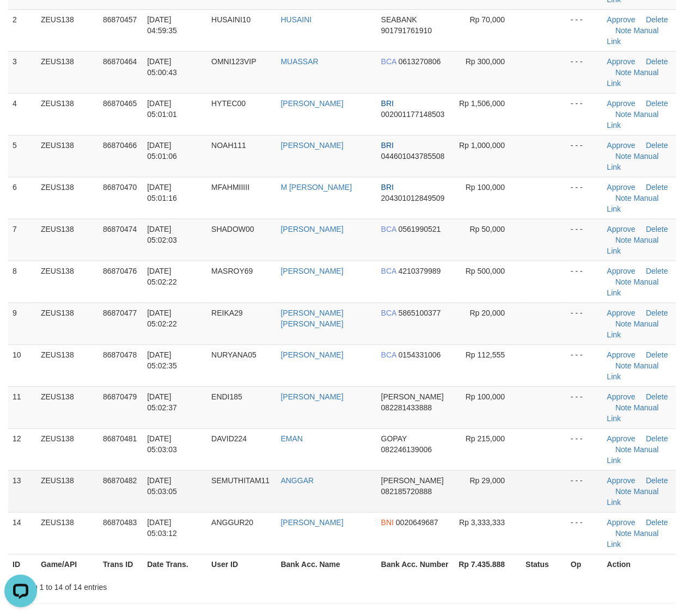
click at [537, 470] on td at bounding box center [543, 491] width 45 height 42
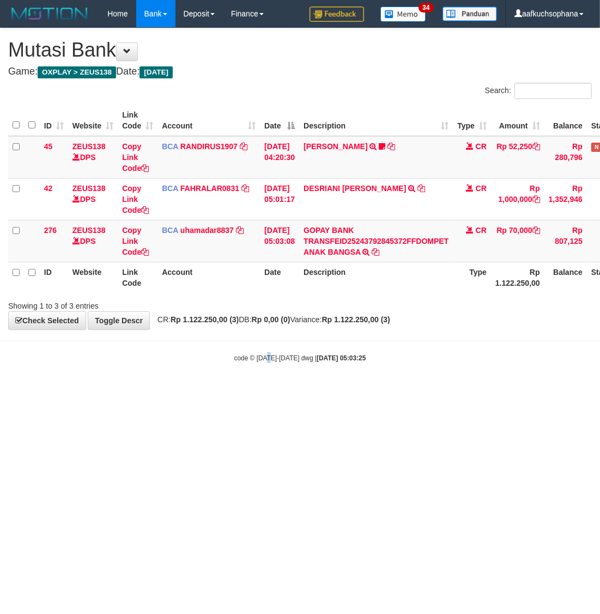
drag, startPoint x: 266, startPoint y: 346, endPoint x: 200, endPoint y: 350, distance: 66.0
click at [265, 347] on body "Toggle navigation Home Bank Account List Load By Website Group [OXPLAY] ZEUS138…" at bounding box center [300, 195] width 600 height 390
click at [316, 388] on body "Toggle navigation Home Bank Account List Load By Website Group [OXPLAY] ZEUS138…" at bounding box center [300, 195] width 600 height 390
click at [327, 390] on html "Toggle navigation Home Bank Account List Load By Website Group [OXPLAY] ZEUS138…" at bounding box center [300, 195] width 600 height 390
drag, startPoint x: 272, startPoint y: 449, endPoint x: 271, endPoint y: 458, distance: 8.9
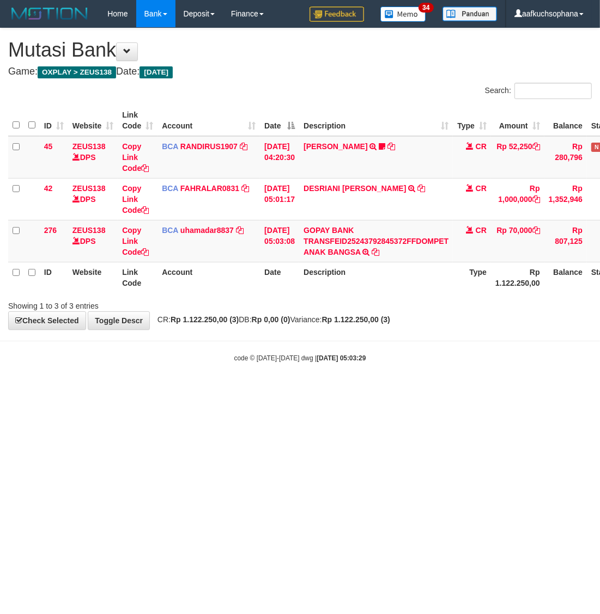
click at [271, 390] on html "Toggle navigation Home Bank Account List Load By Website Group [OXPLAY] ZEUS138…" at bounding box center [300, 195] width 600 height 390
click at [268, 390] on html "Toggle navigation Home Bank Account List Load By Website Group [OXPLAY] ZEUS138…" at bounding box center [300, 195] width 600 height 390
drag, startPoint x: 289, startPoint y: 445, endPoint x: 322, endPoint y: 429, distance: 37.5
click at [290, 390] on html "Toggle navigation Home Bank Account List Load By Website Group [OXPLAY] ZEUS138…" at bounding box center [300, 195] width 600 height 390
drag, startPoint x: 301, startPoint y: 375, endPoint x: 123, endPoint y: 344, distance: 180.2
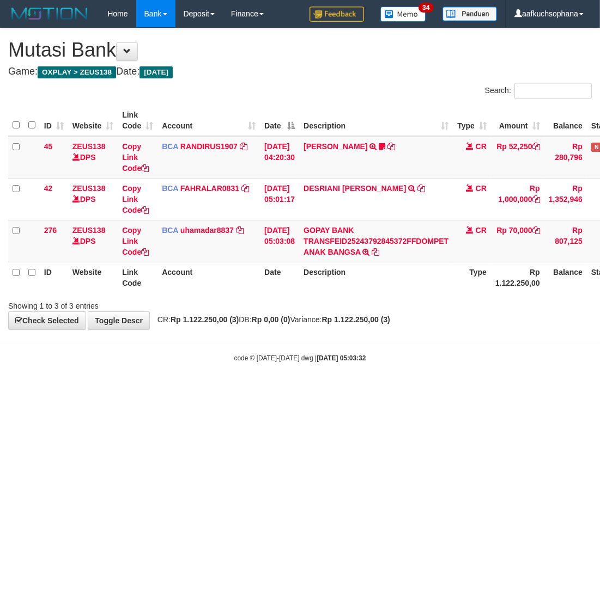
click at [300, 374] on body "Toggle navigation Home Bank Account List Load By Website Group [OXPLAY] ZEUS138…" at bounding box center [300, 195] width 600 height 390
drag, startPoint x: 314, startPoint y: 399, endPoint x: 282, endPoint y: 384, distance: 35.6
click at [316, 390] on html "Toggle navigation Home Bank Account List Load By Website Group [OXPLAY] ZEUS138…" at bounding box center [300, 195] width 600 height 390
click at [172, 390] on html "Toggle navigation Home Bank Account List Load By Website Group [OXPLAY] ZEUS138…" at bounding box center [300, 195] width 600 height 390
click at [268, 347] on body "Toggle navigation Home Bank Account List Load By Website Group [OXPLAY] ZEUS138…" at bounding box center [300, 195] width 600 height 390
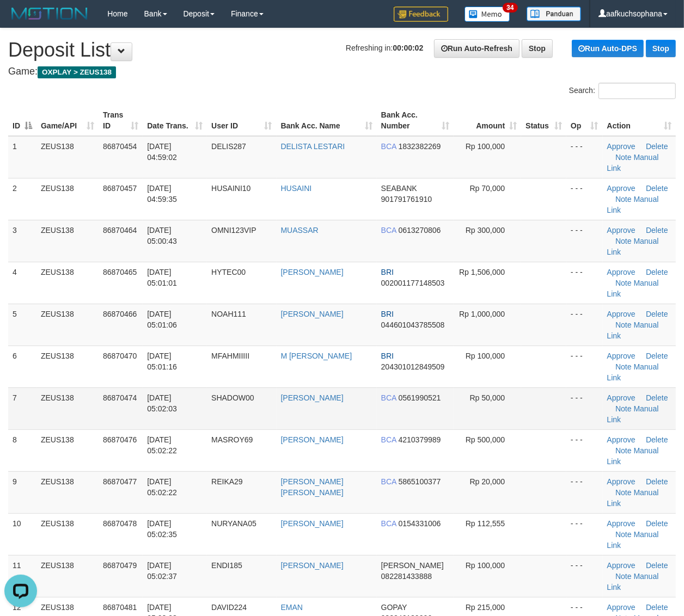
click at [534, 388] on td at bounding box center [543, 409] width 45 height 42
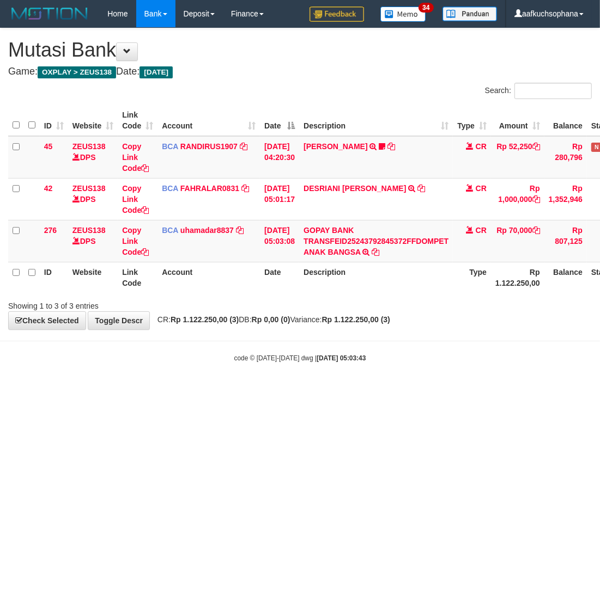
drag, startPoint x: 292, startPoint y: 406, endPoint x: 154, endPoint y: 350, distance: 149.2
click at [290, 390] on html "Toggle navigation Home Bank Account List Load By Website Group [OXPLAY] ZEUS138…" at bounding box center [300, 195] width 600 height 390
click at [320, 390] on html "Toggle navigation Home Bank Account List Load By Website Group [OXPLAY] ZEUS138…" at bounding box center [300, 195] width 600 height 390
click at [311, 390] on html "Toggle navigation Home Bank Account List Load By Website Group [OXPLAY] ZEUS138…" at bounding box center [300, 195] width 600 height 390
drag, startPoint x: 166, startPoint y: 440, endPoint x: 127, endPoint y: 401, distance: 55.1
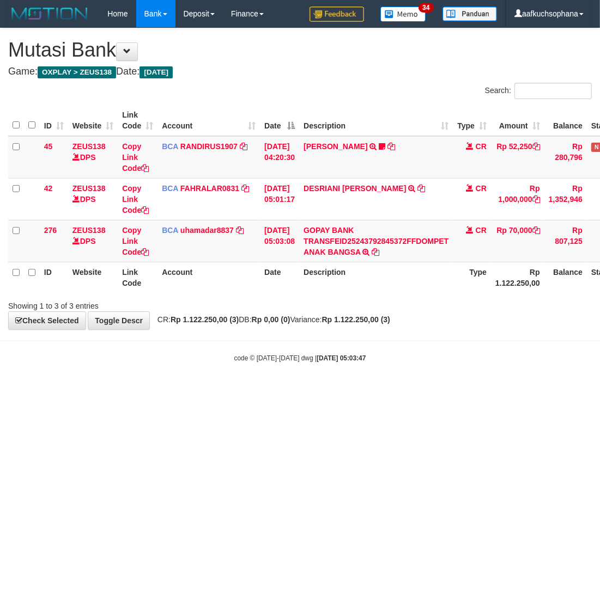
click at [164, 390] on html "Toggle navigation Home Bank Account List Load By Website Group [OXPLAY] ZEUS138…" at bounding box center [300, 195] width 600 height 390
click at [145, 390] on html "Toggle navigation Home Bank Account List Load By Website Group [OXPLAY] ZEUS138…" at bounding box center [300, 195] width 600 height 390
click at [148, 390] on html "Toggle navigation Home Bank Account List Load By Website Group [OXPLAY] ZEUS138…" at bounding box center [300, 195] width 600 height 390
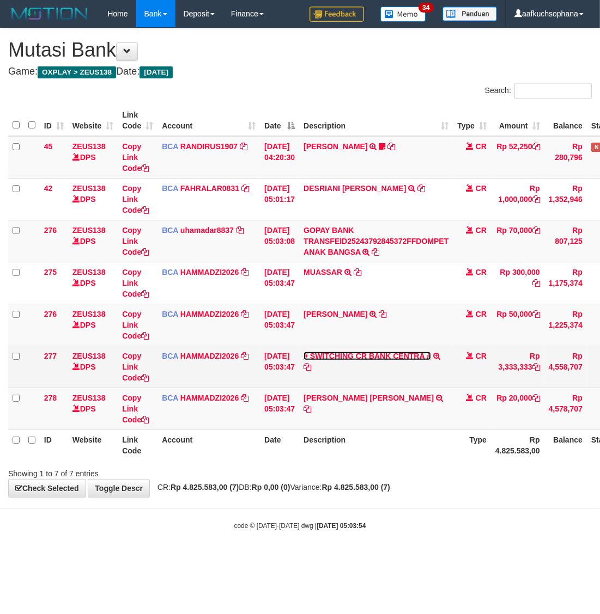
click at [351, 355] on link "# SWITCHING CR BANK CENTRA #" at bounding box center [366, 356] width 127 height 9
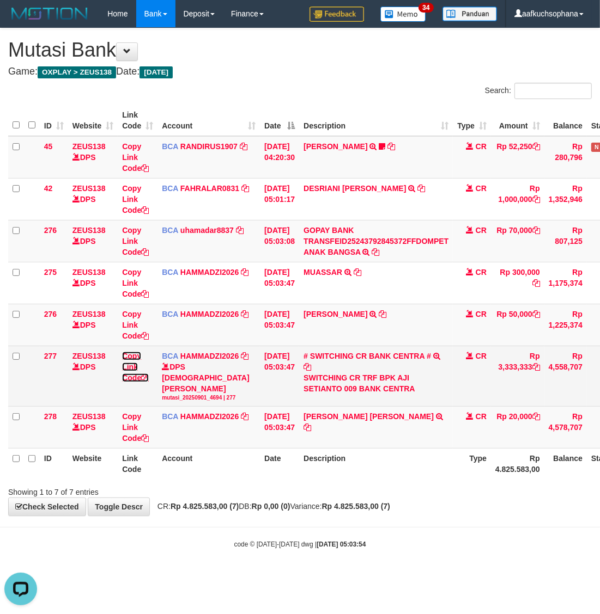
click at [145, 380] on icon at bounding box center [145, 378] width 8 height 8
click at [146, 380] on icon at bounding box center [145, 378] width 8 height 8
drag, startPoint x: 146, startPoint y: 379, endPoint x: 95, endPoint y: 368, distance: 51.9
click at [147, 378] on icon at bounding box center [145, 378] width 8 height 8
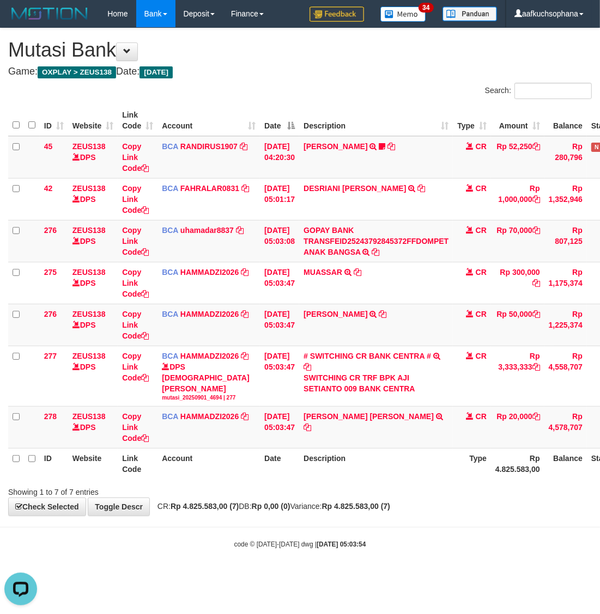
scroll to position [174, 0]
click at [278, 491] on div "Showing 1 to 7 of 7 entries" at bounding box center [300, 489] width 600 height 15
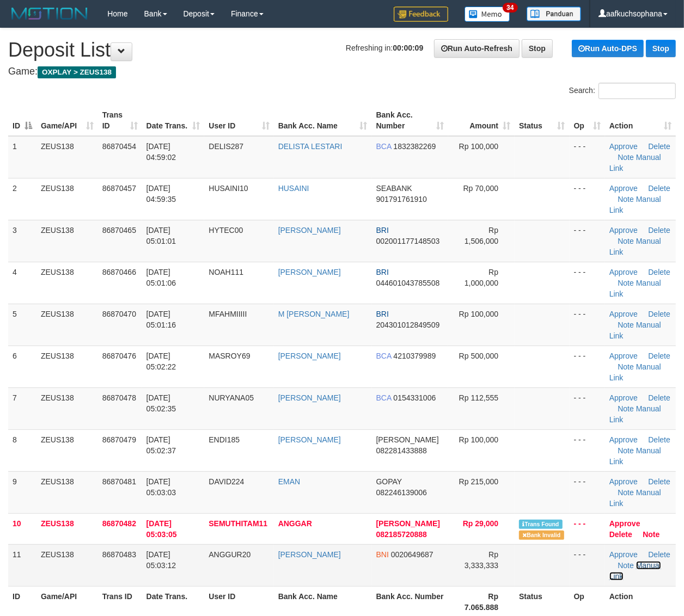
click at [641, 562] on link "Manual Link" at bounding box center [635, 571] width 52 height 20
click at [609, 561] on link "Manual Link" at bounding box center [635, 571] width 52 height 20
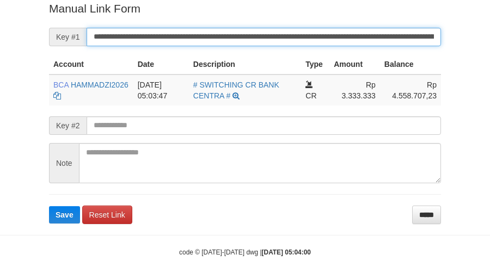
click at [49, 206] on button "Save" at bounding box center [64, 214] width 31 height 17
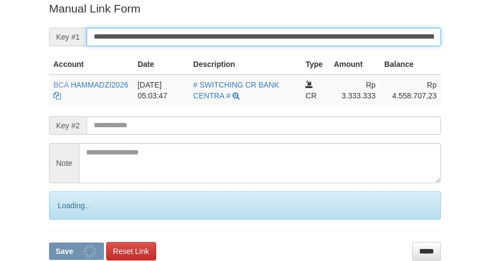
scroll to position [223, 0]
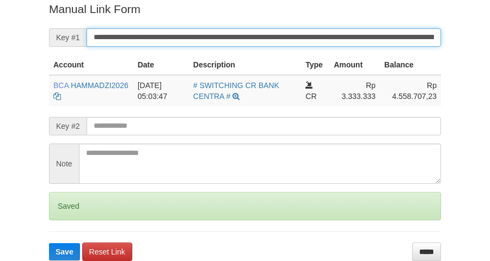
click at [49, 243] on button "Save" at bounding box center [64, 251] width 31 height 17
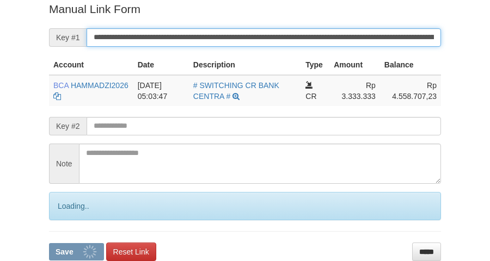
click at [49, 243] on button "Save" at bounding box center [76, 251] width 55 height 17
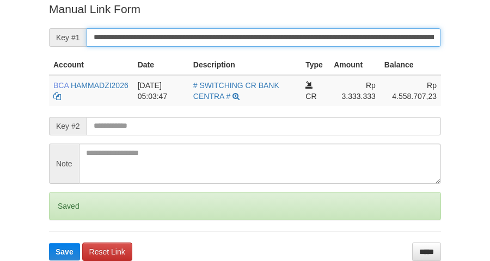
click at [49, 243] on button "Save" at bounding box center [64, 251] width 31 height 17
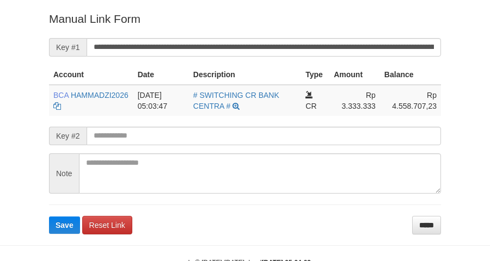
drag, startPoint x: 267, startPoint y: 34, endPoint x: 279, endPoint y: 44, distance: 15.1
click at [273, 40] on form "**********" at bounding box center [245, 122] width 392 height 223
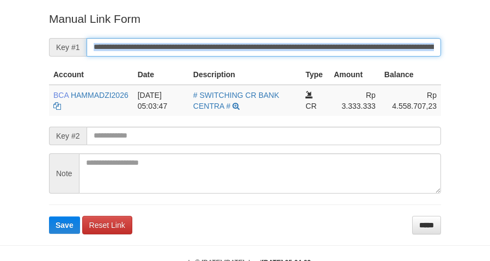
click at [49, 217] on button "Save" at bounding box center [64, 225] width 31 height 17
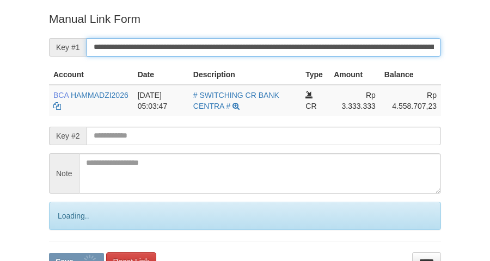
scroll to position [213, 0]
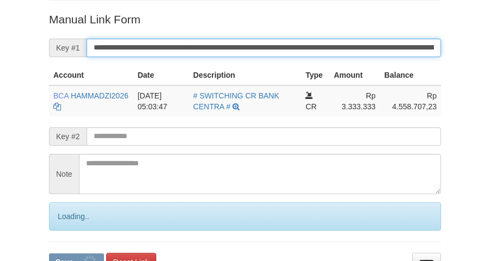
click at [49, 254] on button "Save" at bounding box center [76, 262] width 55 height 17
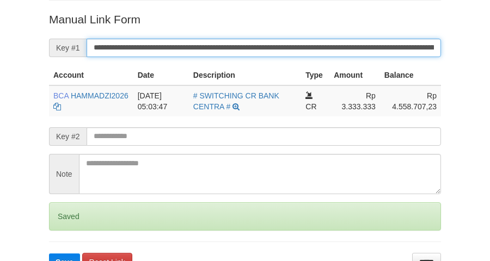
click at [49, 254] on button "Save" at bounding box center [64, 262] width 31 height 17
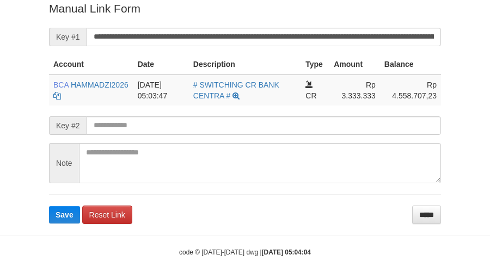
click at [49, 206] on button "Save" at bounding box center [64, 214] width 31 height 17
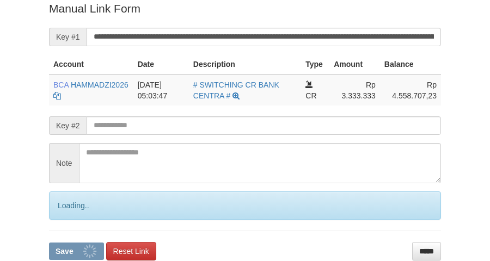
scroll to position [223, 0]
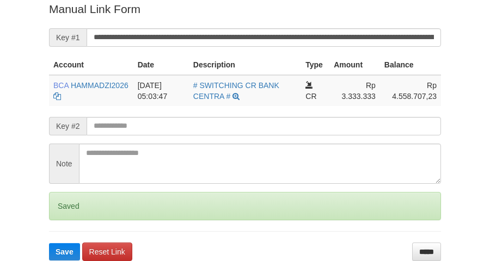
click at [49, 243] on button "Save" at bounding box center [64, 251] width 31 height 17
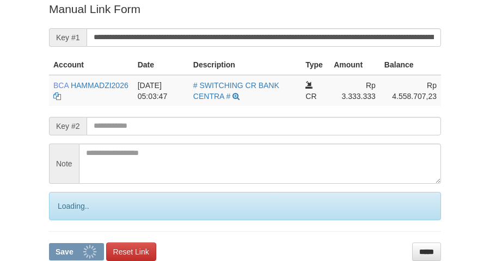
click at [49, 243] on button "Save" at bounding box center [76, 251] width 55 height 17
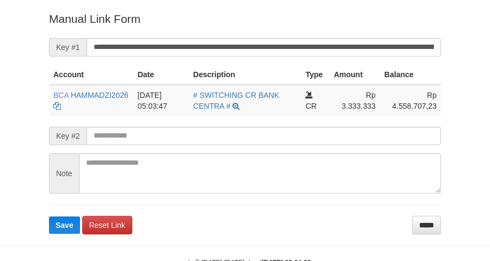
drag, startPoint x: 278, startPoint y: 34, endPoint x: 280, endPoint y: 42, distance: 8.6
click at [279, 40] on form "**********" at bounding box center [245, 122] width 392 height 223
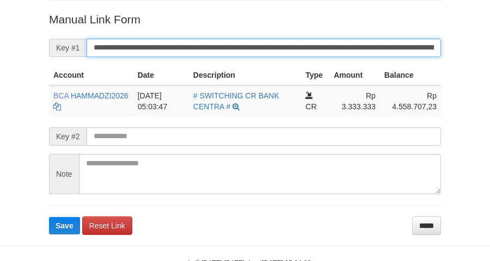
click at [49, 217] on button "Save" at bounding box center [64, 225] width 31 height 17
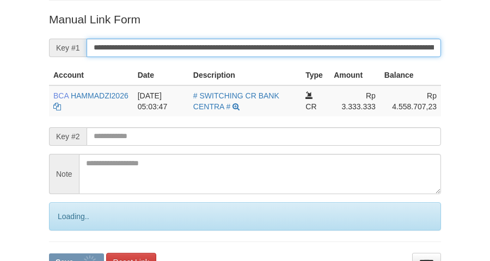
click at [49, 254] on button "Save" at bounding box center [76, 262] width 55 height 17
click at [280, 42] on input "**********" at bounding box center [264, 48] width 354 height 19
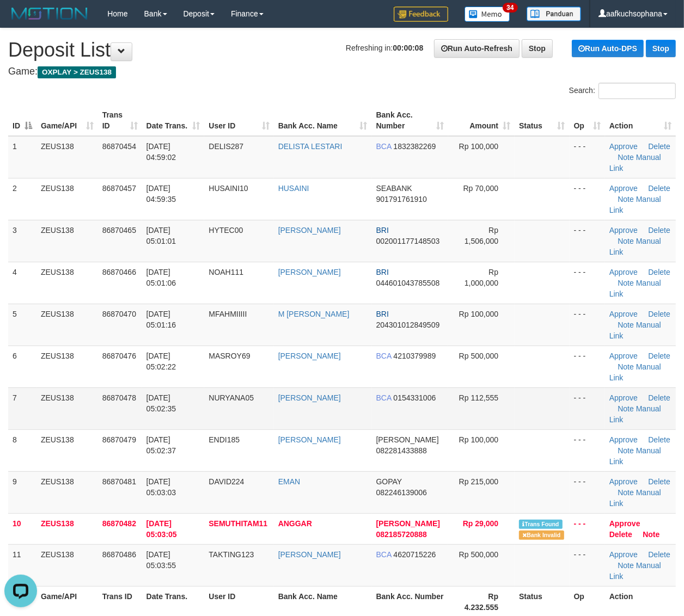
drag, startPoint x: 553, startPoint y: 402, endPoint x: 564, endPoint y: 401, distance: 10.9
click at [553, 402] on td at bounding box center [542, 409] width 54 height 42
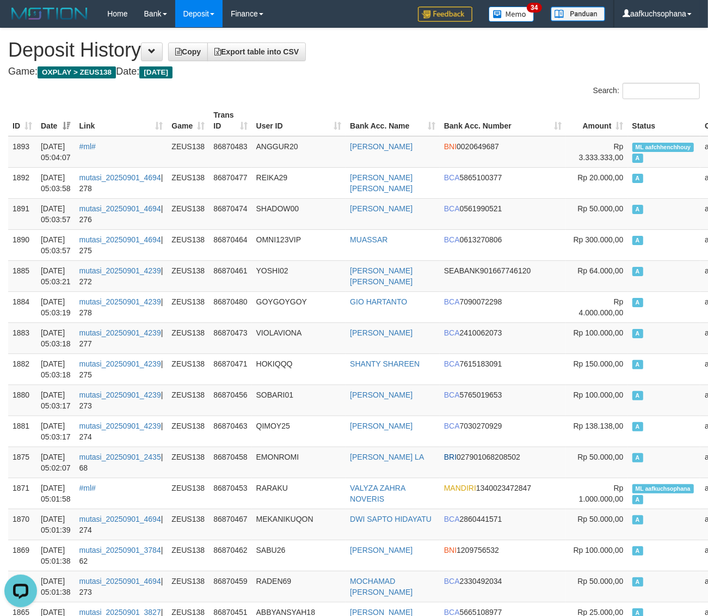
drag, startPoint x: 403, startPoint y: 93, endPoint x: 5, endPoint y: 261, distance: 431.9
click at [401, 93] on div "Search:" at bounding box center [532, 92] width 338 height 19
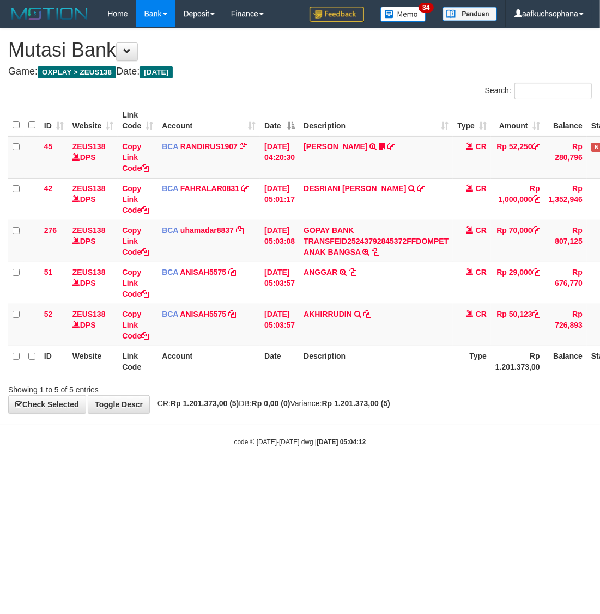
drag, startPoint x: 460, startPoint y: 513, endPoint x: 458, endPoint y: 507, distance: 5.7
click at [461, 474] on html "Toggle navigation Home Bank Account List Load By Website Group [OXPLAY] ZEUS138…" at bounding box center [300, 237] width 600 height 474
click at [371, 317] on icon at bounding box center [367, 314] width 8 height 8
click at [145, 337] on icon at bounding box center [145, 336] width 8 height 8
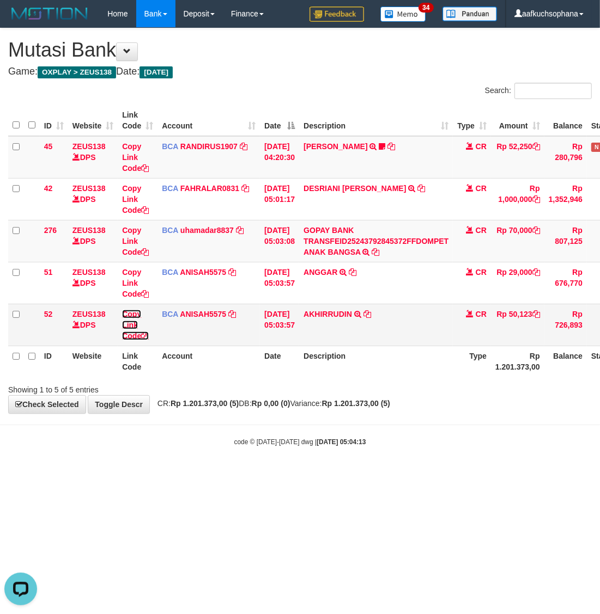
scroll to position [149, 0]
click at [145, 337] on icon at bounding box center [145, 336] width 8 height 8
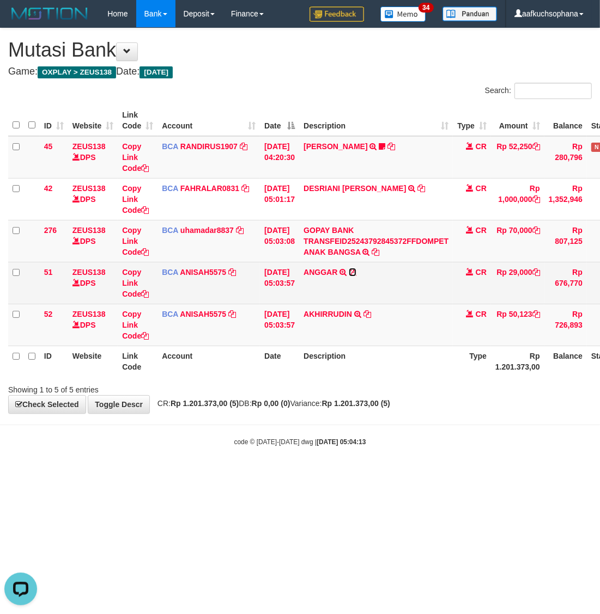
click at [356, 274] on icon at bounding box center [352, 272] width 8 height 8
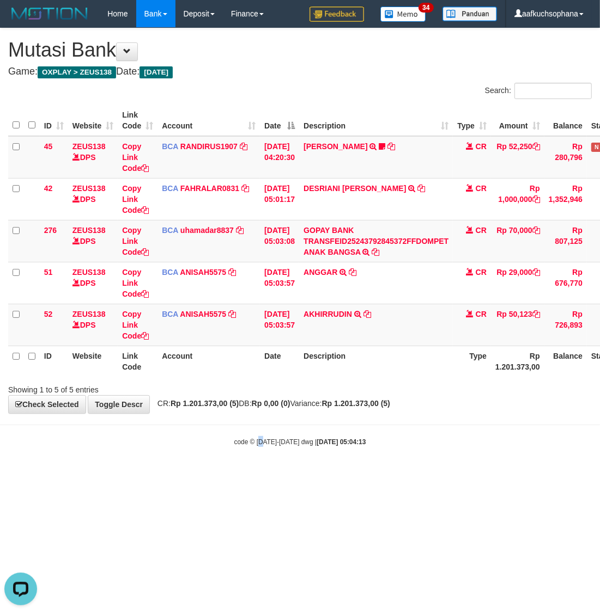
drag, startPoint x: 262, startPoint y: 535, endPoint x: 184, endPoint y: 515, distance: 81.0
click at [260, 474] on html "Toggle navigation Home Bank Account List Load By Website Group [OXPLAY] ZEUS138…" at bounding box center [300, 237] width 600 height 474
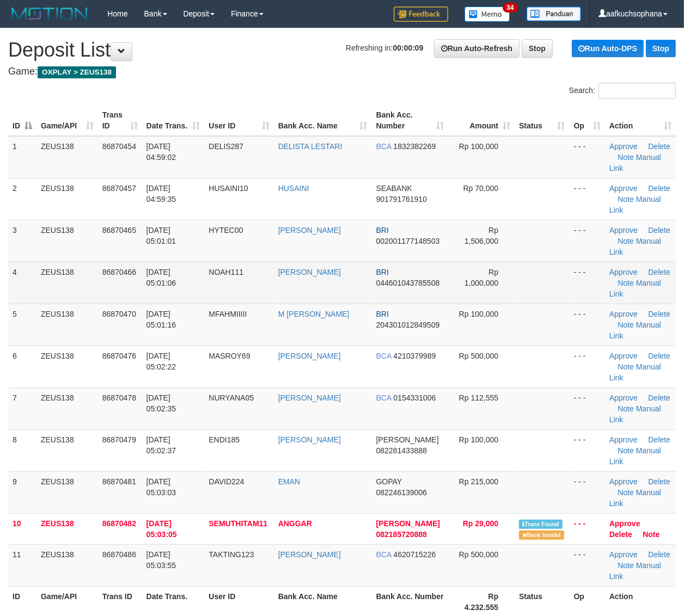
click at [554, 299] on td at bounding box center [542, 283] width 54 height 42
click at [574, 294] on td "- - -" at bounding box center [587, 283] width 35 height 42
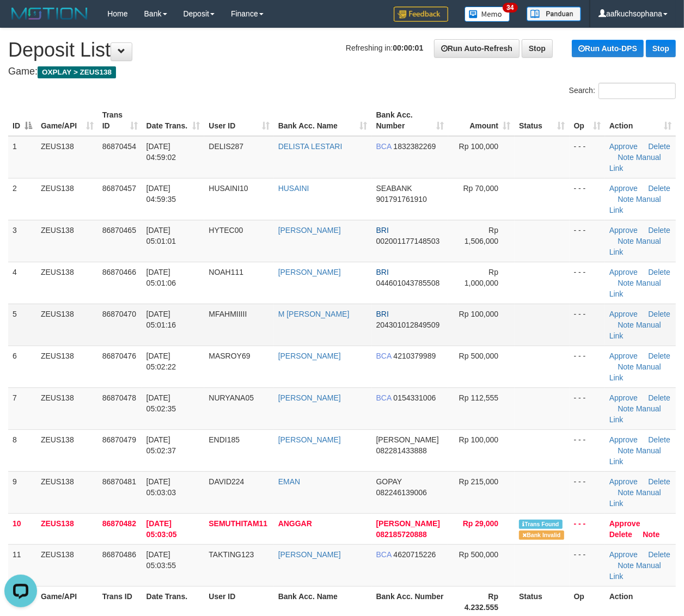
drag, startPoint x: 598, startPoint y: 304, endPoint x: 598, endPoint y: 311, distance: 7.1
click at [598, 311] on td "- - -" at bounding box center [587, 325] width 35 height 42
click at [597, 310] on td "- - -" at bounding box center [587, 325] width 35 height 42
click at [558, 394] on td at bounding box center [542, 409] width 54 height 42
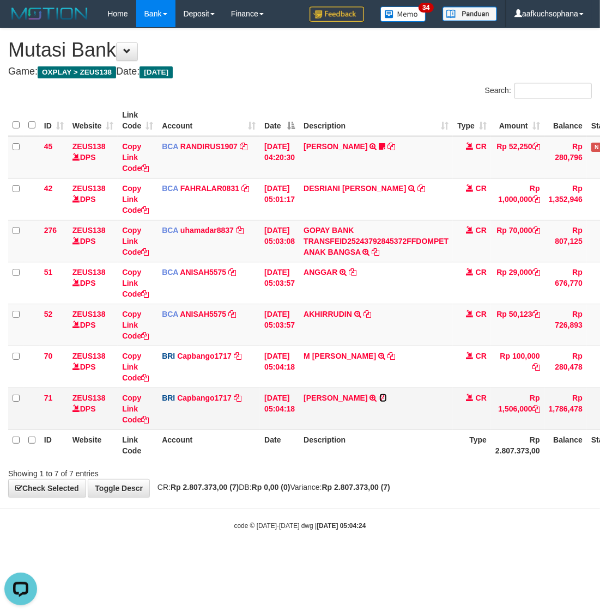
click at [387, 398] on icon at bounding box center [383, 398] width 8 height 8
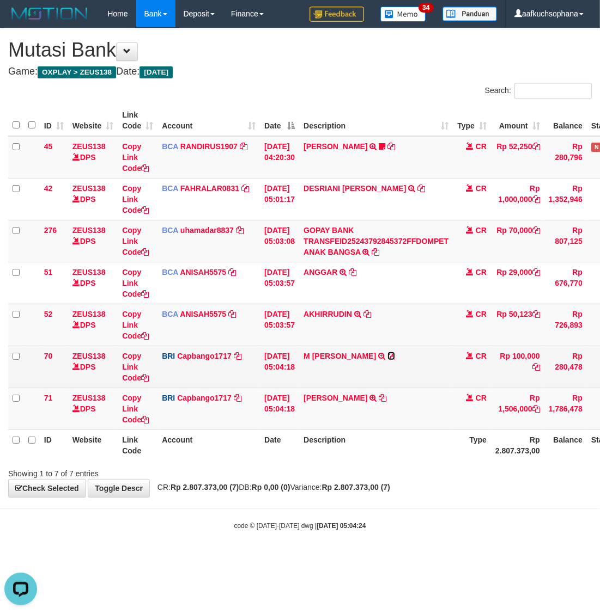
click at [394, 358] on icon at bounding box center [391, 356] width 8 height 8
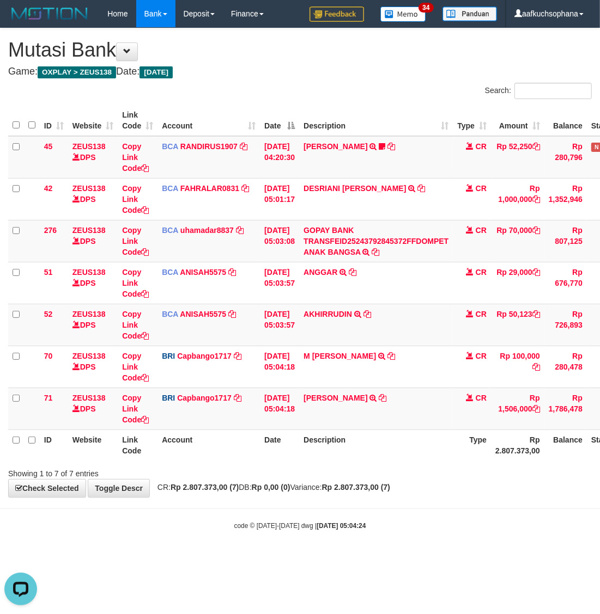
drag, startPoint x: 309, startPoint y: 529, endPoint x: 298, endPoint y: 531, distance: 11.0
click at [309, 535] on body "Toggle navigation Home Bank Account List Load By Website Group [OXPLAY] ZEUS138…" at bounding box center [300, 279] width 600 height 558
drag, startPoint x: 287, startPoint y: 529, endPoint x: 200, endPoint y: 483, distance: 97.9
click at [280, 523] on small "code © 2012-2018 dwg | 2025/09/01 05:04:24" at bounding box center [300, 526] width 132 height 8
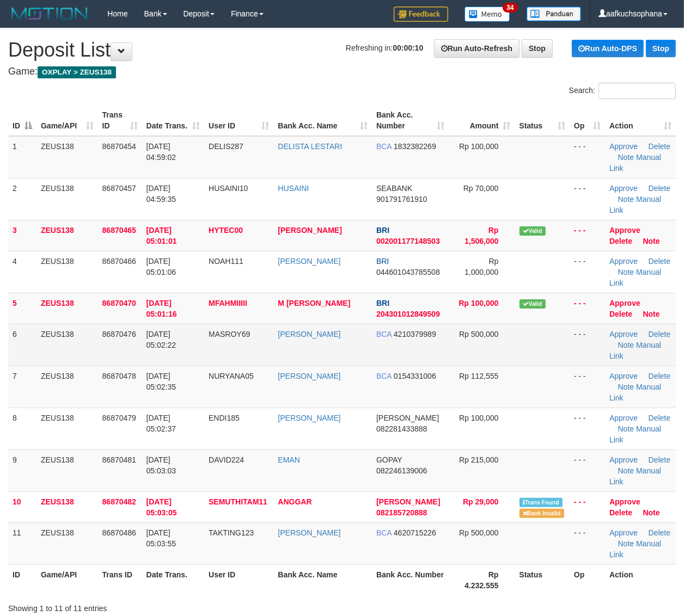
click at [602, 360] on td "- - -" at bounding box center [587, 345] width 35 height 42
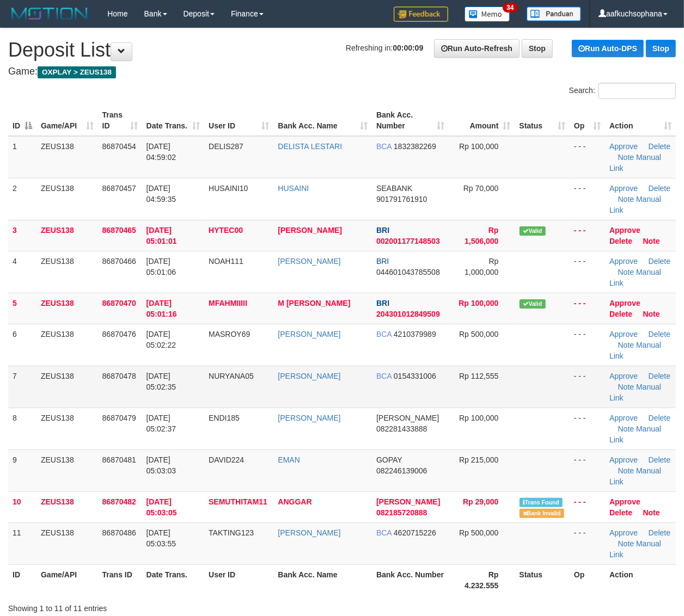
drag, startPoint x: 557, startPoint y: 369, endPoint x: 689, endPoint y: 354, distance: 133.7
click at [558, 369] on td at bounding box center [542, 387] width 54 height 42
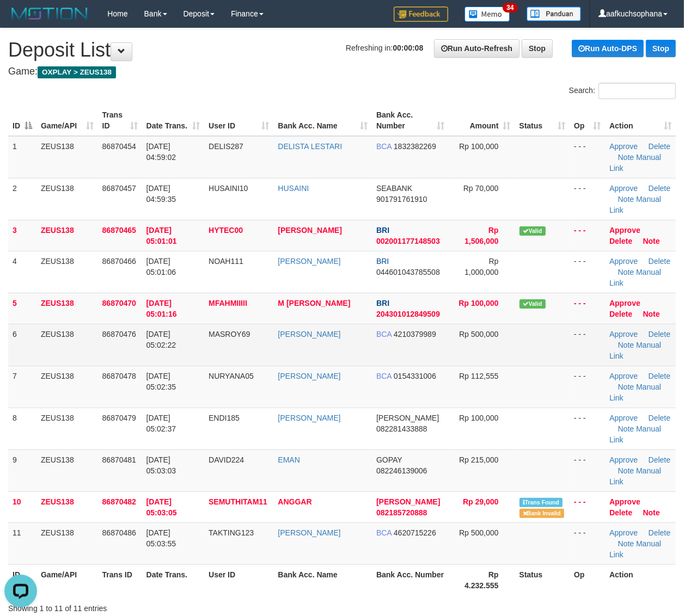
click at [561, 331] on td at bounding box center [542, 345] width 54 height 42
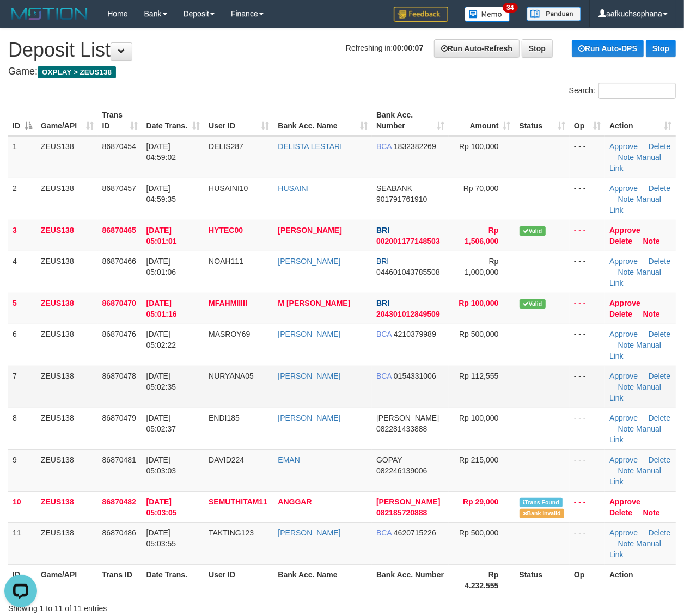
click at [521, 400] on td at bounding box center [542, 387] width 54 height 42
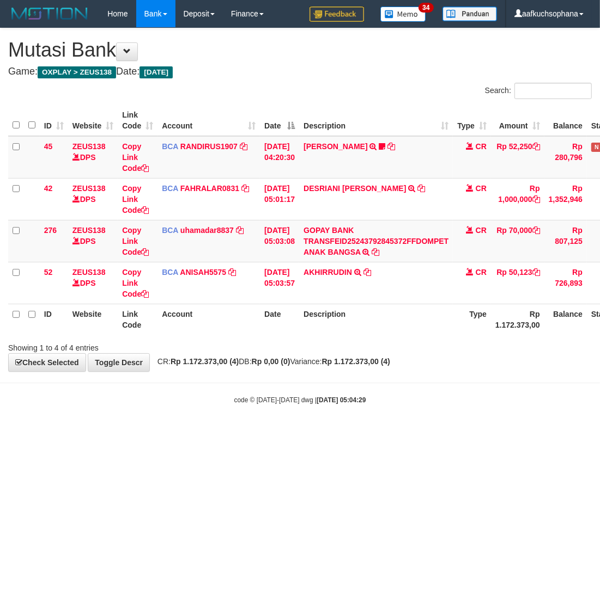
click at [552, 432] on html "Toggle navigation Home Bank Account List Load By Website Group [OXPLAY] ZEUS138…" at bounding box center [300, 216] width 600 height 432
click at [548, 432] on html "Toggle navigation Home Bank Account List Load By Website Group [OXPLAY] ZEUS138…" at bounding box center [300, 216] width 600 height 432
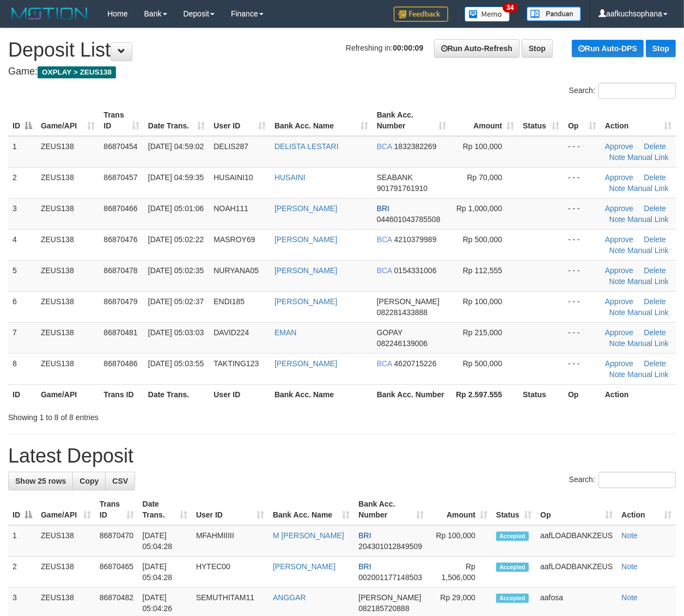
drag, startPoint x: 574, startPoint y: 413, endPoint x: 690, endPoint y: 401, distance: 116.0
click at [575, 413] on div "Showing 1 to 8 of 8 entries" at bounding box center [342, 415] width 684 height 15
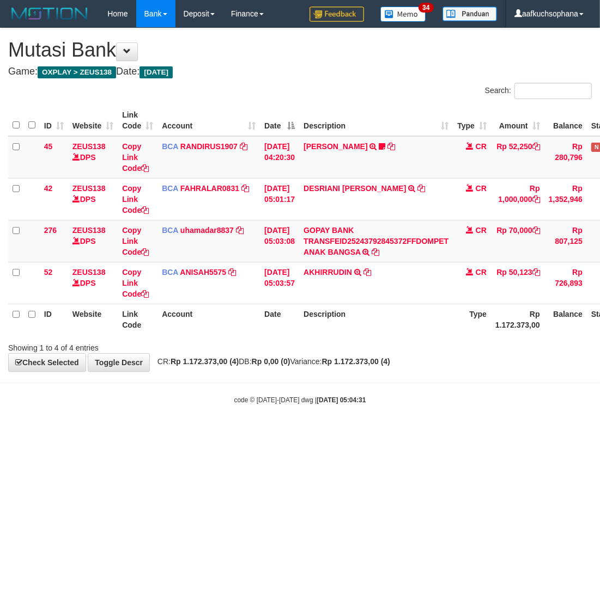
click at [212, 432] on html "Toggle navigation Home Bank Account List Load By Website Group [OXPLAY] ZEUS138…" at bounding box center [300, 216] width 600 height 432
click at [394, 432] on html "Toggle navigation Home Bank Account List Load By Website Group [OXPLAY] ZEUS138…" at bounding box center [300, 216] width 600 height 432
drag, startPoint x: 391, startPoint y: 417, endPoint x: 284, endPoint y: 417, distance: 106.7
click at [390, 417] on body "Toggle navigation Home Bank Account List Load By Website Group [OXPLAY] ZEUS138…" at bounding box center [300, 216] width 600 height 432
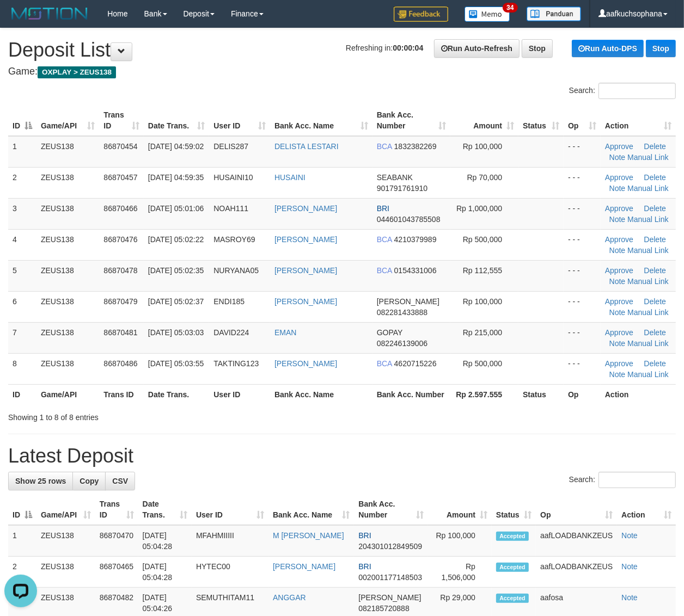
drag, startPoint x: 567, startPoint y: 458, endPoint x: 578, endPoint y: 458, distance: 11.4
click at [573, 458] on h1 "Latest Deposit" at bounding box center [342, 456] width 668 height 22
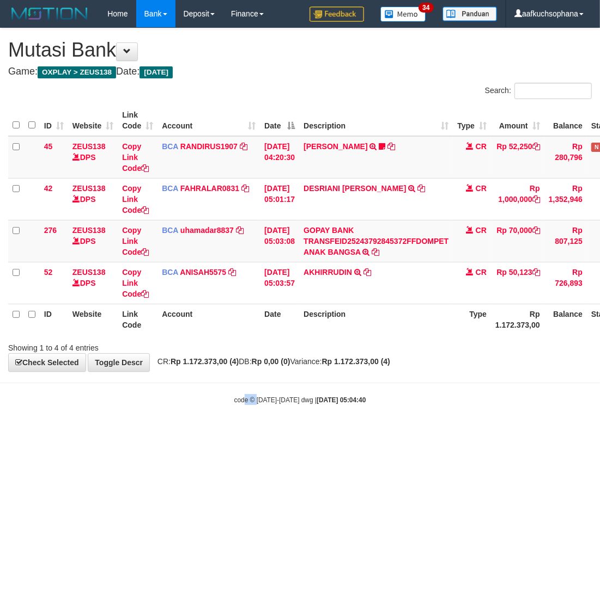
click at [256, 432] on html "Toggle navigation Home Bank Account List Load By Website Group [OXPLAY] ZEUS138…" at bounding box center [300, 216] width 600 height 432
click at [262, 432] on html "Toggle navigation Home Bank Account List Load By Website Group [OXPLAY] ZEUS138…" at bounding box center [300, 216] width 600 height 432
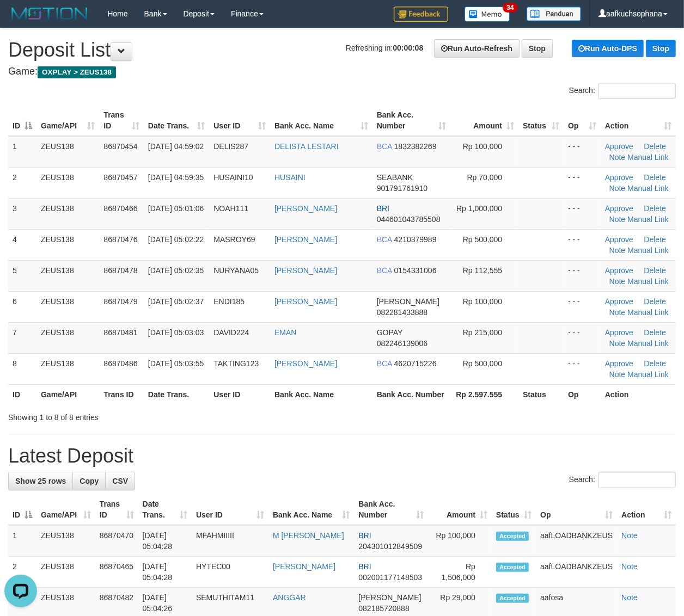
drag, startPoint x: 629, startPoint y: 388, endPoint x: 692, endPoint y: 393, distance: 62.8
click at [632, 388] on th "Action" at bounding box center [638, 394] width 75 height 20
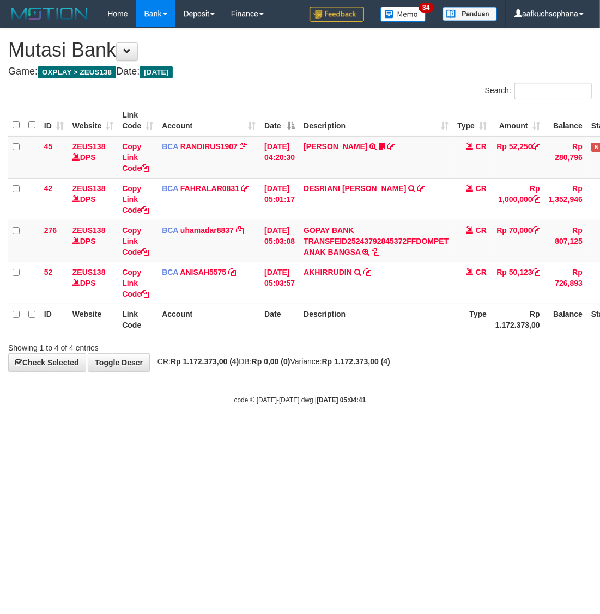
drag, startPoint x: 407, startPoint y: 464, endPoint x: 387, endPoint y: 437, distance: 34.6
click at [403, 432] on html "Toggle navigation Home Bank Account List Load By Website Group [OXPLAY] ZEUS138…" at bounding box center [300, 216] width 600 height 432
click at [308, 425] on body "Toggle navigation Home Bank Account List Load By Website Group [OXPLAY] ZEUS138…" at bounding box center [300, 216] width 600 height 432
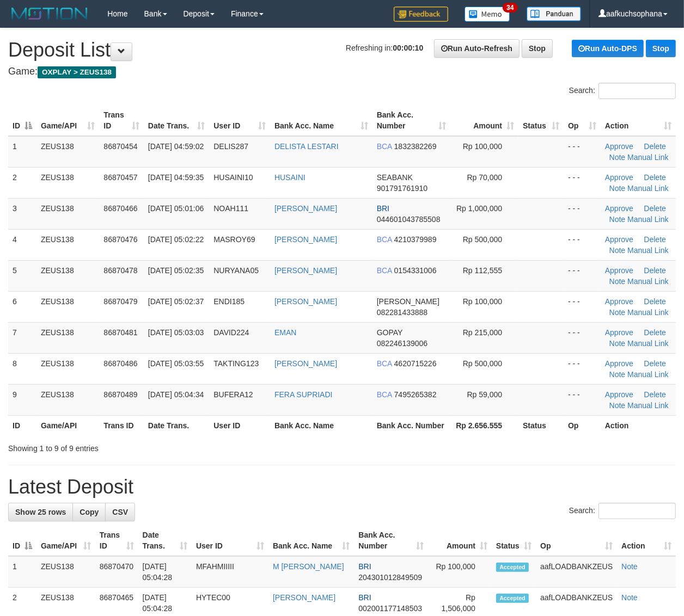
drag, startPoint x: 510, startPoint y: 440, endPoint x: 543, endPoint y: 439, distance: 33.2
click at [508, 437] on div "Search: ID Game/API Trans ID Date Trans. User ID Bank Acc. Name Bank Acc. Numbe…" at bounding box center [342, 268] width 668 height 371
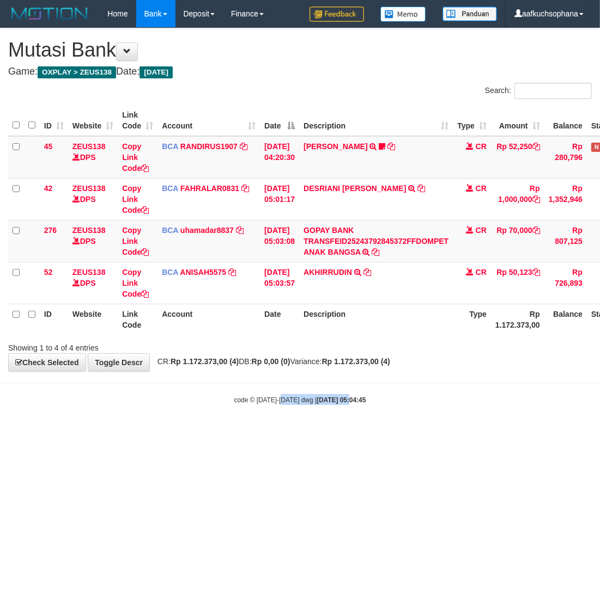
click at [212, 432] on html "Toggle navigation Home Bank Account List Load By Website Group [OXPLAY] ZEUS138…" at bounding box center [300, 216] width 600 height 432
click at [200, 414] on body "Toggle navigation Home Bank Account List Load By Website Group [OXPLAY] ZEUS138…" at bounding box center [300, 216] width 600 height 432
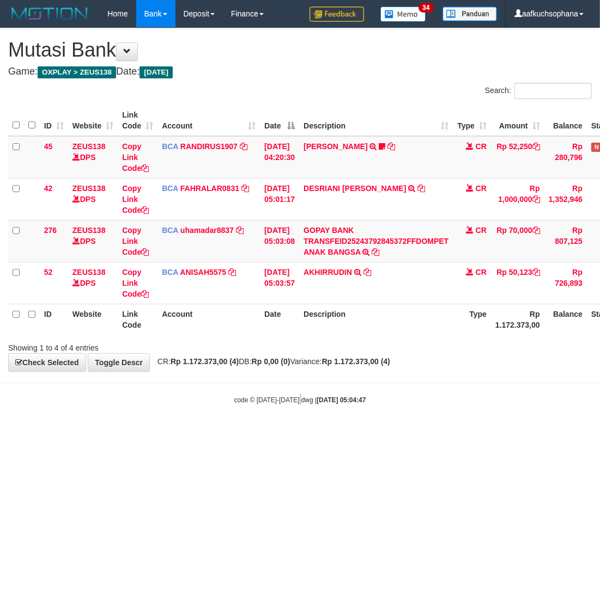
click at [301, 432] on html "Toggle navigation Home Bank Account List Load By Website Group [OXPLAY] ZEUS138…" at bounding box center [300, 216] width 600 height 432
click at [305, 432] on html "Toggle navigation Home Bank Account List Load By Website Group [OXPLAY] ZEUS138…" at bounding box center [300, 216] width 600 height 432
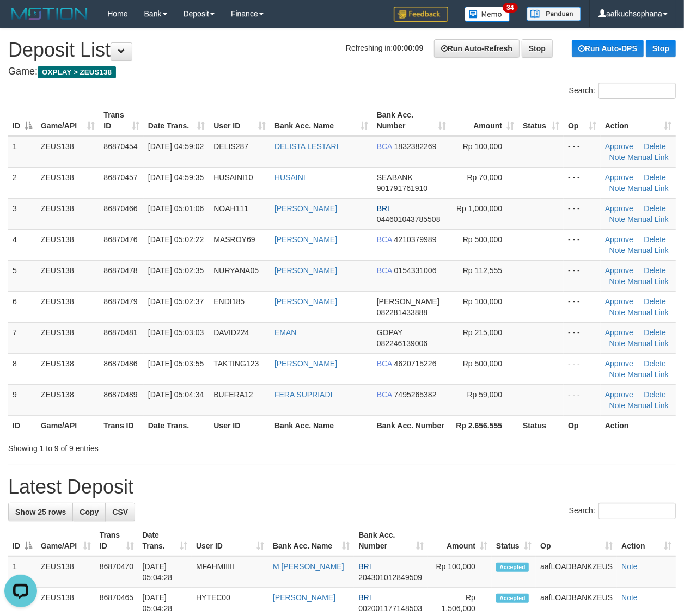
click at [546, 452] on div "Showing 1 to 9 of 9 entries" at bounding box center [342, 446] width 684 height 15
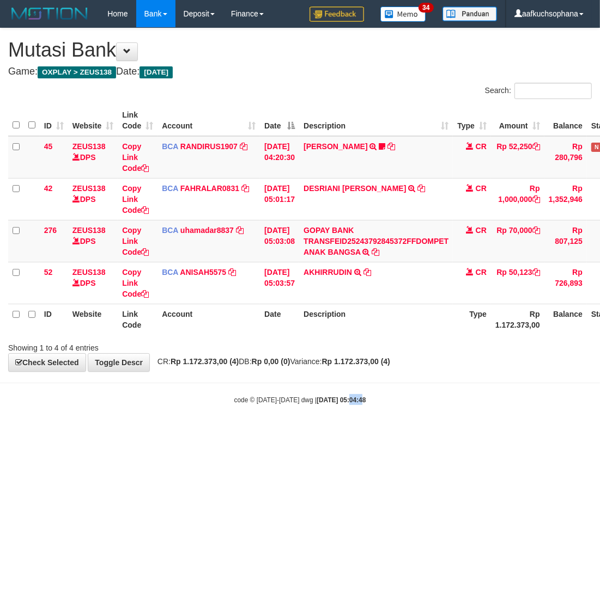
click at [349, 432] on html "Toggle navigation Home Bank Account List Load By Website Group [OXPLAY] ZEUS138…" at bounding box center [300, 216] width 600 height 432
drag, startPoint x: 237, startPoint y: 474, endPoint x: 6, endPoint y: 455, distance: 231.7
click at [229, 432] on html "Toggle navigation Home Bank Account List Load By Website Group [OXPLAY] ZEUS138…" at bounding box center [300, 216] width 600 height 432
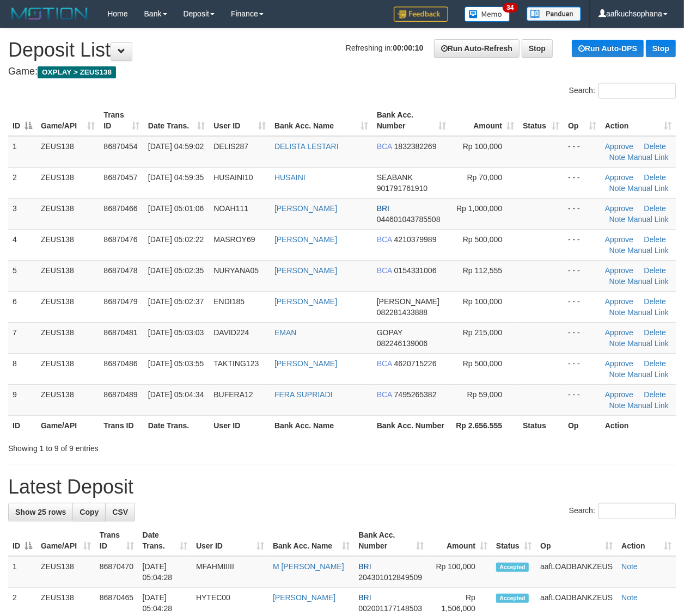
drag, startPoint x: 549, startPoint y: 461, endPoint x: 571, endPoint y: 464, distance: 22.1
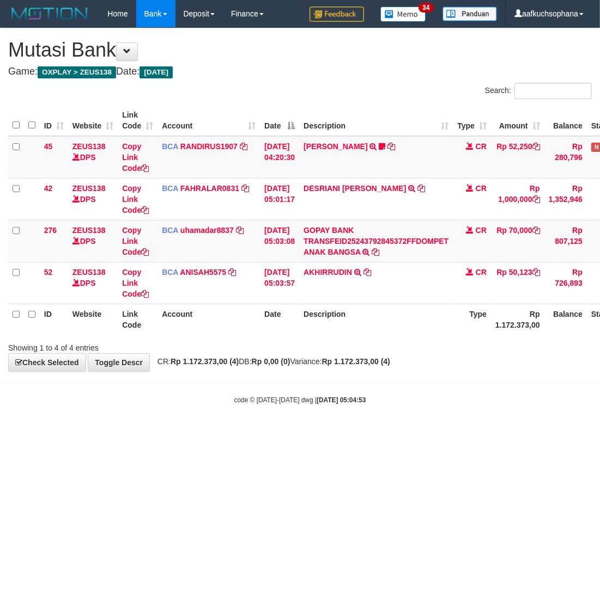
click at [111, 432] on html "Toggle navigation Home Bank Account List Load By Website Group [OXPLAY] ZEUS138…" at bounding box center [300, 216] width 600 height 432
drag, startPoint x: 231, startPoint y: 485, endPoint x: 154, endPoint y: 474, distance: 78.1
click at [230, 432] on html "Toggle navigation Home Bank Account List Load By Website Group [OXPLAY] ZEUS138…" at bounding box center [300, 216] width 600 height 432
click at [252, 424] on body "Toggle navigation Home Bank Account List Load By Website Group [OXPLAY] ZEUS138…" at bounding box center [300, 216] width 600 height 432
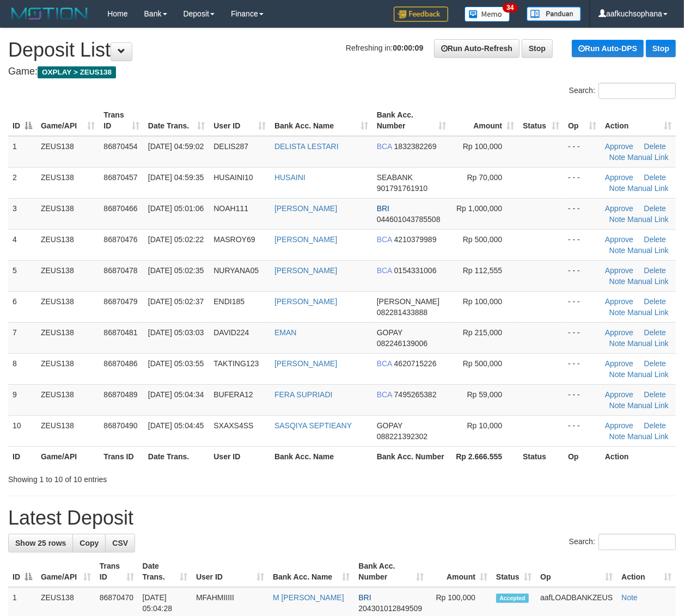
click at [602, 475] on div "Showing 1 to 10 of 10 entries" at bounding box center [342, 477] width 684 height 15
drag, startPoint x: 569, startPoint y: 482, endPoint x: 629, endPoint y: 467, distance: 61.7
click at [569, 483] on div "Showing 1 to 10 of 10 entries" at bounding box center [342, 477] width 684 height 15
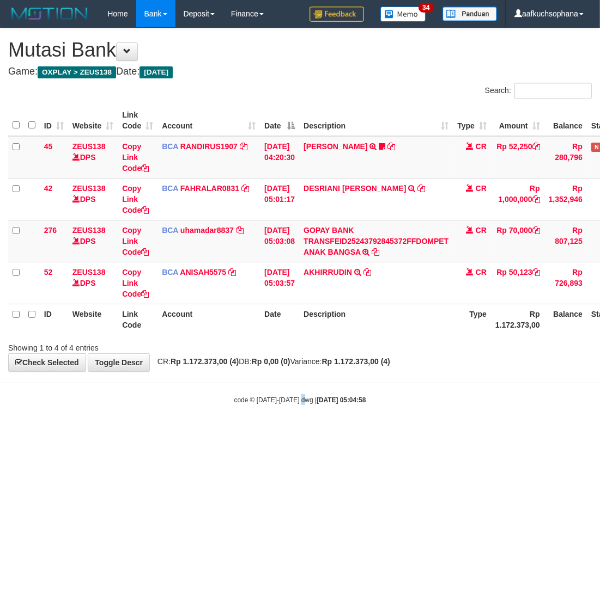
drag, startPoint x: 303, startPoint y: 466, endPoint x: 246, endPoint y: 458, distance: 58.2
click at [300, 432] on html "Toggle navigation Home Bank Account List Load By Website Group [OXPLAY] ZEUS138…" at bounding box center [300, 216] width 600 height 432
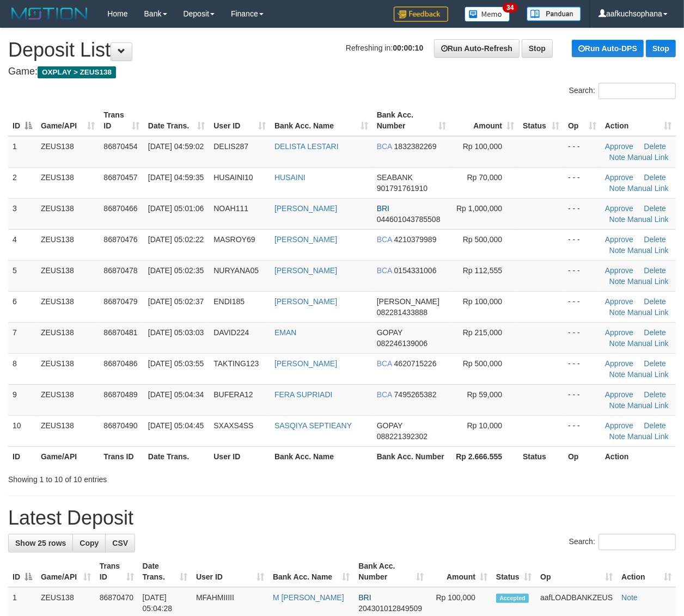
click at [491, 477] on div "Showing 1 to 10 of 10 entries" at bounding box center [342, 477] width 684 height 15
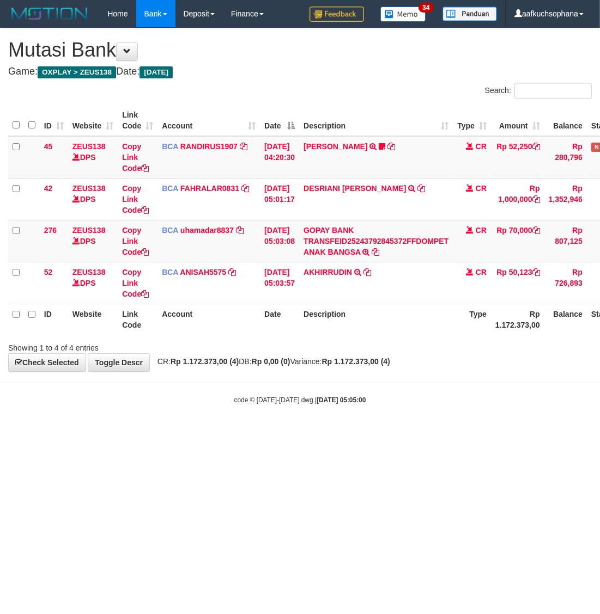
drag, startPoint x: 0, startPoint y: 0, endPoint x: 384, endPoint y: 473, distance: 609.2
click at [385, 432] on html "Toggle navigation Home Bank Account List Load By Website Group [OXPLAY] ZEUS138…" at bounding box center [300, 216] width 600 height 432
click at [384, 432] on html "Toggle navigation Home Bank Account List Load By Website Group [OXPLAY] ZEUS138…" at bounding box center [300, 216] width 600 height 432
click at [371, 432] on html "Toggle navigation Home Bank Account List Load By Website Group [OXPLAY] ZEUS138…" at bounding box center [300, 216] width 600 height 432
click at [280, 432] on html "Toggle navigation Home Bank Account List Load By Website Group [OXPLAY] ZEUS138…" at bounding box center [300, 216] width 600 height 432
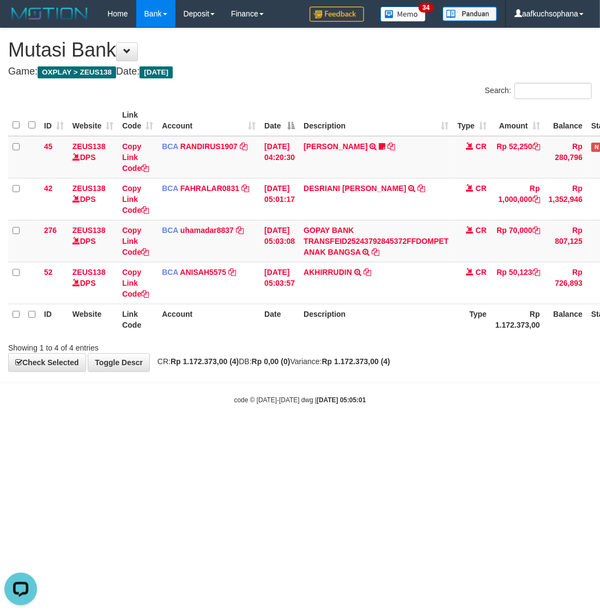
click at [137, 399] on div "code © 2012-2018 dwg | 2025/09/01 05:05:01" at bounding box center [300, 399] width 600 height 11
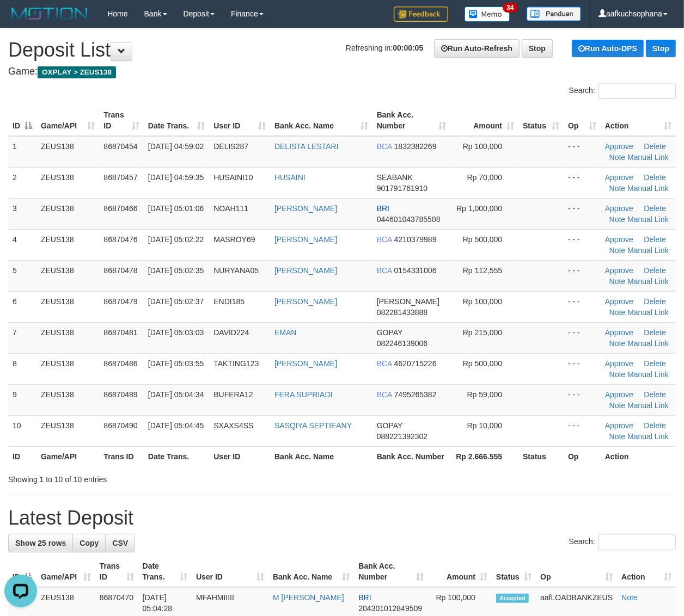
drag, startPoint x: 418, startPoint y: 523, endPoint x: 420, endPoint y: 516, distance: 6.9
click at [419, 519] on h1 "Latest Deposit" at bounding box center [342, 518] width 668 height 22
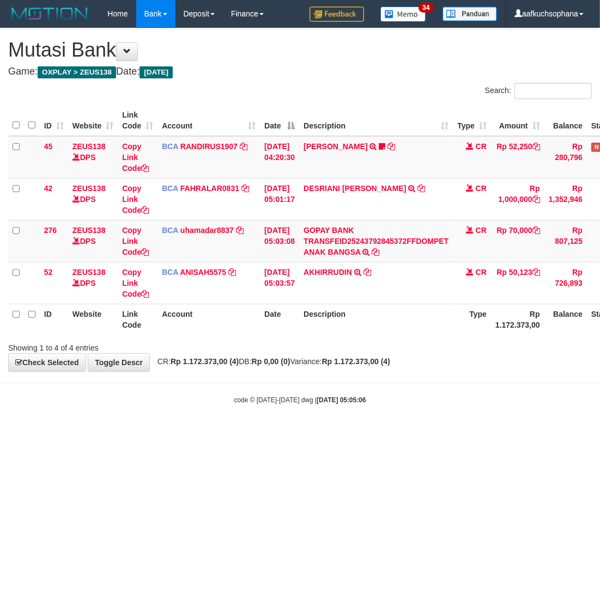
click at [410, 432] on html "Toggle navigation Home Bank Account List Load By Website Group [OXPLAY] ZEUS138…" at bounding box center [300, 216] width 600 height 432
click at [321, 432] on html "Toggle navigation Home Bank Account List Load By Website Group [OXPLAY] ZEUS138…" at bounding box center [300, 216] width 600 height 432
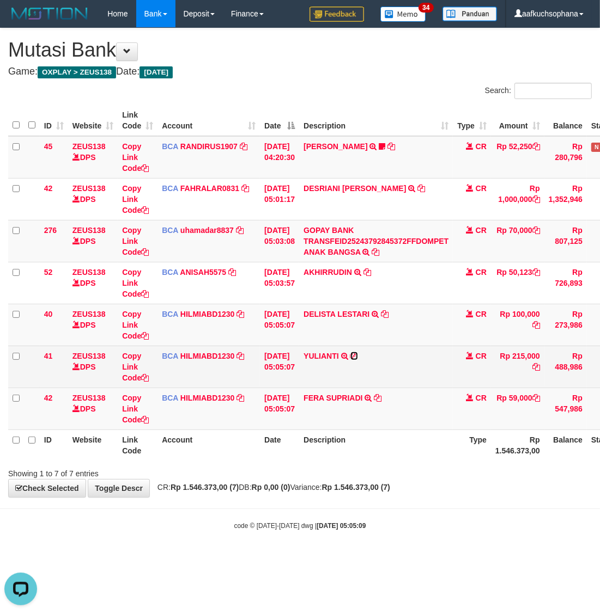
drag, startPoint x: 360, startPoint y: 354, endPoint x: 294, endPoint y: 356, distance: 66.4
click at [358, 354] on icon at bounding box center [354, 356] width 8 height 8
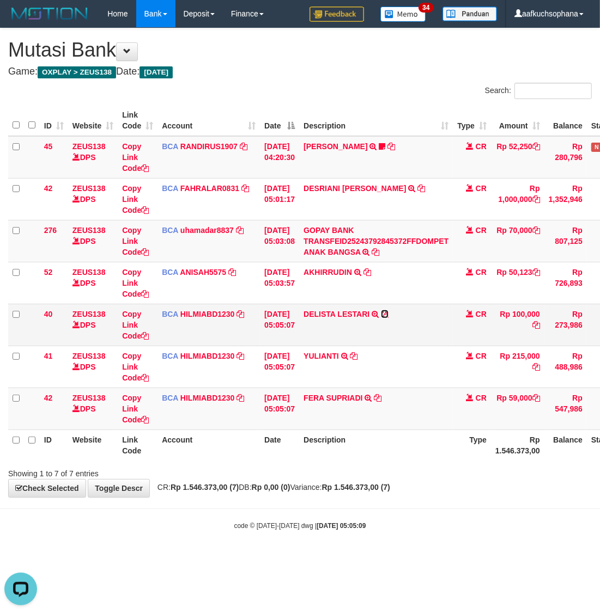
click at [388, 315] on icon at bounding box center [385, 314] width 8 height 8
drag, startPoint x: 267, startPoint y: 540, endPoint x: 230, endPoint y: 524, distance: 40.5
click at [250, 532] on body "Toggle navigation Home Bank Account List Load By Website Group [OXPLAY] ZEUS138…" at bounding box center [300, 279] width 600 height 558
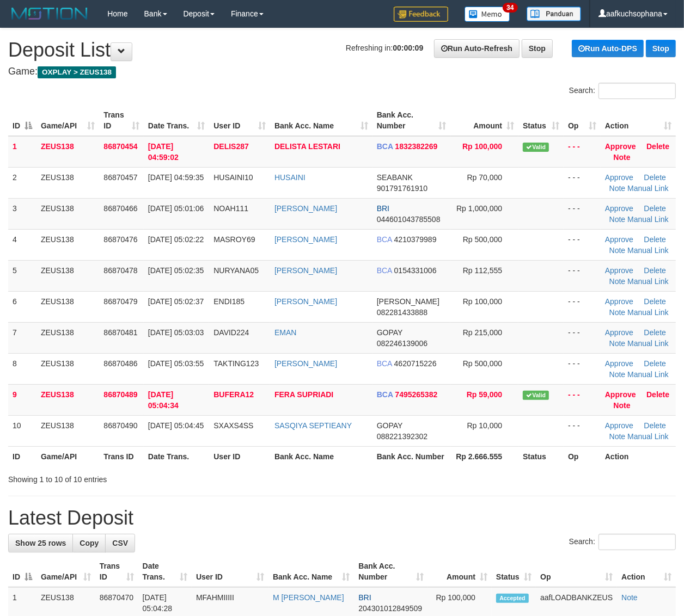
click at [616, 512] on h1 "Latest Deposit" at bounding box center [342, 518] width 668 height 22
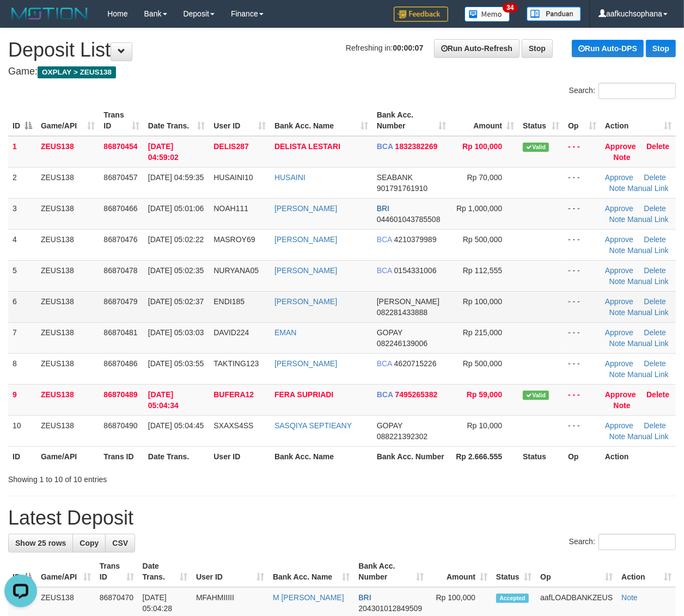
click at [560, 314] on td at bounding box center [540, 306] width 45 height 31
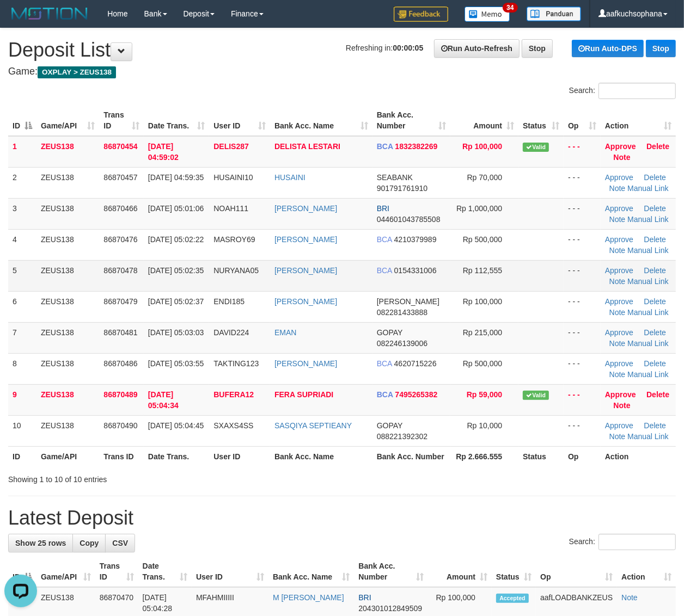
click at [491, 276] on td "Rp 112,555" at bounding box center [484, 275] width 68 height 31
click at [523, 278] on td at bounding box center [540, 275] width 45 height 31
click at [496, 497] on hr at bounding box center [342, 496] width 668 height 1
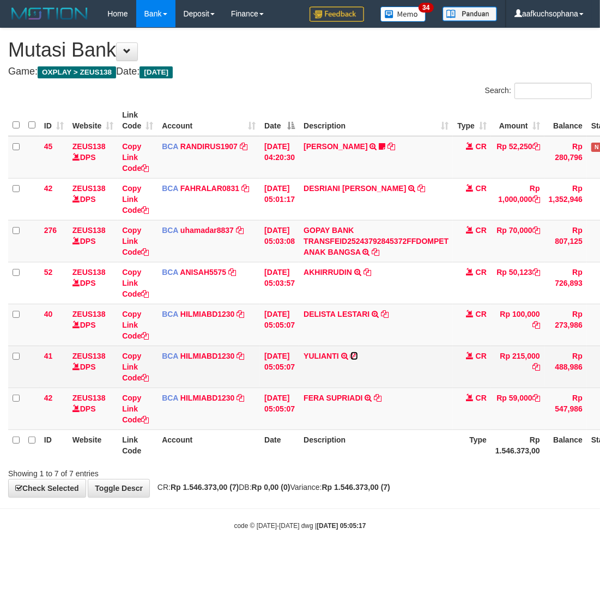
click at [358, 355] on icon at bounding box center [354, 356] width 8 height 8
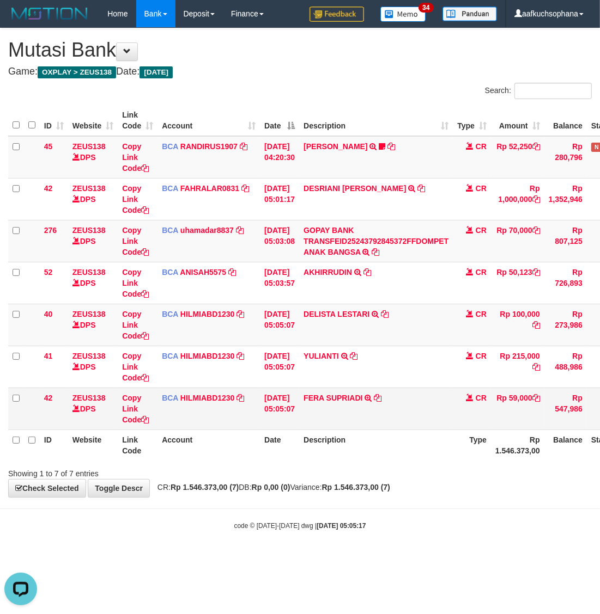
drag, startPoint x: 218, startPoint y: 472, endPoint x: 216, endPoint y: 403, distance: 68.1
click at [216, 469] on div "Showing 1 to 7 of 7 entries" at bounding box center [125, 471] width 234 height 15
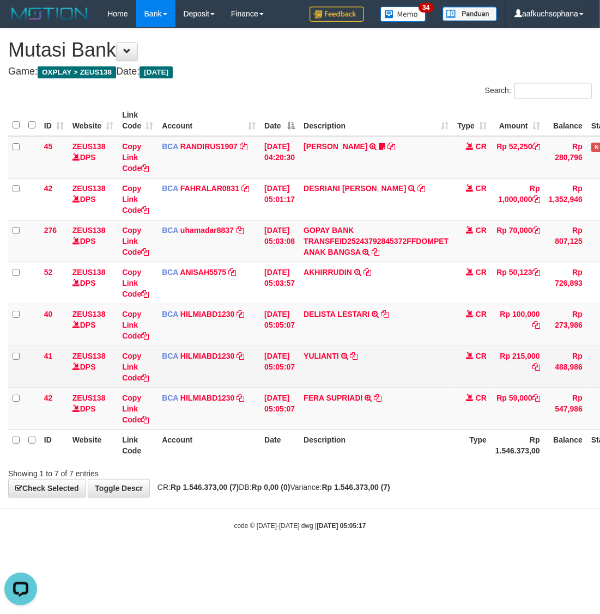
click at [329, 350] on td "YULIANTI TRSF E-BANKING CR 0109/FTSCY/WS95051 215000.002025090189518818 TRFDN-[…" at bounding box center [376, 367] width 154 height 42
click at [330, 357] on link "YULIANTI" at bounding box center [320, 356] width 35 height 9
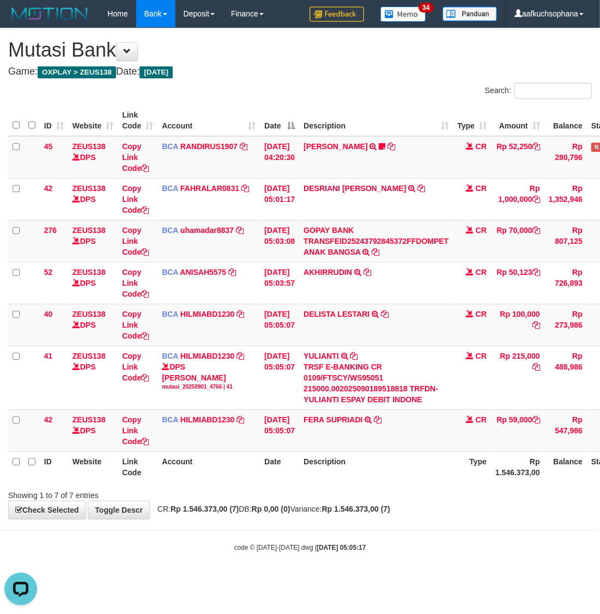
drag, startPoint x: 406, startPoint y: 524, endPoint x: 401, endPoint y: 534, distance: 10.2
click at [402, 531] on body "Toggle navigation Home Bank Account List Load By Website Group [OXPLAY] ZEUS138…" at bounding box center [300, 290] width 600 height 580
drag, startPoint x: 401, startPoint y: 534, endPoint x: 399, endPoint y: 523, distance: 11.2
click at [401, 529] on body "Toggle navigation Home Bank Account List Load By Website Group [OXPLAY] ZEUS138…" at bounding box center [300, 290] width 600 height 580
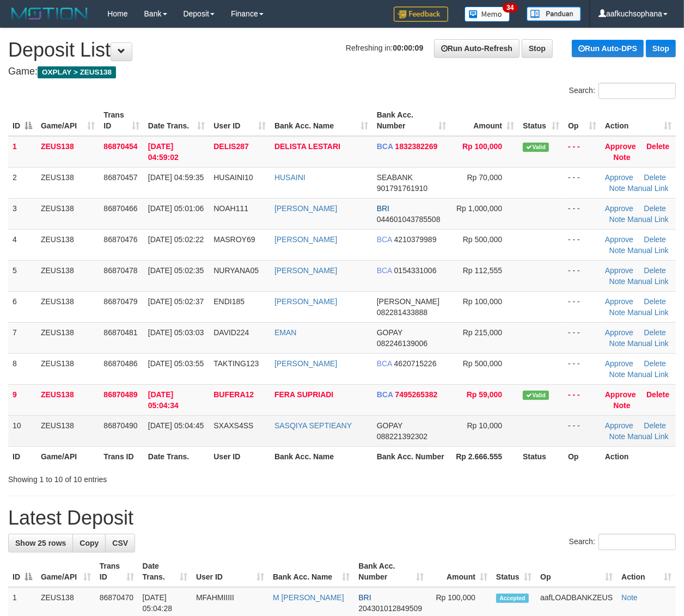
click at [359, 431] on td "SASQIYA SEPTIEANY" at bounding box center [321, 430] width 102 height 31
click at [424, 421] on td "GOPAY 088221392302" at bounding box center [411, 430] width 78 height 31
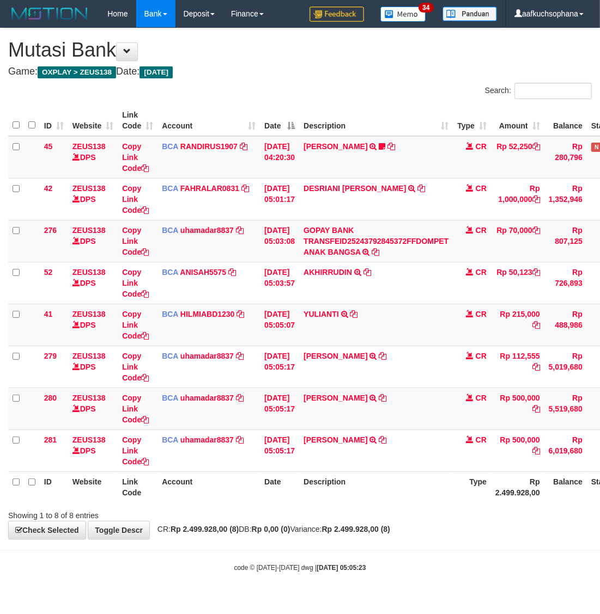
click at [355, 534] on strong "Rp 2.499.928,00 (8)" at bounding box center [356, 529] width 68 height 9
drag, startPoint x: 410, startPoint y: 438, endPoint x: 199, endPoint y: 423, distance: 211.8
click at [387, 437] on icon at bounding box center [383, 440] width 8 height 8
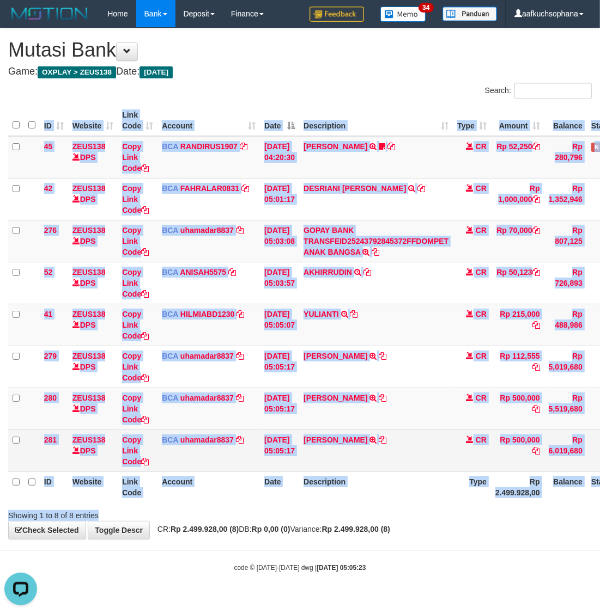
drag, startPoint x: 429, startPoint y: 510, endPoint x: 70, endPoint y: 452, distance: 363.5
click at [410, 505] on div "ID Website Link Code Account Date Description Type Amount Balance Status Action…" at bounding box center [300, 304] width 600 height 404
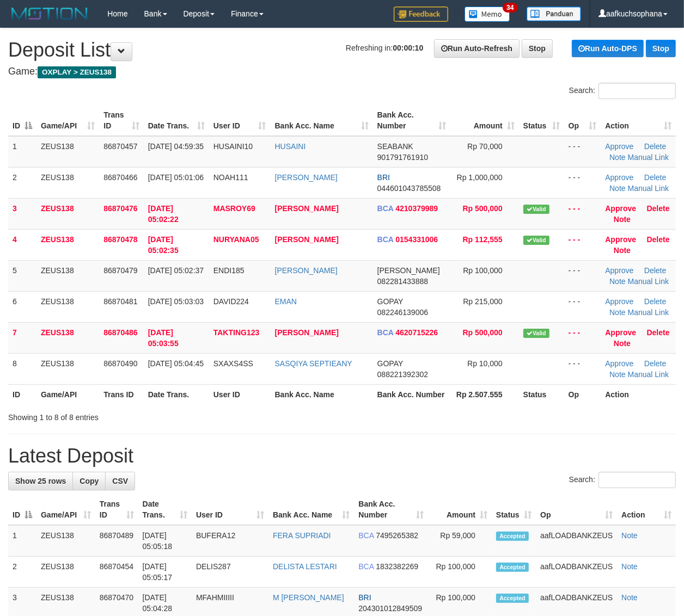
drag, startPoint x: 527, startPoint y: 452, endPoint x: 582, endPoint y: 395, distance: 79.4
click at [527, 450] on h1 "Latest Deposit" at bounding box center [342, 456] width 668 height 22
click at [463, 448] on h1 "Latest Deposit" at bounding box center [342, 456] width 668 height 22
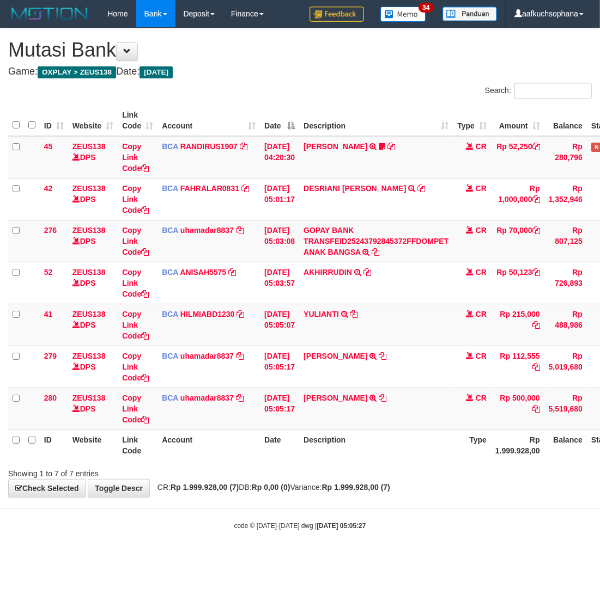
click at [425, 504] on body "Toggle navigation Home Bank Account List Load By Website Group [OXPLAY] ZEUS138…" at bounding box center [300, 279] width 600 height 558
click at [531, 524] on div "code © [DATE]-[DATE] dwg | [DATE] 05:05:27" at bounding box center [300, 525] width 600 height 11
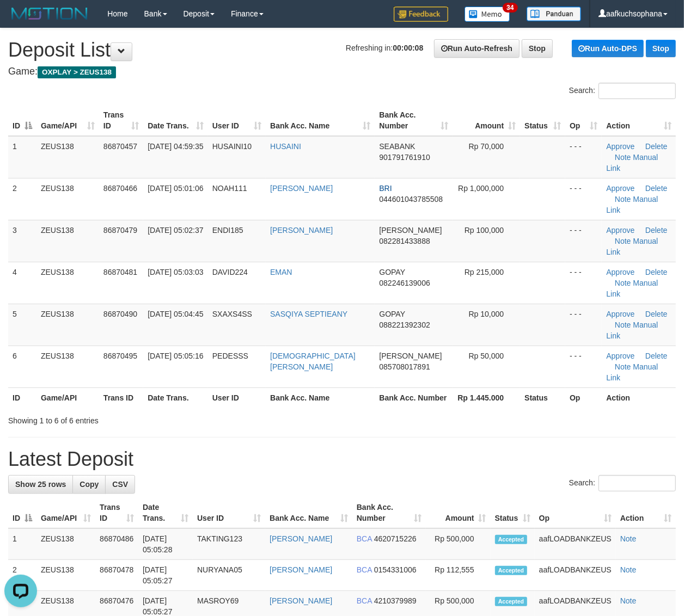
drag, startPoint x: 466, startPoint y: 354, endPoint x: 689, endPoint y: 394, distance: 226.8
click at [467, 411] on div "Showing 1 to 6 of 6 entries" at bounding box center [342, 418] width 684 height 15
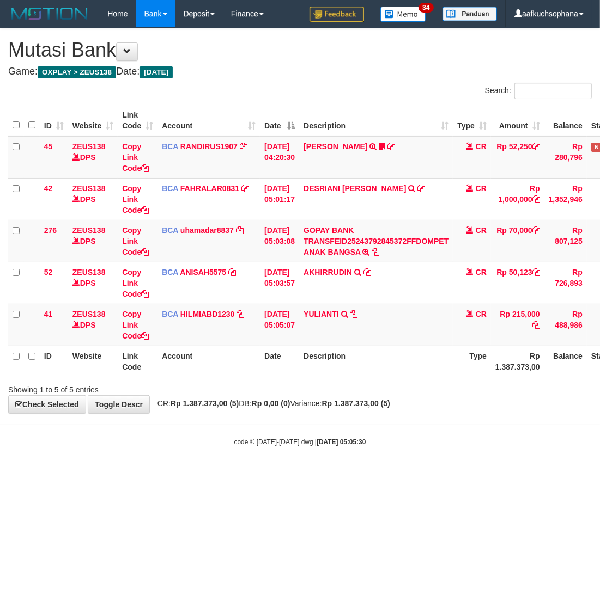
click at [233, 448] on body "Toggle navigation Home Bank Account List Load By Website Group [OXPLAY] ZEUS138…" at bounding box center [300, 237] width 600 height 474
click at [557, 461] on body "Toggle navigation Home Bank Account List Load By Website Group [OXPLAY] ZEUS138…" at bounding box center [300, 237] width 600 height 474
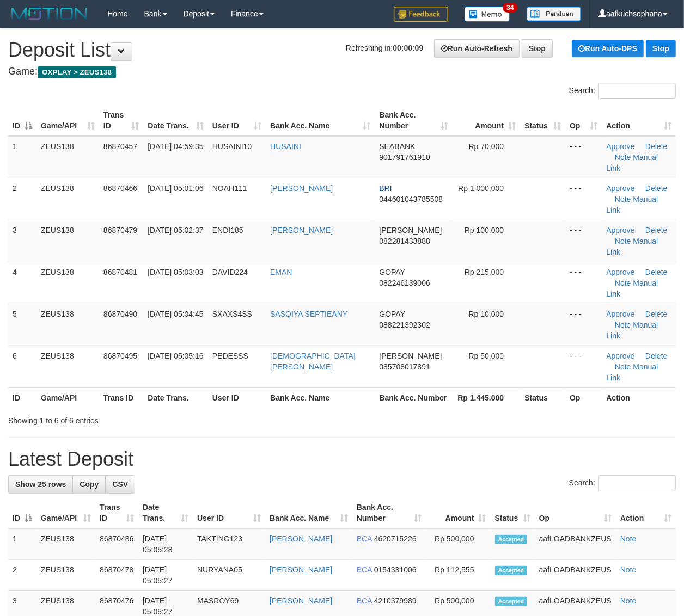
click at [463, 388] on th "Rp 1.445.000" at bounding box center [486, 398] width 68 height 20
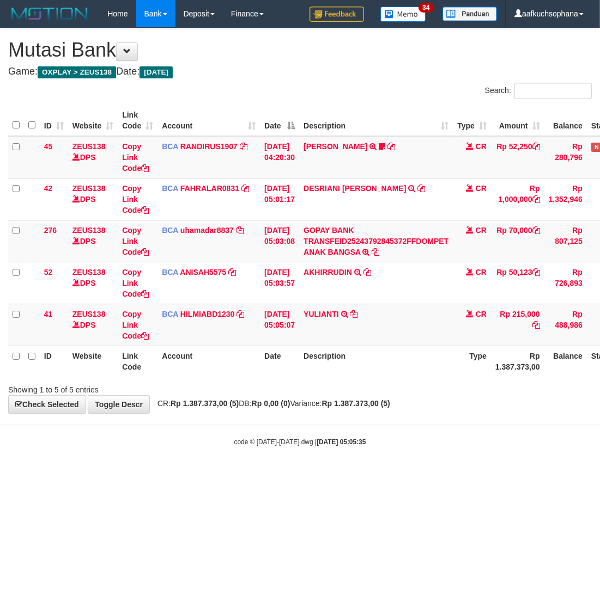
drag, startPoint x: 227, startPoint y: 459, endPoint x: 4, endPoint y: 393, distance: 232.8
click at [222, 453] on body "Toggle navigation Home Bank Account List Load By Website Group [OXPLAY] ZEUS138…" at bounding box center [300, 237] width 600 height 474
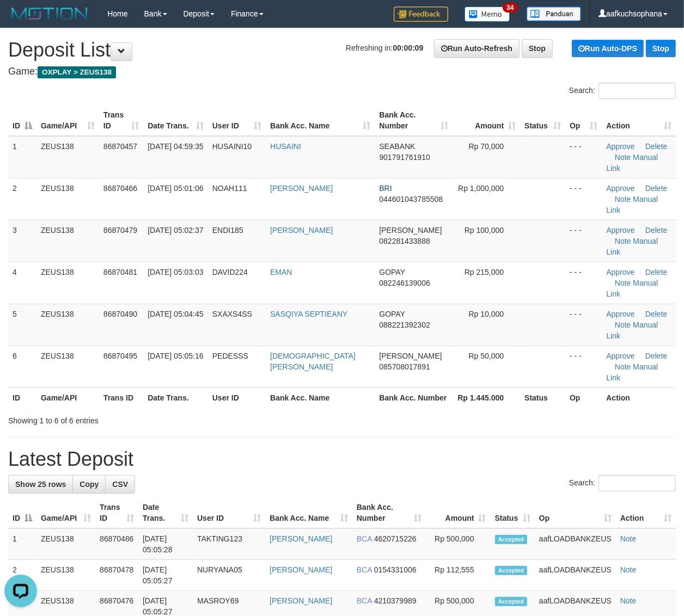
drag, startPoint x: 512, startPoint y: 360, endPoint x: 524, endPoint y: 363, distance: 12.2
click at [512, 411] on div "Showing 1 to 6 of 6 entries" at bounding box center [342, 418] width 684 height 15
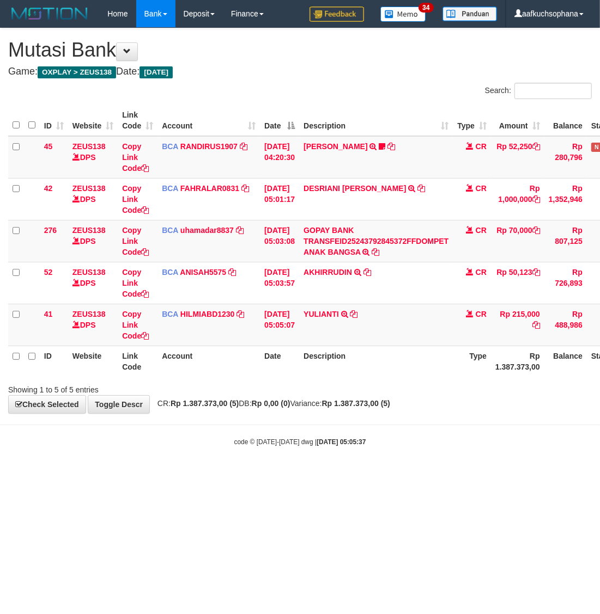
drag, startPoint x: 437, startPoint y: 481, endPoint x: 430, endPoint y: 478, distance: 7.3
click at [432, 474] on html "Toggle navigation Home Bank Account List Load By Website Group [OXPLAY] ZEUS138…" at bounding box center [300, 237] width 600 height 474
click at [427, 474] on html "Toggle navigation Home Bank Account List Load By Website Group [OXPLAY] ZEUS138…" at bounding box center [300, 237] width 600 height 474
click at [400, 454] on body "Toggle navigation Home Bank Account List Load By Website Group [OXPLAY] ZEUS138…" at bounding box center [300, 237] width 600 height 474
click at [378, 249] on icon at bounding box center [375, 252] width 7 height 8
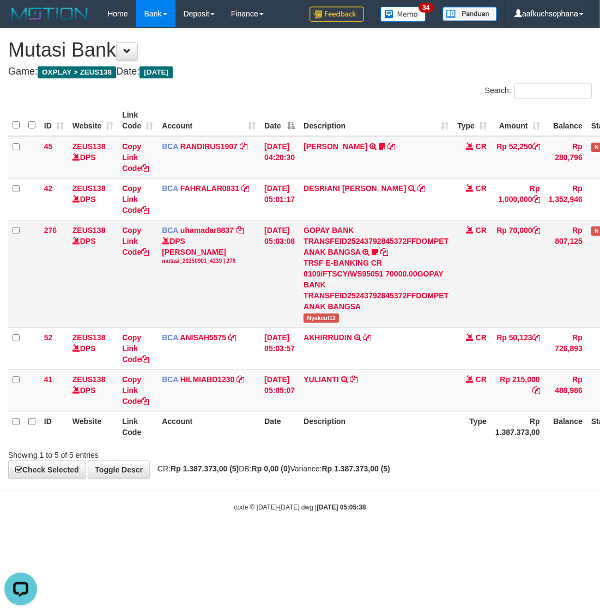
click at [331, 316] on span "Nyakcut12" at bounding box center [320, 318] width 35 height 9
copy span "Nyakcut12"
drag, startPoint x: 437, startPoint y: 472, endPoint x: 4, endPoint y: 447, distance: 433.6
click at [436, 471] on div "**********" at bounding box center [300, 253] width 600 height 450
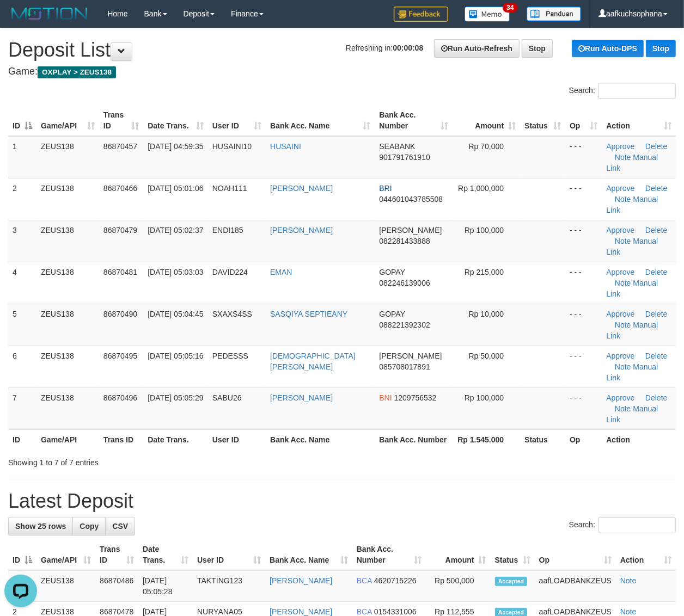
click at [580, 453] on div "Showing 1 to 7 of 7 entries" at bounding box center [342, 460] width 684 height 15
click at [604, 453] on div "Showing 1 to 7 of 7 entries" at bounding box center [342, 460] width 684 height 15
drag, startPoint x: 488, startPoint y: 407, endPoint x: 693, endPoint y: 417, distance: 205.0
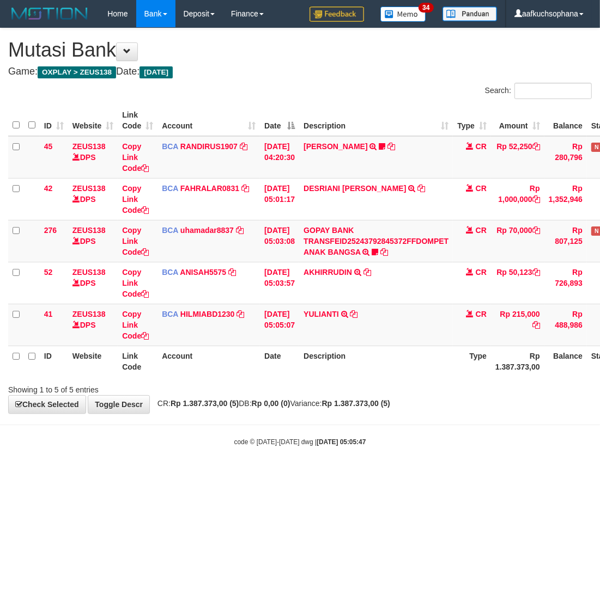
drag, startPoint x: 247, startPoint y: 454, endPoint x: 163, endPoint y: 448, distance: 83.5
click at [239, 454] on body "Toggle navigation Home Bank Account List Load By Website Group [OXPLAY] ZEUS138…" at bounding box center [300, 237] width 600 height 474
click at [352, 474] on html "Toggle navigation Home Bank Account List Load By Website Group [OXPLAY] ZEUS138…" at bounding box center [300, 237] width 600 height 474
click at [316, 474] on html "Toggle navigation Home Bank Account List Load By Website Group [OXPLAY] ZEUS138…" at bounding box center [300, 237] width 600 height 474
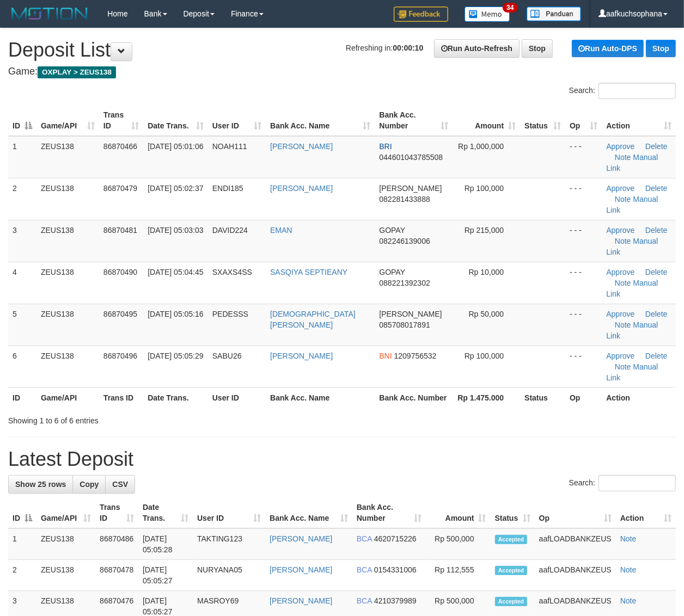
click at [529, 449] on h1 "Latest Deposit" at bounding box center [342, 460] width 668 height 22
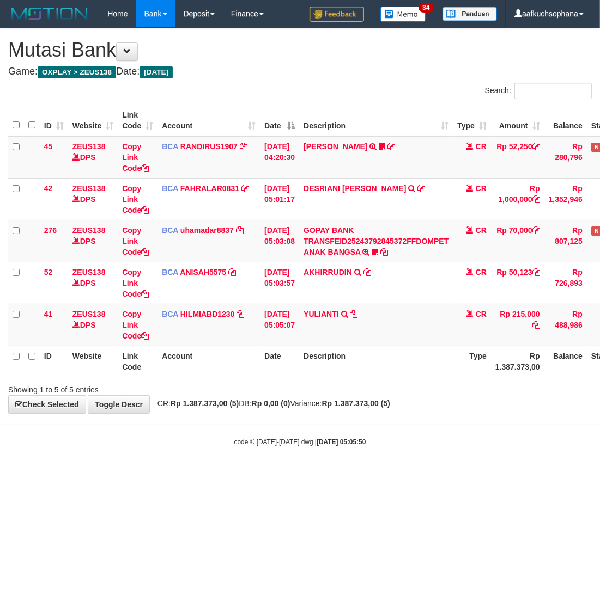
click at [461, 442] on div "code © 2012-2018 dwg | 2025/09/01 05:05:50" at bounding box center [300, 441] width 600 height 11
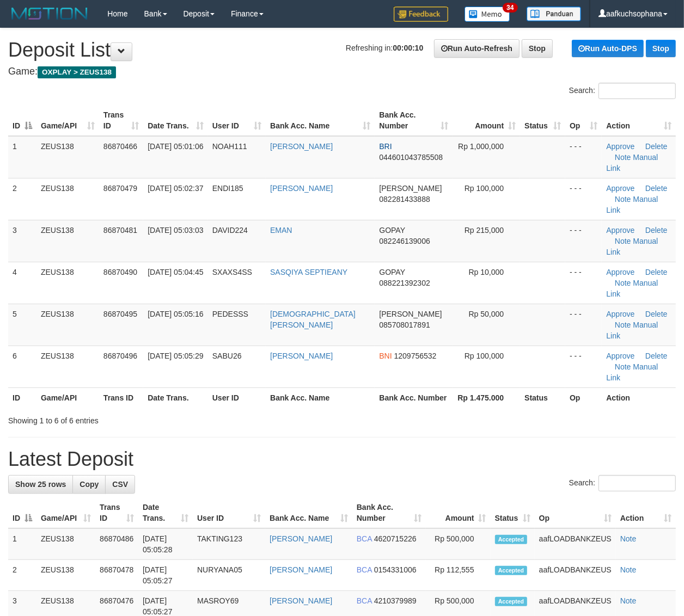
click at [491, 411] on div "Showing 1 to 6 of 6 entries" at bounding box center [342, 418] width 684 height 15
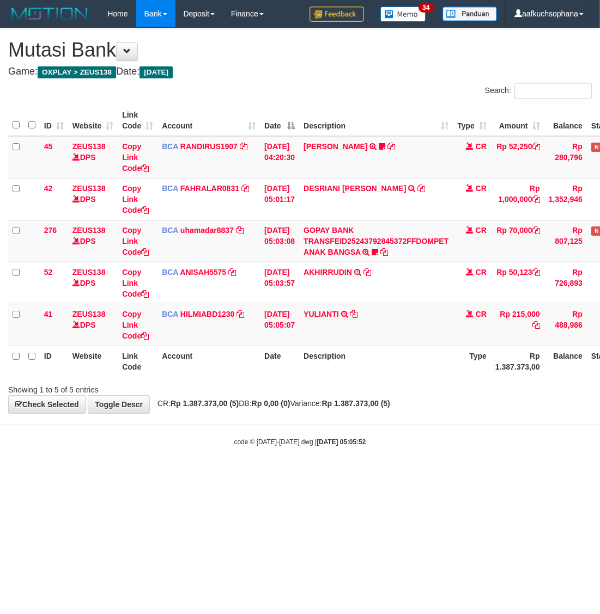
click at [320, 399] on div "**********" at bounding box center [300, 220] width 600 height 385
click at [429, 474] on html "Toggle navigation Home Bank Account List Load By Website Group [OXPLAY] ZEUS138…" at bounding box center [300, 237] width 600 height 474
click at [425, 474] on html "Toggle navigation Home Bank Account List Load By Website Group [OXPLAY] ZEUS138…" at bounding box center [300, 237] width 600 height 474
drag, startPoint x: 422, startPoint y: 444, endPoint x: 420, endPoint y: 452, distance: 8.3
click at [421, 451] on body "Toggle navigation Home Bank Account List Load By Website Group [OXPLAY] ZEUS138…" at bounding box center [300, 237] width 600 height 474
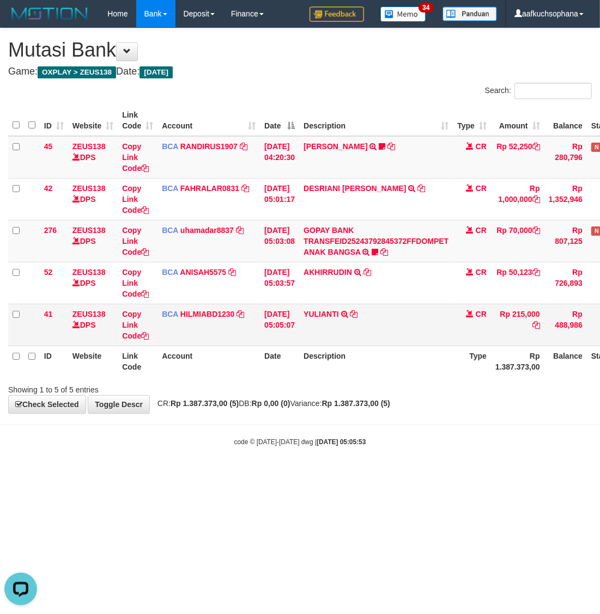
drag, startPoint x: 420, startPoint y: 494, endPoint x: 279, endPoint y: 317, distance: 227.1
click at [420, 474] on html "Toggle navigation Home Bank Account List Load By Website Group [OXPLAY] ZEUS138…" at bounding box center [300, 237] width 600 height 474
click at [289, 474] on html "Toggle navigation Home Bank Account List Load By Website Group [OXPLAY] ZEUS138…" at bounding box center [300, 237] width 600 height 474
click at [290, 474] on html "Toggle navigation Home Bank Account List Load By Website Group [OXPLAY] ZEUS138…" at bounding box center [300, 237] width 600 height 474
drag, startPoint x: 357, startPoint y: 517, endPoint x: 340, endPoint y: 496, distance: 27.1
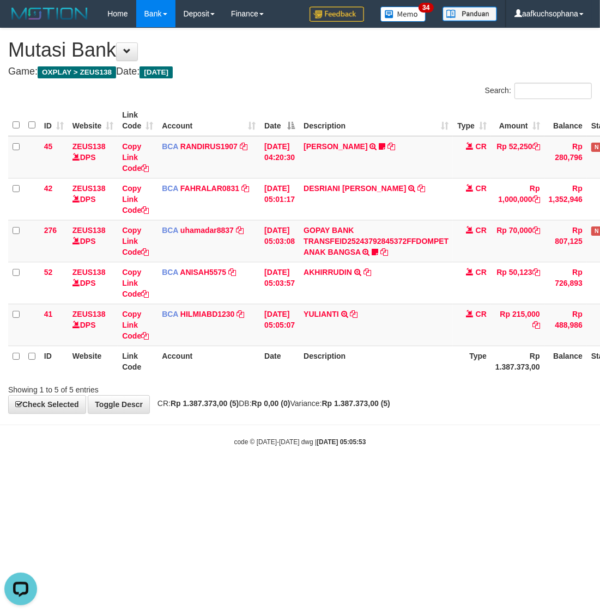
click at [344, 474] on html "Toggle navigation Home Bank Account List Load By Website Group [OXPLAY] ZEUS138…" at bounding box center [300, 237] width 600 height 474
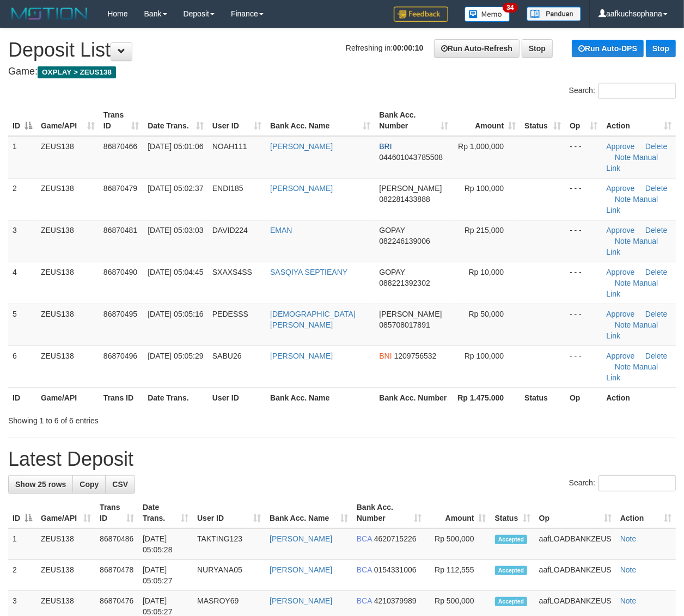
click at [444, 411] on div "Showing 1 to 6 of 6 entries" at bounding box center [342, 418] width 684 height 15
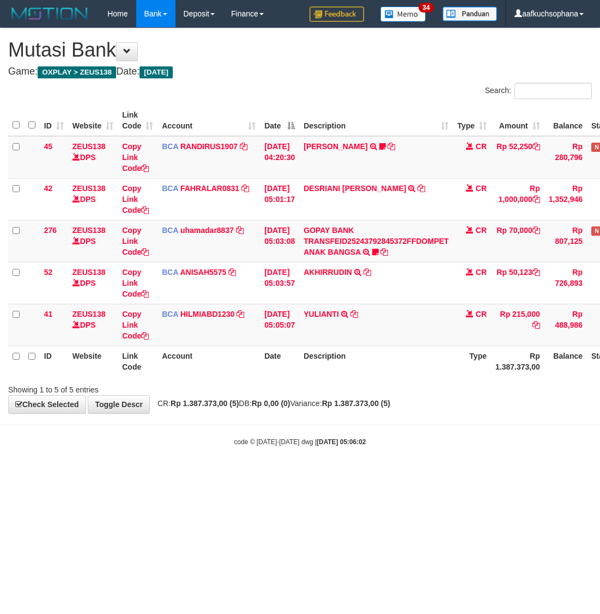
click at [464, 474] on html "Toggle navigation Home Bank Account List Load By Website Group [OXPLAY] ZEUS138…" at bounding box center [300, 237] width 600 height 474
drag, startPoint x: 271, startPoint y: 541, endPoint x: 3, endPoint y: 466, distance: 278.6
click at [260, 474] on html "Toggle navigation Home Bank Account List Load By Website Group [OXPLAY] ZEUS138…" at bounding box center [300, 237] width 600 height 474
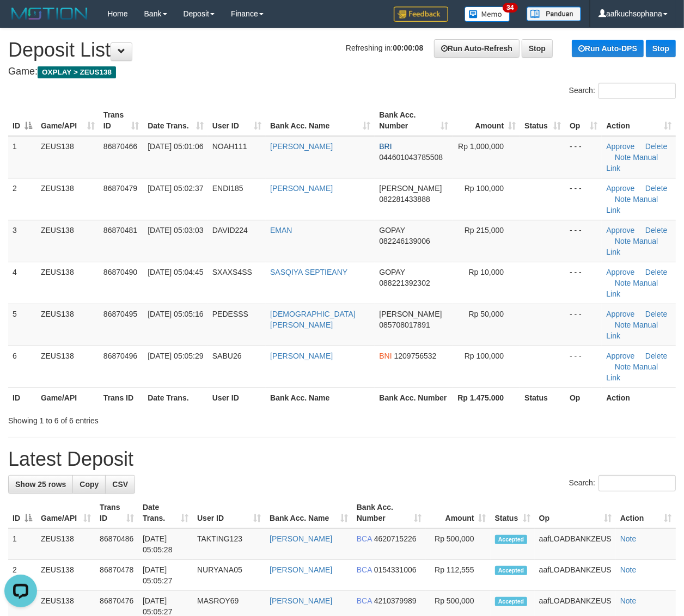
click at [523, 449] on h1 "Latest Deposit" at bounding box center [342, 460] width 668 height 22
drag, startPoint x: 562, startPoint y: 372, endPoint x: 626, endPoint y: 390, distance: 66.9
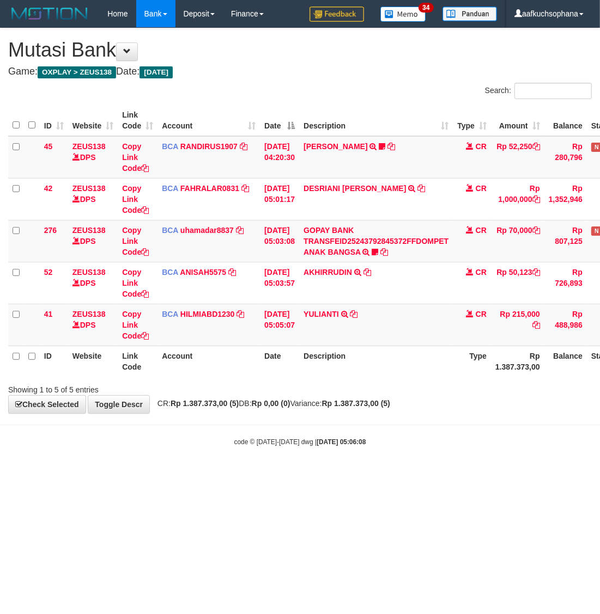
drag, startPoint x: 476, startPoint y: 420, endPoint x: 472, endPoint y: 425, distance: 6.9
click at [475, 420] on body "Toggle navigation Home Bank Account List Load By Website Group [OXPLAY] ZEUS138…" at bounding box center [300, 237] width 600 height 474
click at [473, 425] on hr at bounding box center [300, 425] width 600 height 1
click at [444, 426] on body "Toggle navigation Home Bank Account List Load By Website Group [OXPLAY] ZEUS138…" at bounding box center [300, 237] width 600 height 474
click at [481, 474] on html "Toggle navigation Home Bank Account List Load By Website Group [OXPLAY] ZEUS138…" at bounding box center [300, 237] width 600 height 474
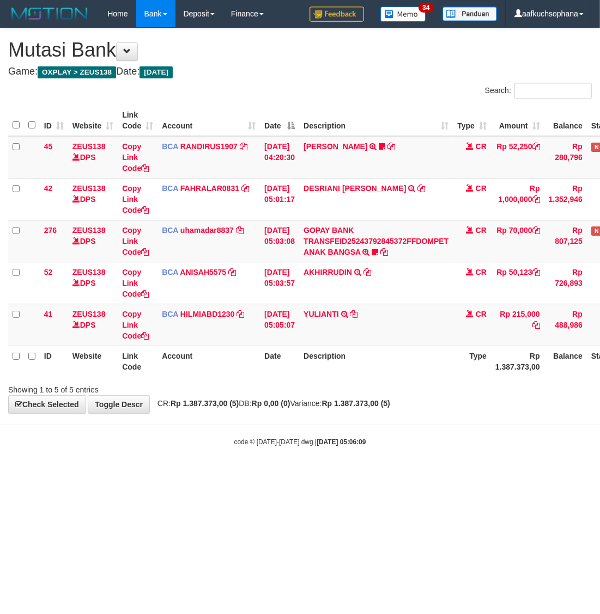
drag, startPoint x: 475, startPoint y: 471, endPoint x: 493, endPoint y: 396, distance: 76.6
click at [473, 467] on html "Toggle navigation Home Bank Account List Load By Website Group [OXPLAY] ZEUS138…" at bounding box center [300, 237] width 600 height 474
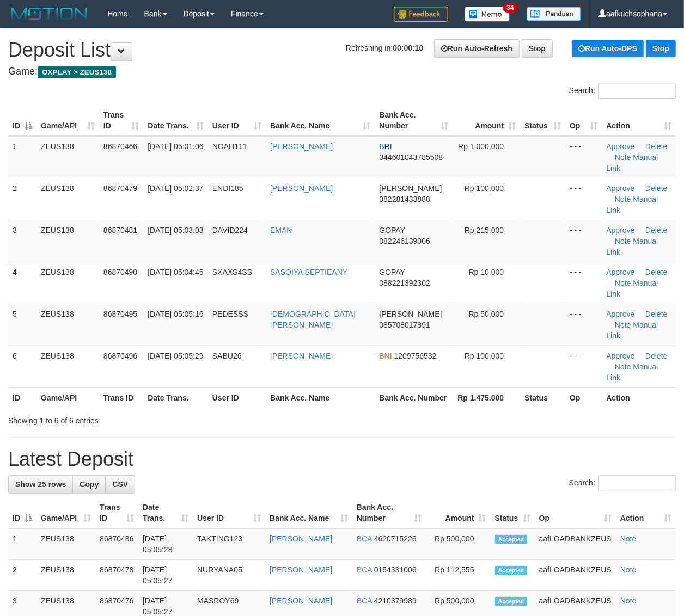
drag, startPoint x: 497, startPoint y: 381, endPoint x: 517, endPoint y: 382, distance: 20.7
drag, startPoint x: 510, startPoint y: 373, endPoint x: 692, endPoint y: 401, distance: 184.6
drag, startPoint x: 463, startPoint y: 360, endPoint x: 497, endPoint y: 365, distance: 33.5
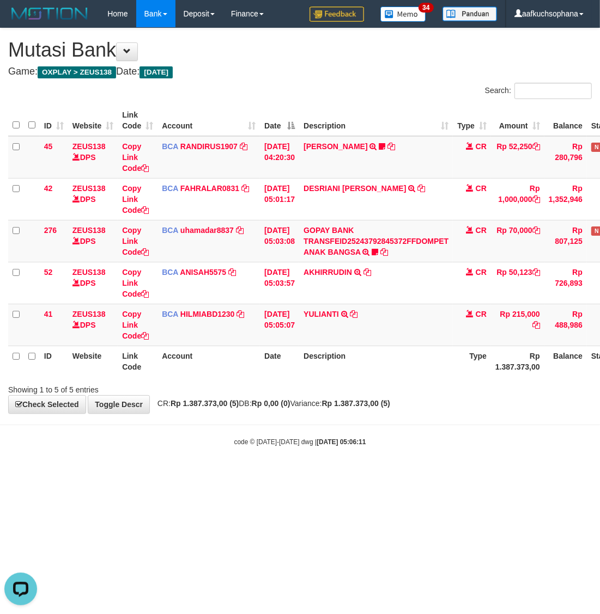
click at [280, 461] on body "Toggle navigation Home Bank Account List Load By Website Group [OXPLAY] ZEUS138…" at bounding box center [300, 237] width 600 height 474
drag, startPoint x: 427, startPoint y: 496, endPoint x: 443, endPoint y: 516, distance: 24.8
click at [443, 474] on html "Toggle navigation Home Bank Account List Load By Website Group [OXPLAY] ZEUS138…" at bounding box center [300, 237] width 600 height 474
drag, startPoint x: 502, startPoint y: 477, endPoint x: 492, endPoint y: 485, distance: 13.2
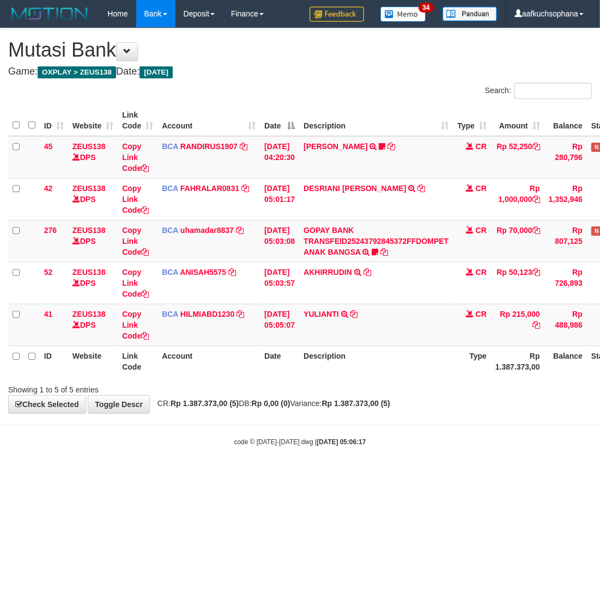
click at [493, 474] on html "Toggle navigation Home Bank Account List Load By Website Group [OXPLAY] ZEUS138…" at bounding box center [300, 237] width 600 height 474
click at [491, 474] on html "Toggle navigation Home Bank Account List Load By Website Group [OXPLAY] ZEUS138…" at bounding box center [300, 237] width 600 height 474
click at [442, 461] on body "Toggle navigation Home Bank Account List Load By Website Group [OXPLAY] ZEUS138…" at bounding box center [300, 237] width 600 height 474
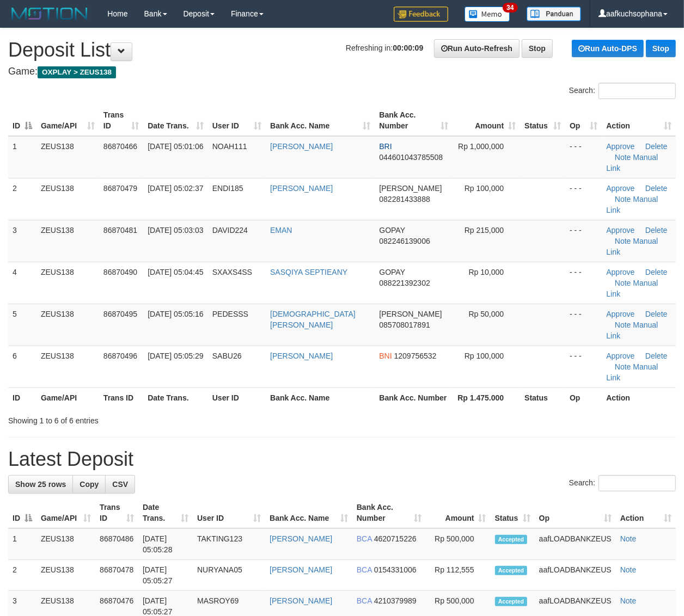
drag, startPoint x: 401, startPoint y: 354, endPoint x: 445, endPoint y: 358, distance: 44.3
click at [403, 411] on div "Showing 1 to 6 of 6 entries" at bounding box center [342, 418] width 684 height 15
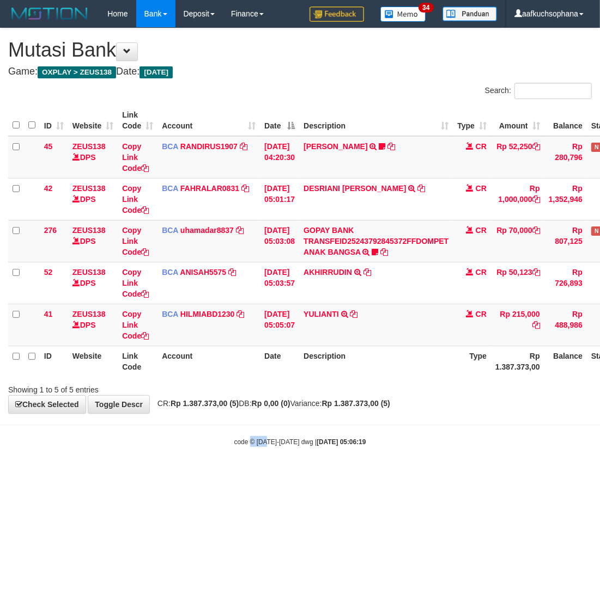
drag, startPoint x: 266, startPoint y: 462, endPoint x: 268, endPoint y: 467, distance: 5.9
click at [268, 467] on body "Toggle navigation Home Bank Account List Load By Website Group [OXPLAY] ZEUS138…" at bounding box center [300, 237] width 600 height 474
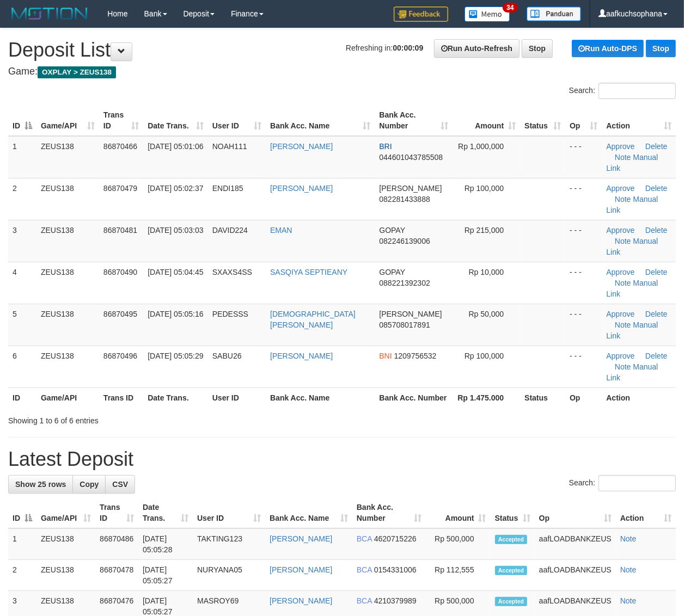
click at [590, 449] on h1 "Latest Deposit" at bounding box center [342, 460] width 668 height 22
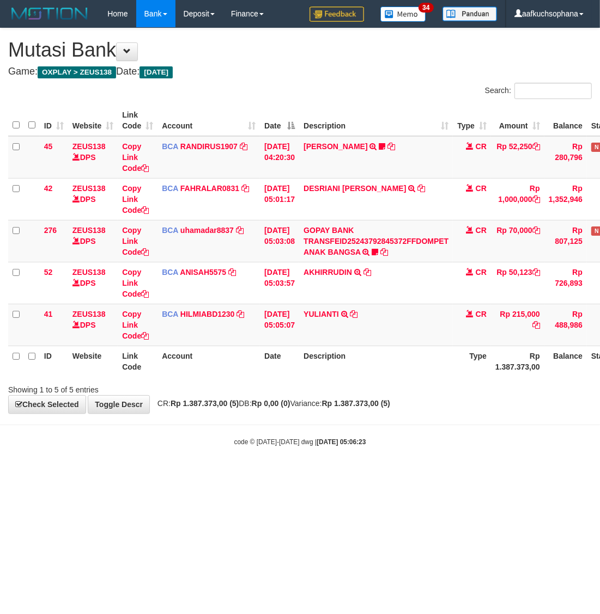
click at [325, 458] on body "Toggle navigation Home Bank Account List Load By Website Group [OXPLAY] ZEUS138…" at bounding box center [300, 237] width 600 height 474
click at [462, 461] on body "Toggle navigation Home Bank Account List Load By Website Group [OXPLAY] ZEUS138…" at bounding box center [300, 237] width 600 height 474
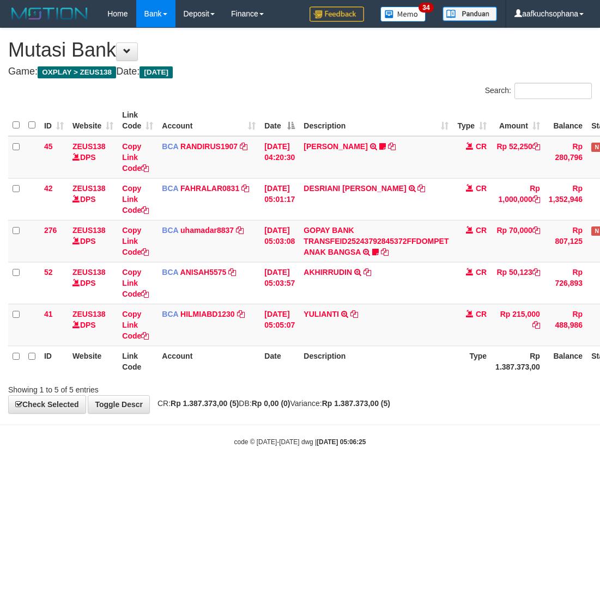
click at [515, 457] on body "Toggle navigation Home Bank Account List Load By Website Group [OXPLAY] ZEUS138…" at bounding box center [300, 237] width 600 height 474
drag, startPoint x: 11, startPoint y: 435, endPoint x: 0, endPoint y: 431, distance: 11.9
click at [11, 435] on body "Toggle navigation Home Bank Account List Load By Website Group [OXPLAY] ZEUS138…" at bounding box center [300, 237] width 600 height 474
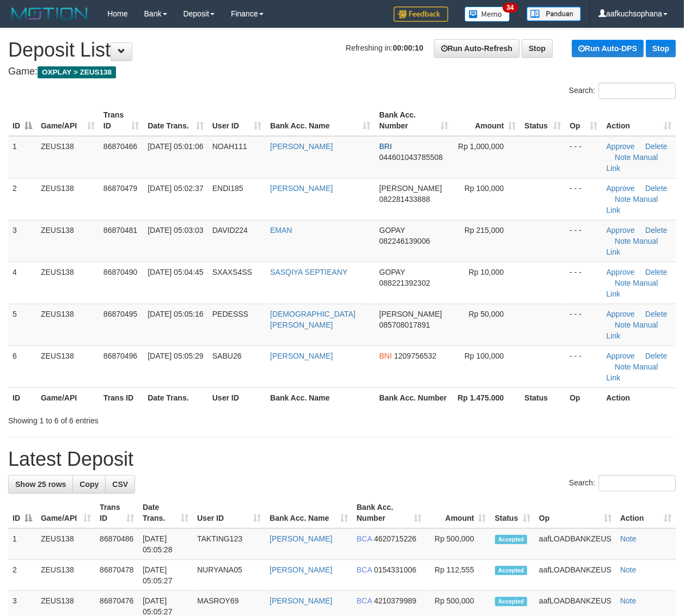
click at [566, 449] on h1 "Latest Deposit" at bounding box center [342, 460] width 668 height 22
